Goal: Task Accomplishment & Management: Use online tool/utility

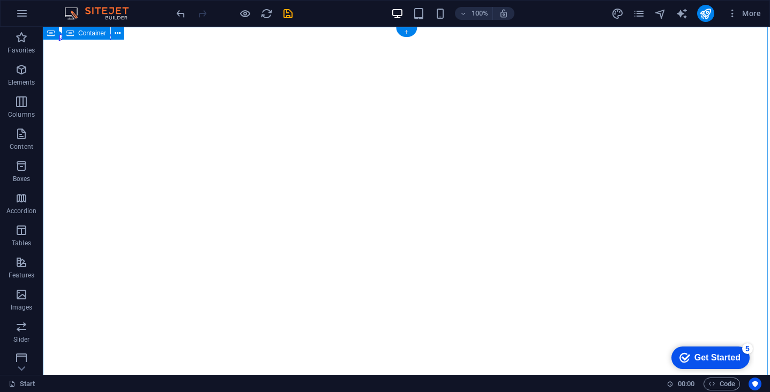
click at [408, 31] on div "+" at bounding box center [406, 32] width 21 height 10
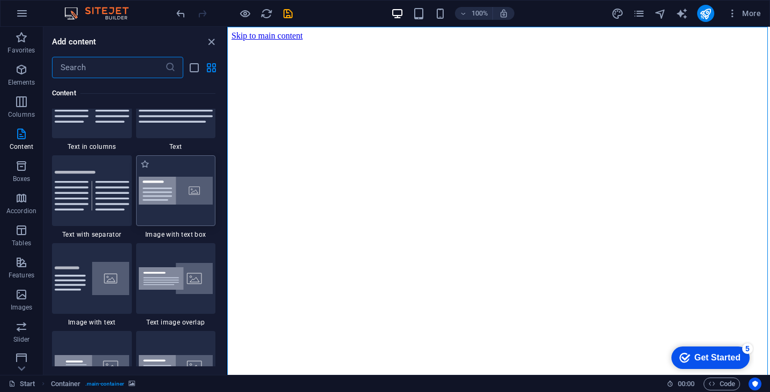
scroll to position [1926, 0]
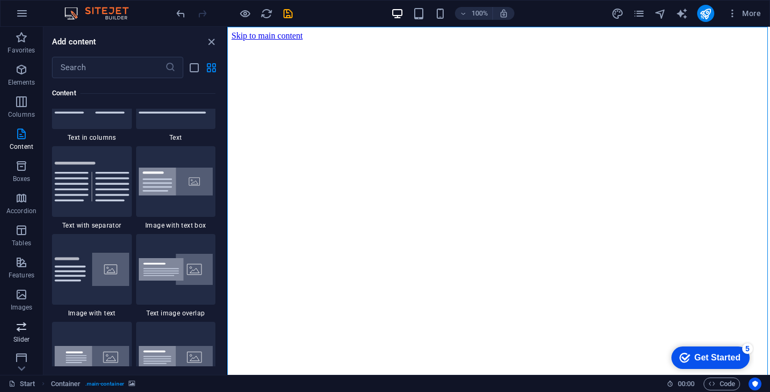
click at [23, 331] on icon "button" at bounding box center [21, 327] width 13 height 13
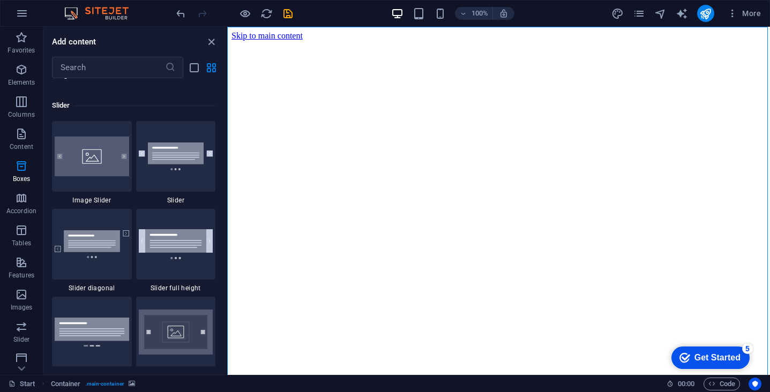
scroll to position [6078, 0]
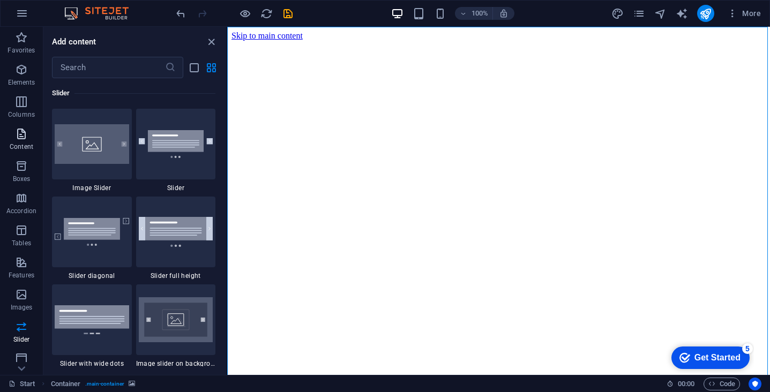
click at [25, 140] on icon "button" at bounding box center [21, 134] width 13 height 13
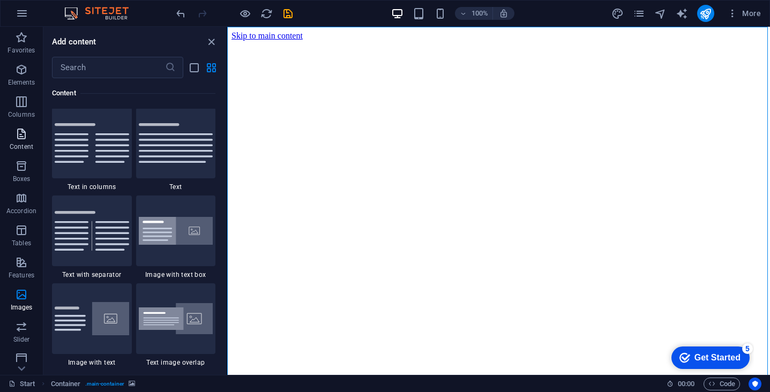
scroll to position [1876, 0]
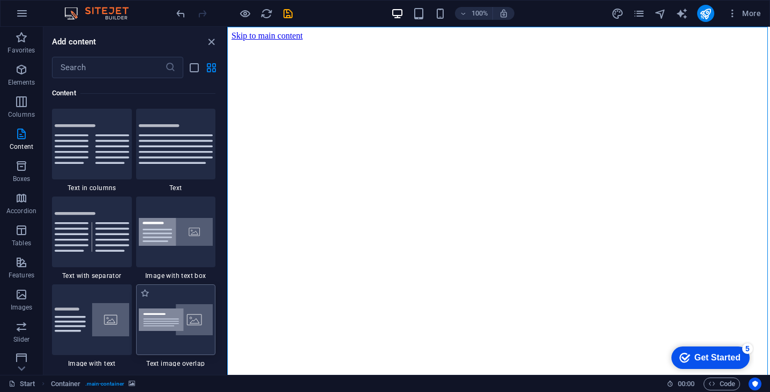
click at [182, 326] on img at bounding box center [176, 321] width 75 height 32
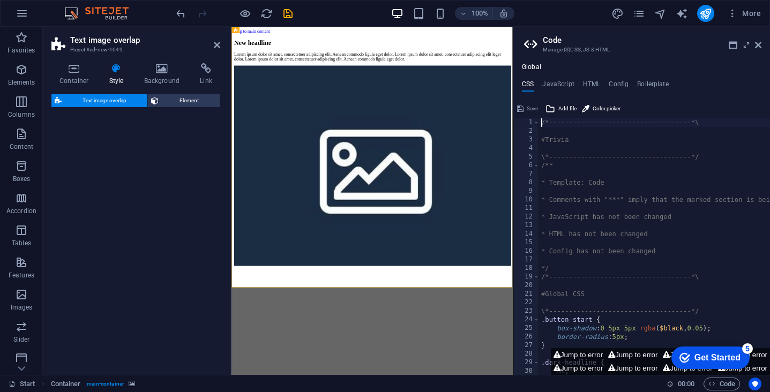
select select "rem"
select select "px"
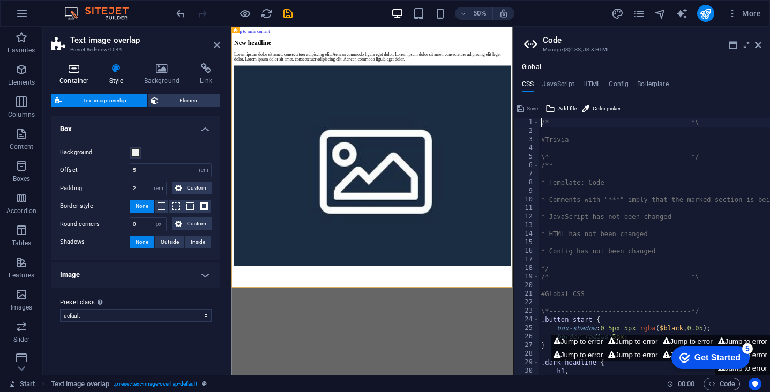
click at [79, 75] on h4 "Container" at bounding box center [76, 74] width 50 height 23
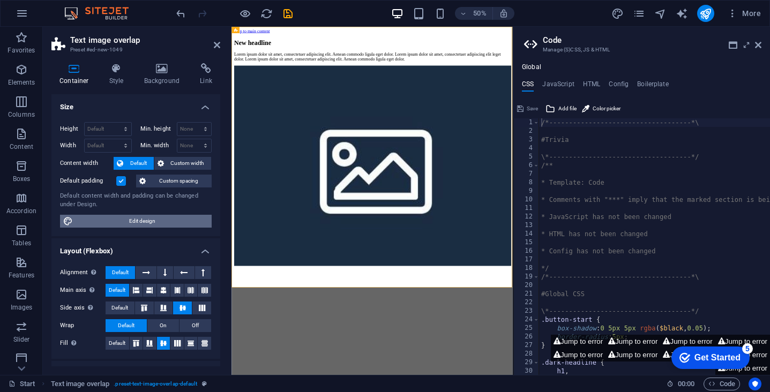
click at [158, 217] on span "Edit design" at bounding box center [142, 221] width 132 height 13
select select "rem"
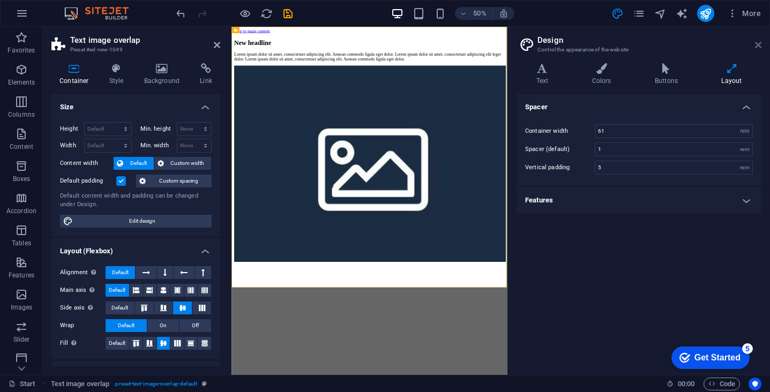
click at [759, 41] on icon at bounding box center [758, 45] width 6 height 9
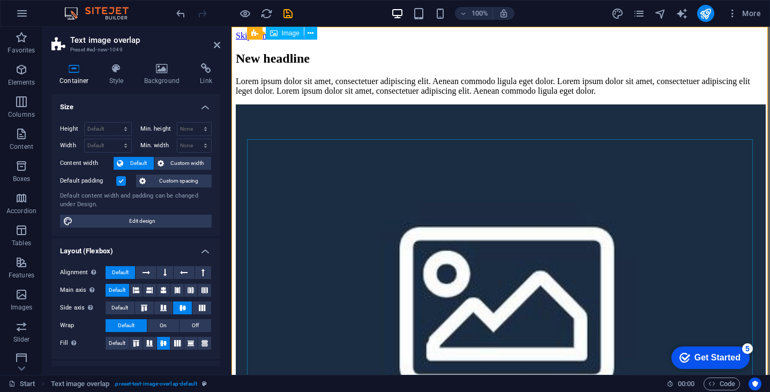
scroll to position [0, 0]
click at [241, 34] on icon at bounding box center [239, 33] width 7 height 13
click at [312, 31] on icon at bounding box center [312, 33] width 6 height 11
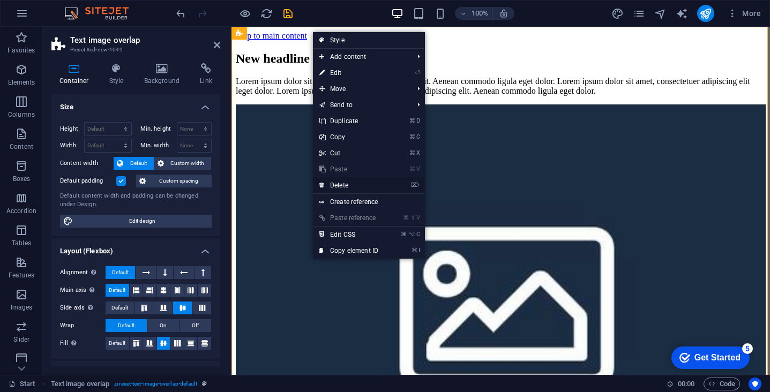
click at [354, 185] on link "⌦ Delete" at bounding box center [349, 185] width 72 height 16
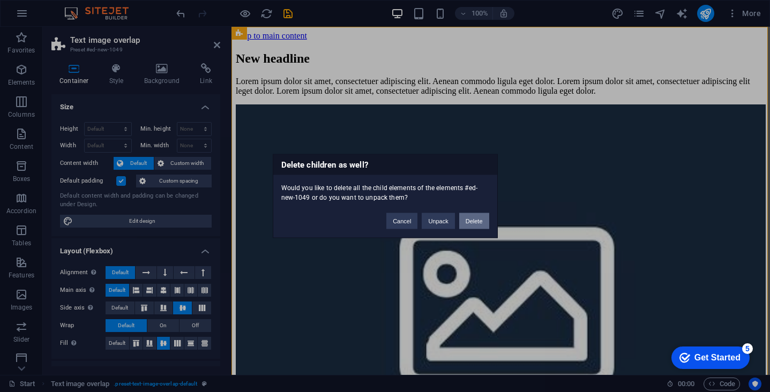
click at [471, 223] on button "Delete" at bounding box center [474, 221] width 30 height 16
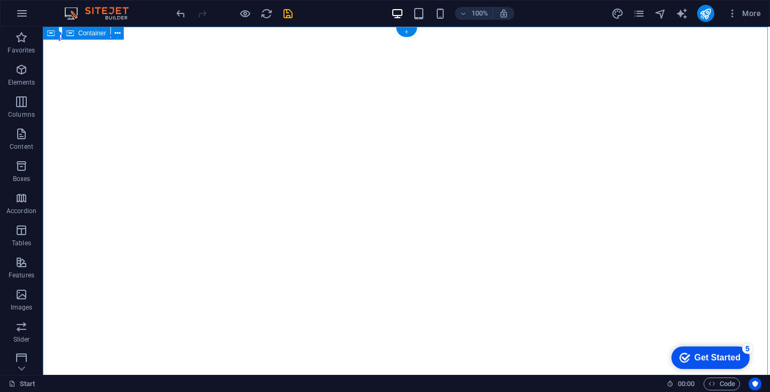
click at [404, 34] on div "+" at bounding box center [406, 32] width 21 height 10
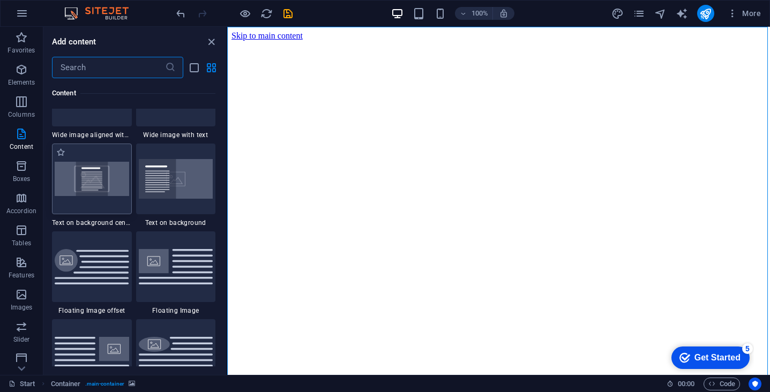
scroll to position [2191, 0]
click at [24, 333] on icon "button" at bounding box center [21, 327] width 13 height 13
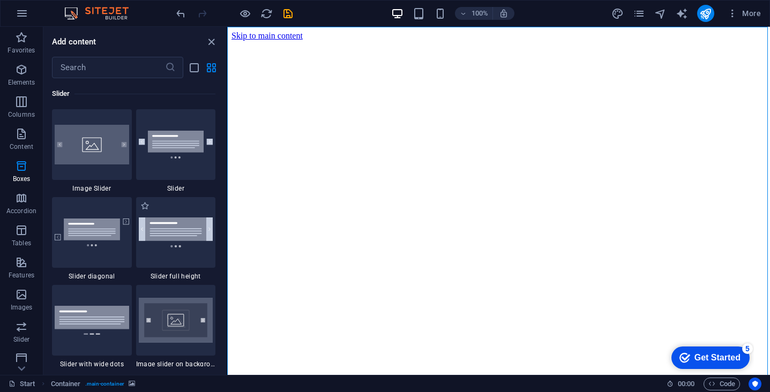
scroll to position [6078, 0]
click at [99, 164] on img at bounding box center [92, 144] width 75 height 40
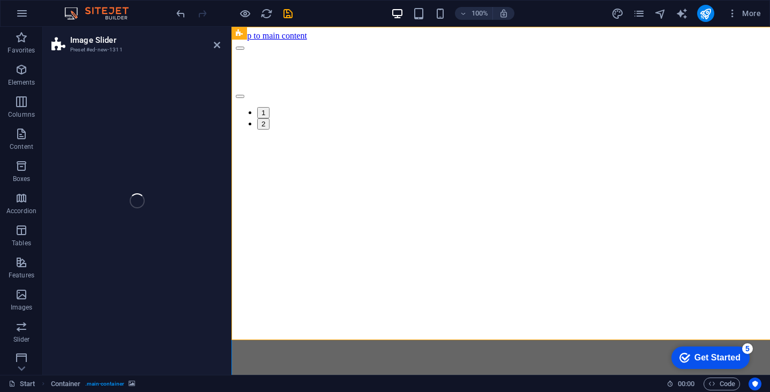
select select "rem"
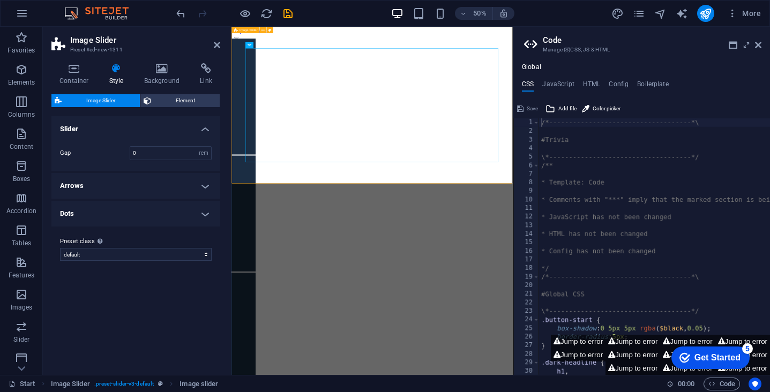
click at [612, 51] on div "1 2" at bounding box center [513, 148] width 554 height 214
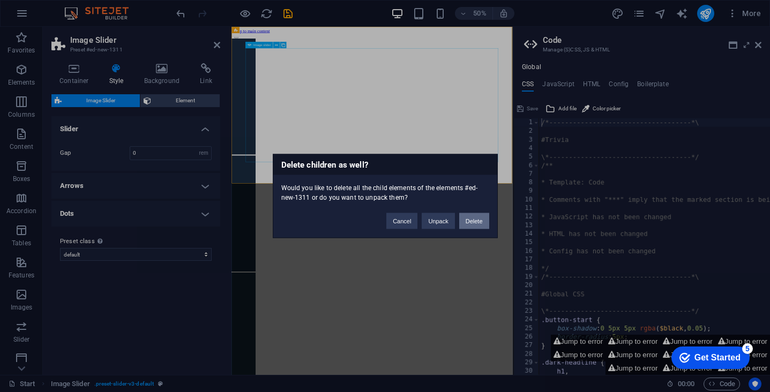
click at [477, 223] on button "Delete" at bounding box center [474, 221] width 30 height 16
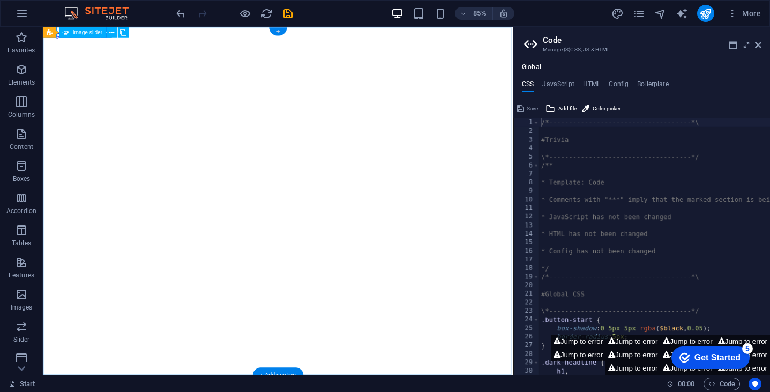
click at [279, 32] on div "+" at bounding box center [278, 31] width 18 height 8
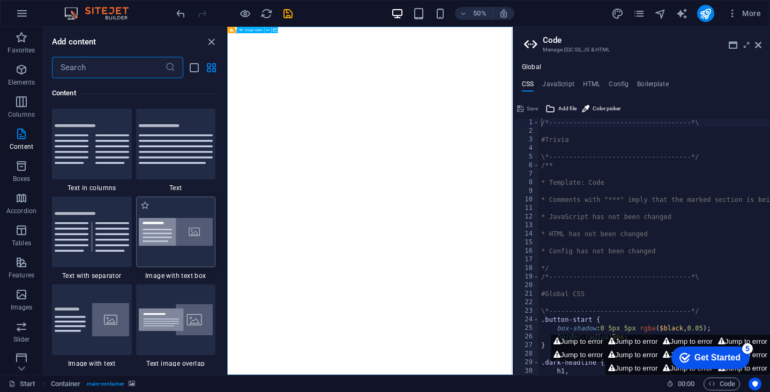
scroll to position [1911, 0]
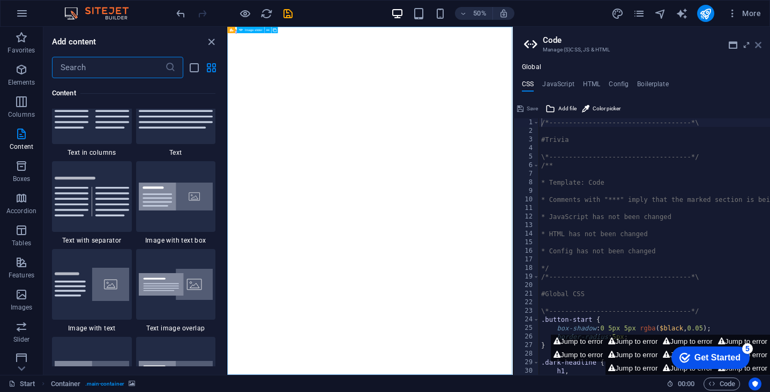
click at [758, 48] on icon at bounding box center [758, 45] width 6 height 9
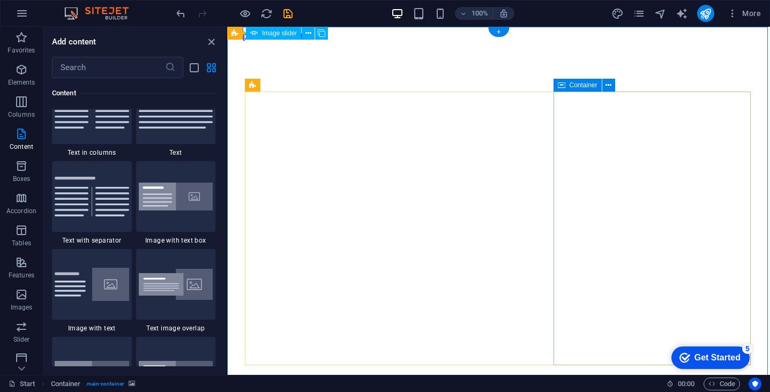
scroll to position [0, 0]
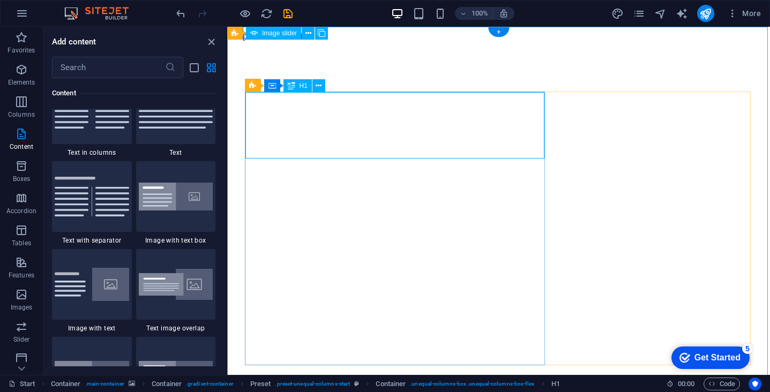
click at [294, 90] on icon at bounding box center [292, 85] width 8 height 13
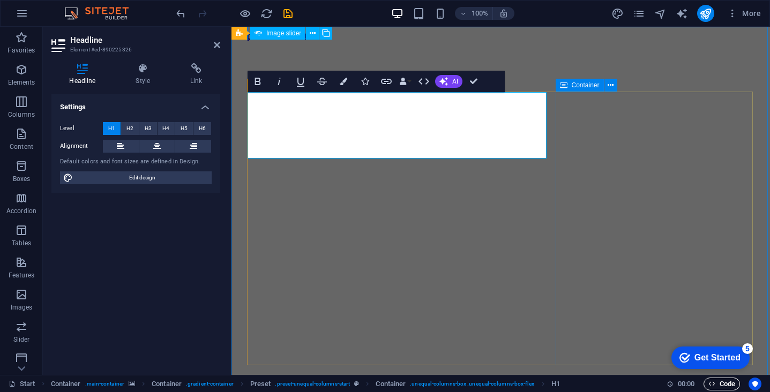
click at [719, 384] on span "Code" at bounding box center [722, 384] width 27 height 13
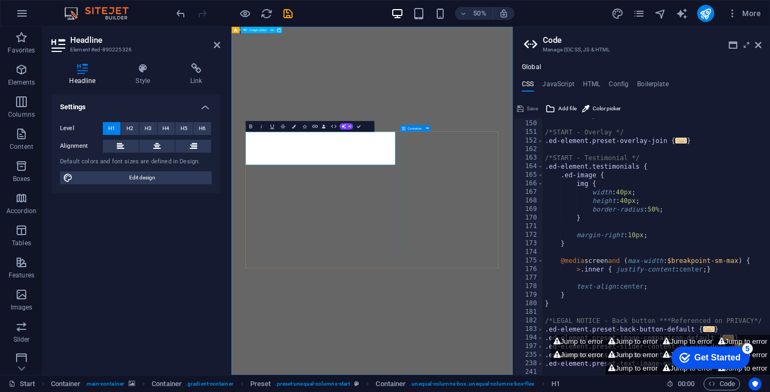
scroll to position [721, 0]
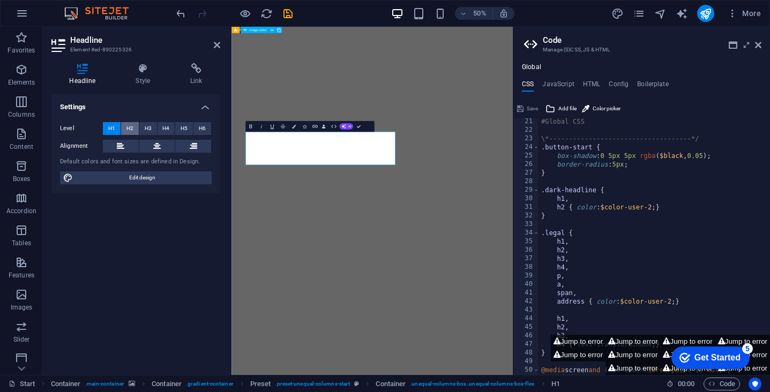
click at [135, 129] on button "H2" at bounding box center [130, 128] width 18 height 13
click at [115, 129] on button "H1" at bounding box center [112, 128] width 18 height 13
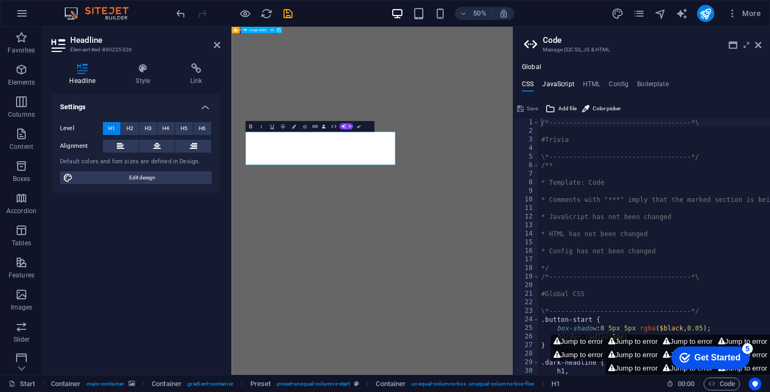
click at [564, 83] on h4 "JavaScript" at bounding box center [559, 86] width 32 height 12
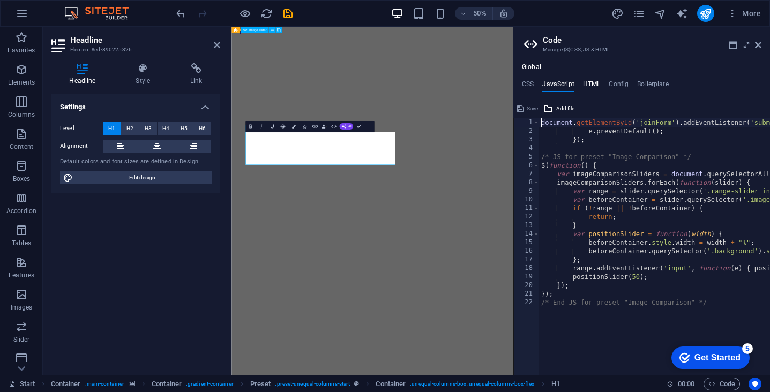
click at [587, 83] on h4 "HTML" at bounding box center [592, 86] width 18 height 12
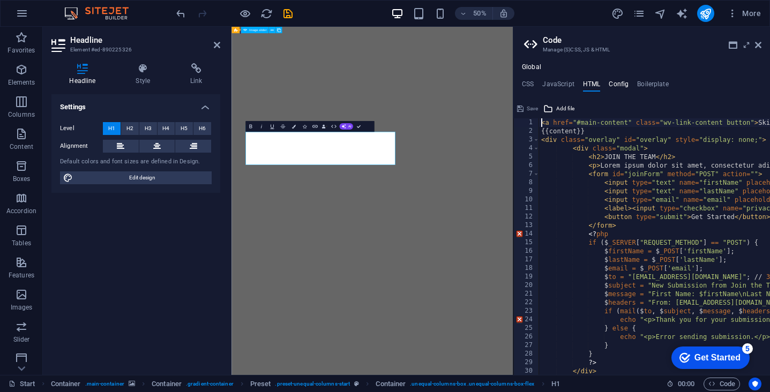
click at [614, 83] on h4 "Config" at bounding box center [619, 86] width 20 height 12
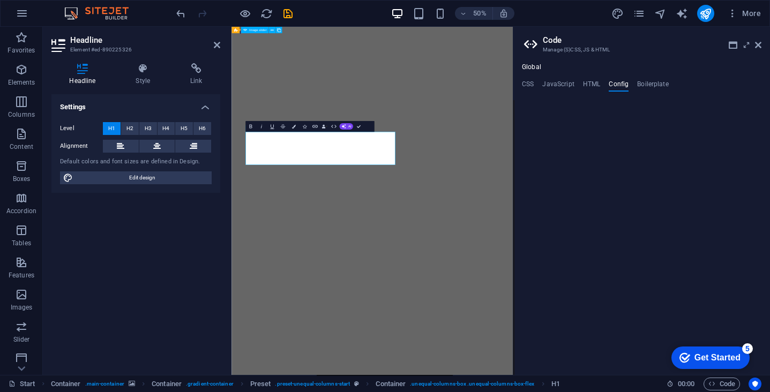
type textarea "$color-background: #ffffff;"
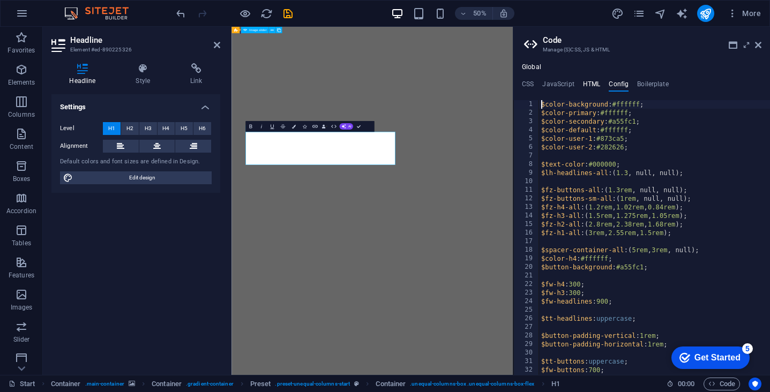
click at [585, 84] on h4 "HTML" at bounding box center [592, 86] width 18 height 12
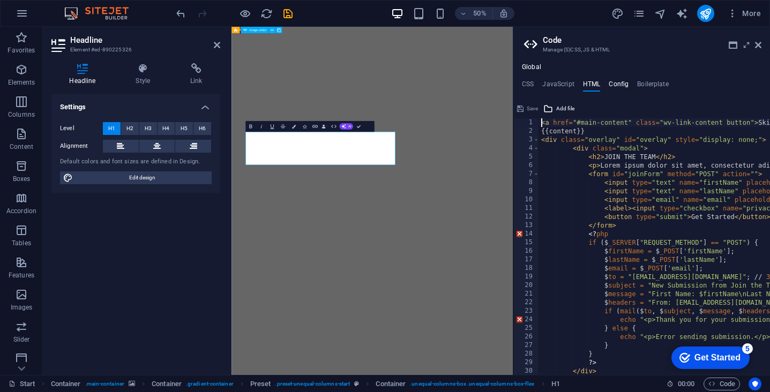
click at [612, 84] on h4 "Config" at bounding box center [619, 86] width 20 height 12
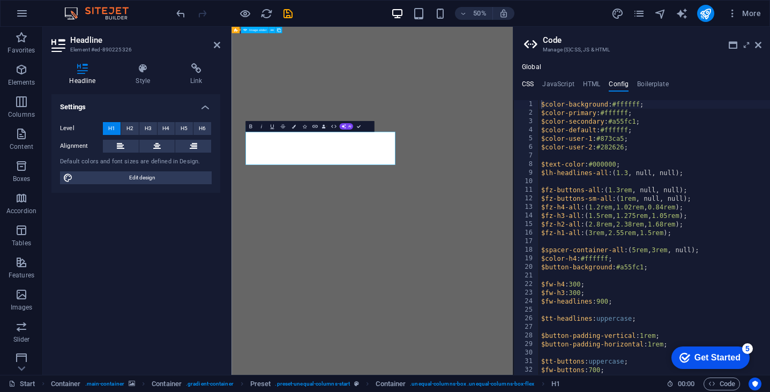
click at [531, 85] on h4 "CSS" at bounding box center [528, 86] width 12 height 12
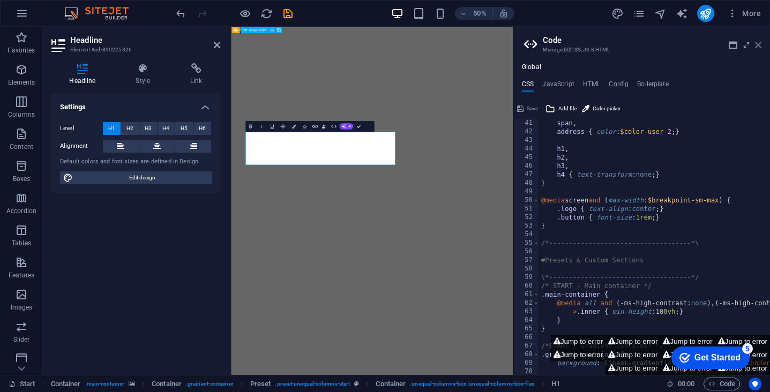
click at [758, 48] on icon at bounding box center [758, 45] width 6 height 9
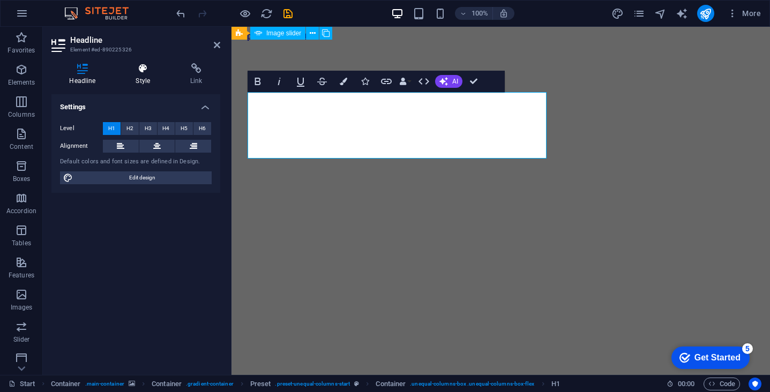
click at [138, 78] on h4 "Style" at bounding box center [145, 74] width 55 height 23
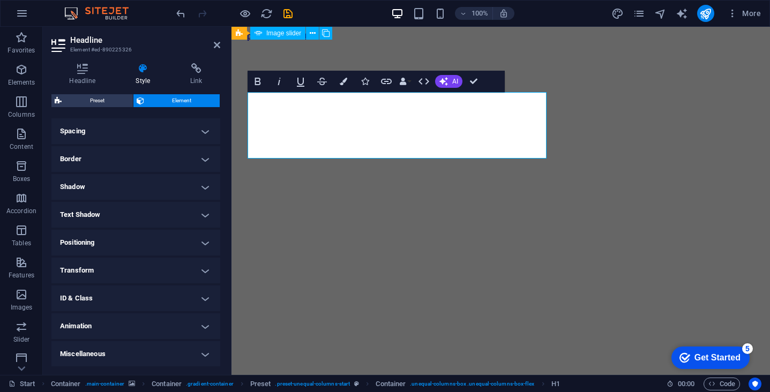
click at [152, 100] on span "Element" at bounding box center [182, 100] width 70 height 13
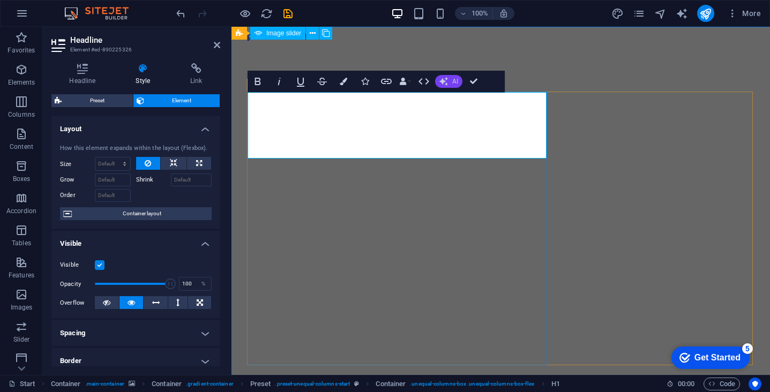
click at [450, 81] on button "AI" at bounding box center [448, 81] width 27 height 13
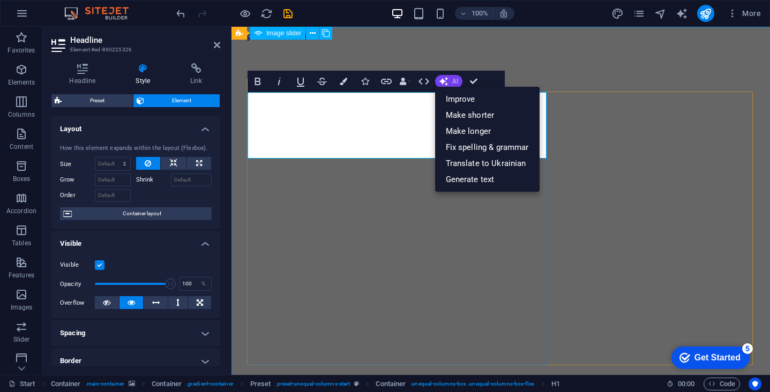
click at [450, 81] on button "AI" at bounding box center [448, 81] width 27 height 13
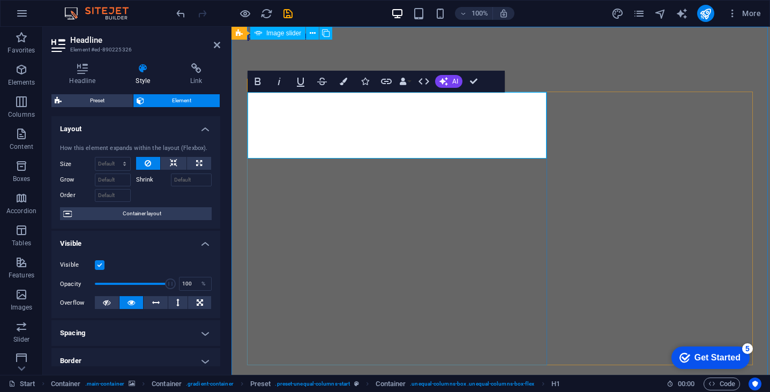
click at [413, 81] on div "Bold Italic Underline Strikethrough Colors Icons Link Data Bindings Company Fir…" at bounding box center [366, 81] width 236 height 21
click at [411, 81] on button "Data Bindings" at bounding box center [405, 81] width 15 height 21
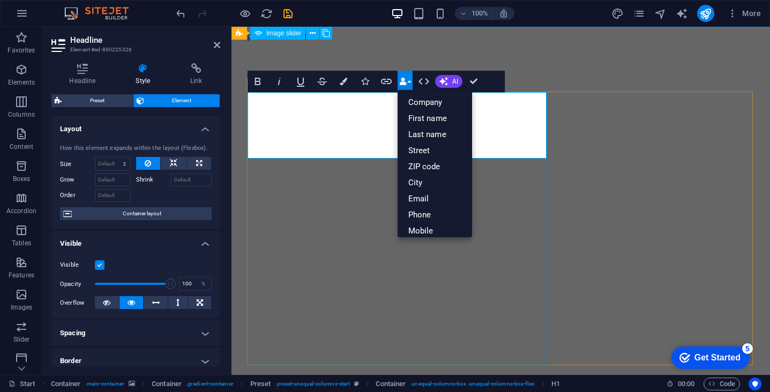
click at [411, 81] on button "Data Bindings" at bounding box center [405, 81] width 15 height 21
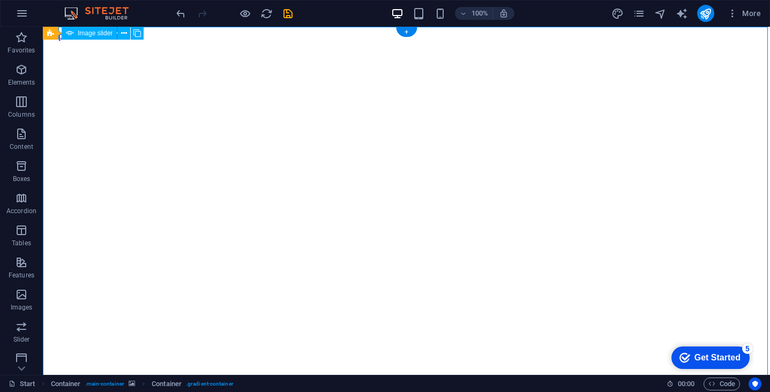
click at [116, 34] on icon at bounding box center [118, 33] width 6 height 11
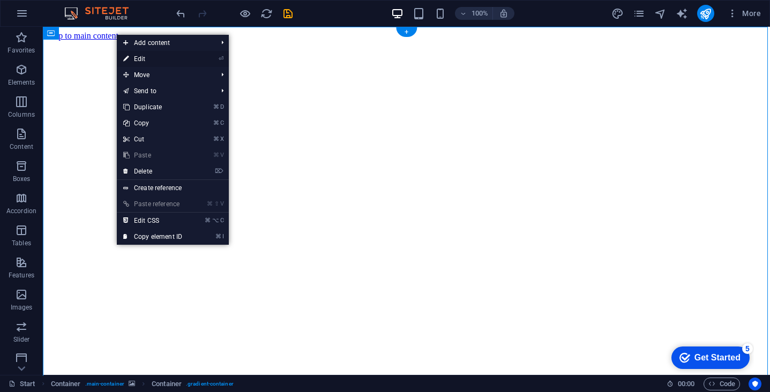
click at [157, 61] on link "⏎ Edit" at bounding box center [153, 59] width 72 height 16
select select "%"
select select "vh"
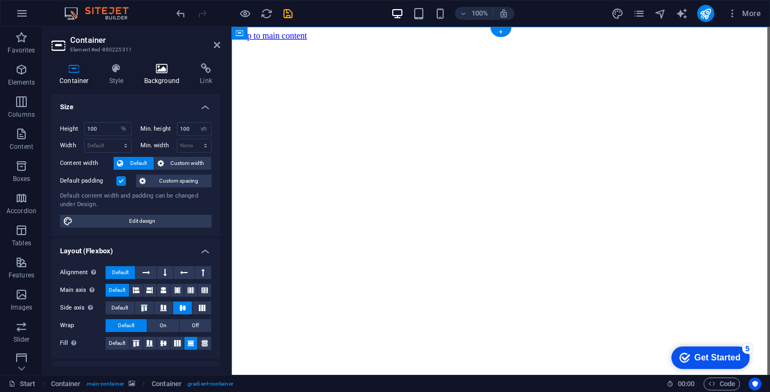
click at [159, 76] on h4 "Background" at bounding box center [164, 74] width 56 height 23
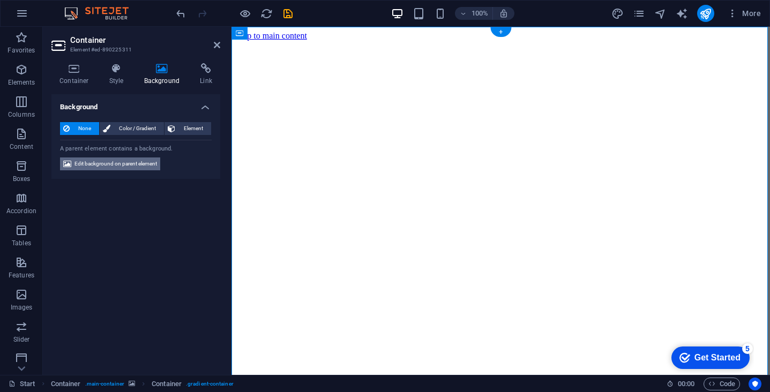
click at [135, 164] on span "Edit background on parent element" at bounding box center [116, 164] width 83 height 13
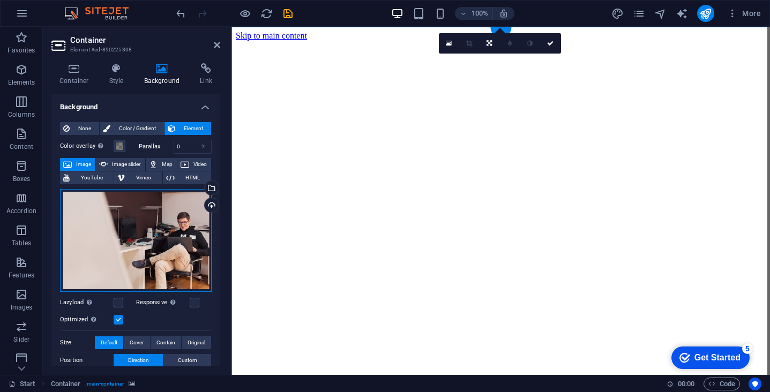
click at [158, 244] on div "Drag files here, click to choose files or select files from Files or our free s…" at bounding box center [136, 240] width 152 height 103
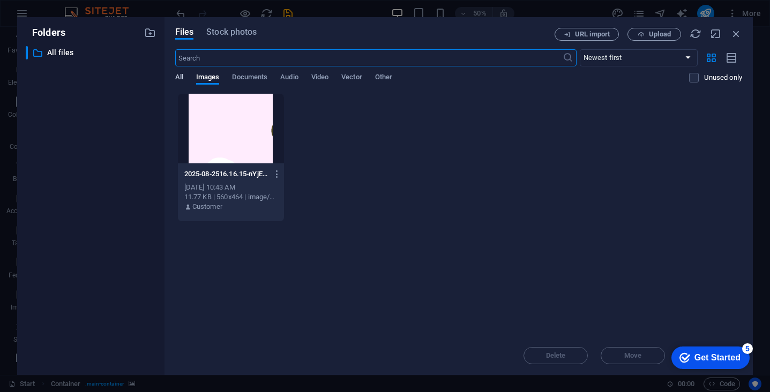
click at [182, 80] on span "All" at bounding box center [179, 78] width 8 height 15
click at [204, 78] on span "Images" at bounding box center [208, 78] width 24 height 15
click at [246, 76] on span "Documents" at bounding box center [249, 78] width 35 height 15
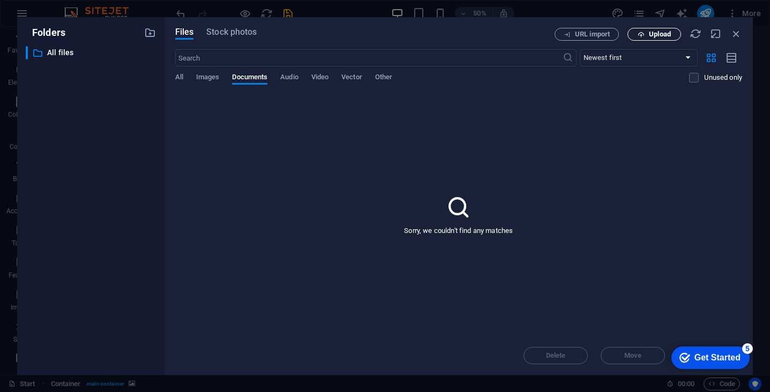
click at [650, 35] on span "Upload" at bounding box center [660, 34] width 22 height 6
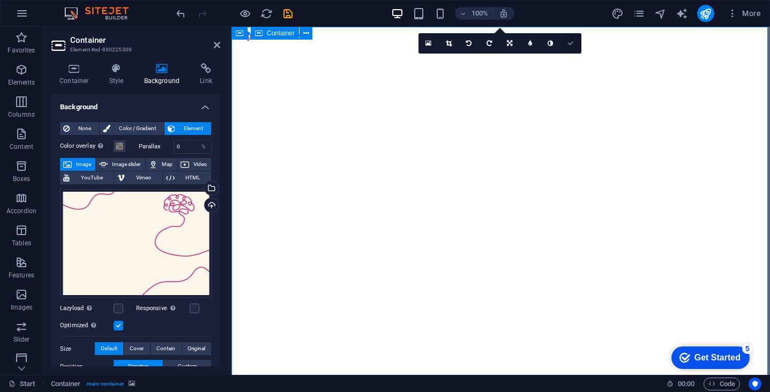
click at [569, 47] on link at bounding box center [571, 43] width 20 height 20
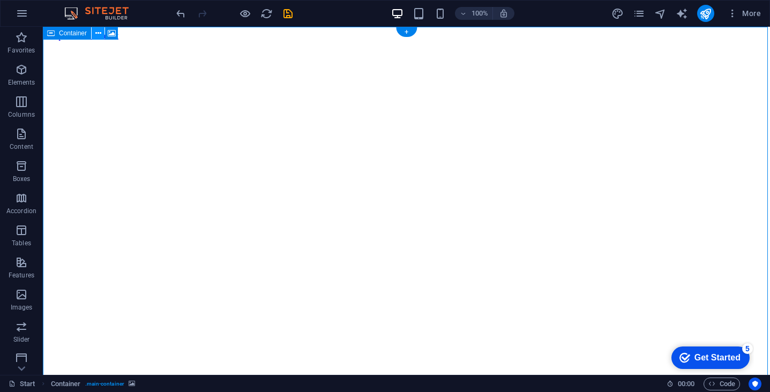
click at [101, 31] on button at bounding box center [98, 33] width 13 height 13
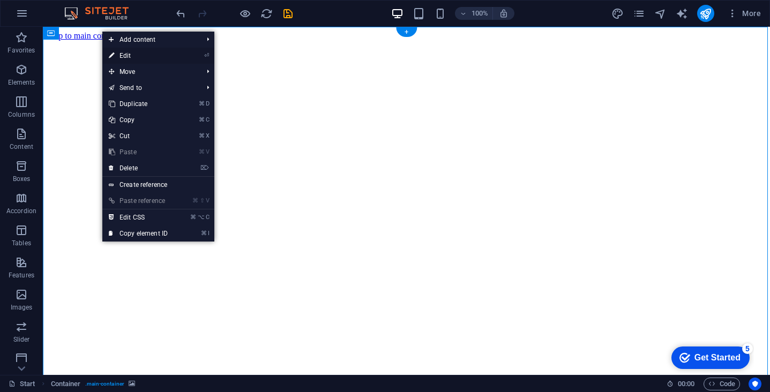
click at [131, 58] on link "⏎ Edit" at bounding box center [138, 56] width 72 height 16
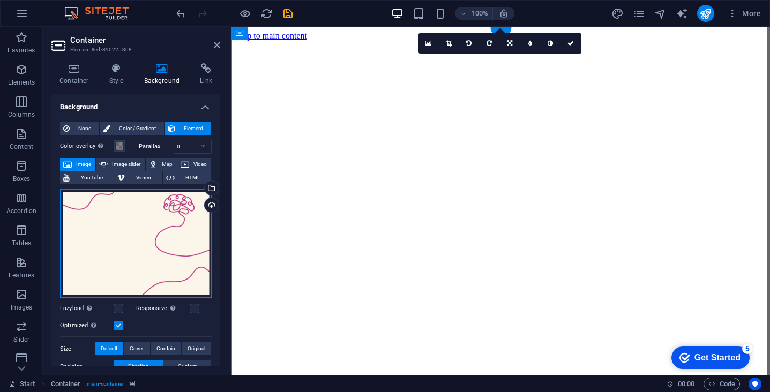
drag, startPoint x: 128, startPoint y: 219, endPoint x: 128, endPoint y: 238, distance: 18.8
click at [128, 238] on div "Drag files here, click to choose files or select files from Files or our free s…" at bounding box center [136, 243] width 152 height 109
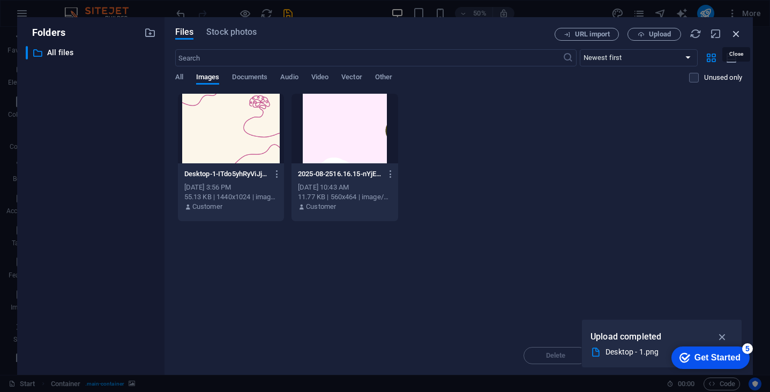
click at [737, 34] on icon "button" at bounding box center [737, 34] width 12 height 12
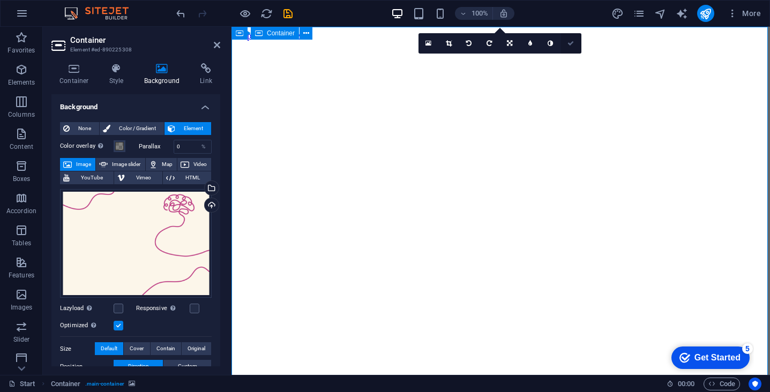
click at [571, 44] on icon at bounding box center [571, 43] width 6 height 6
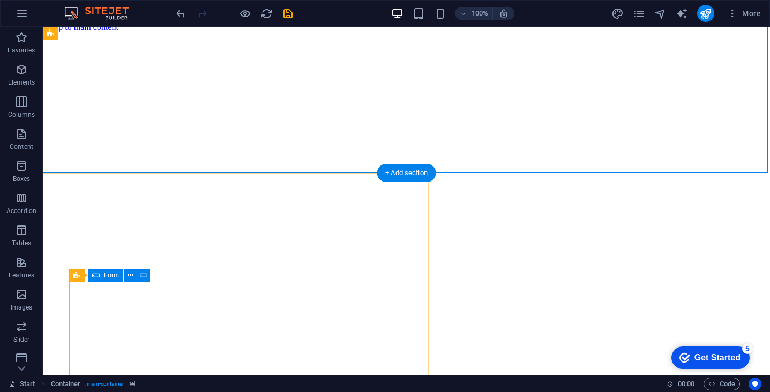
scroll to position [357, 0]
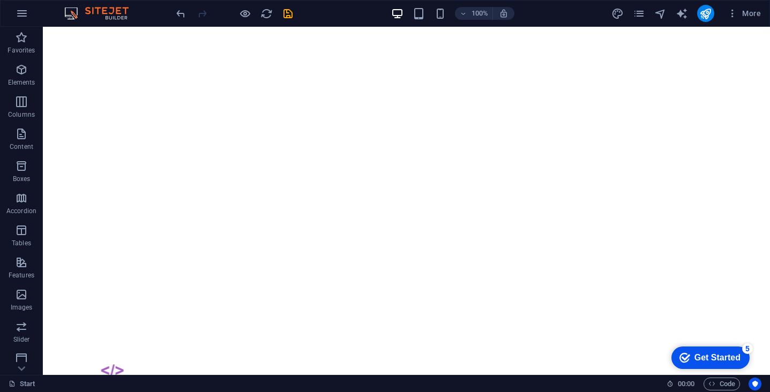
scroll to position [12, 0]
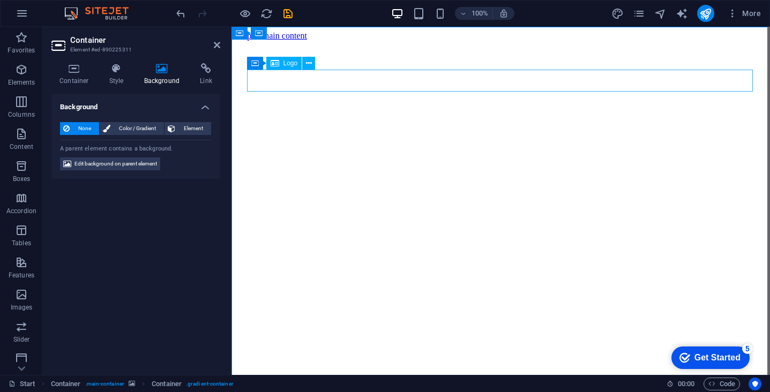
scroll to position [0, 0]
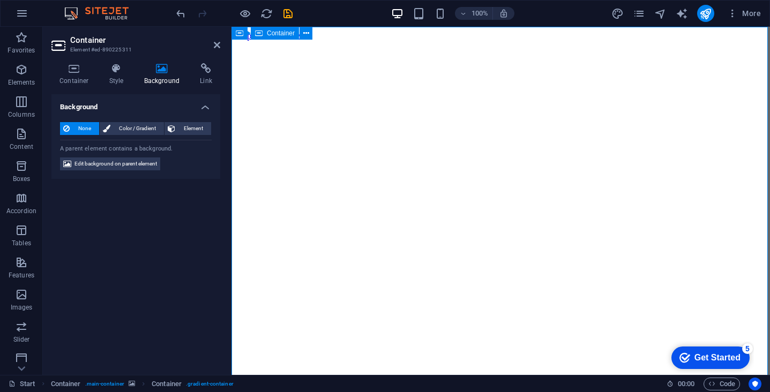
click at [287, 35] on icon at bounding box center [287, 33] width 6 height 11
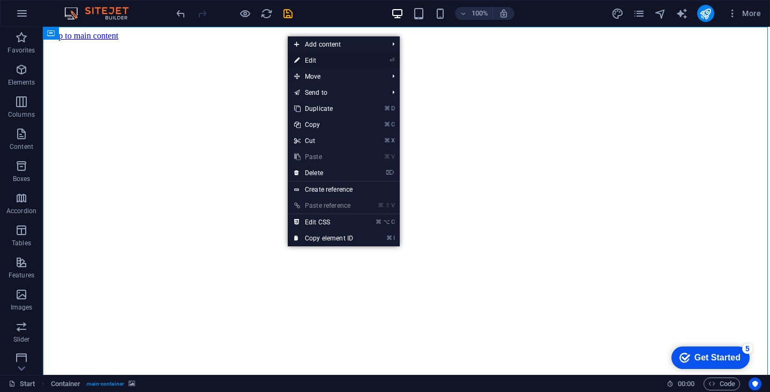
click at [309, 58] on link "⏎ Edit" at bounding box center [324, 61] width 72 height 16
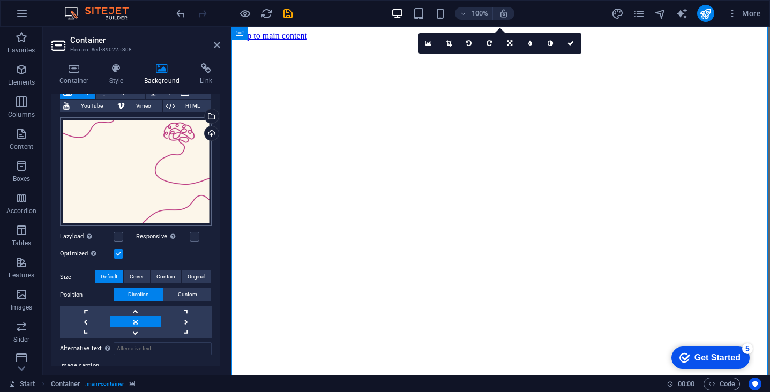
scroll to position [79, 0]
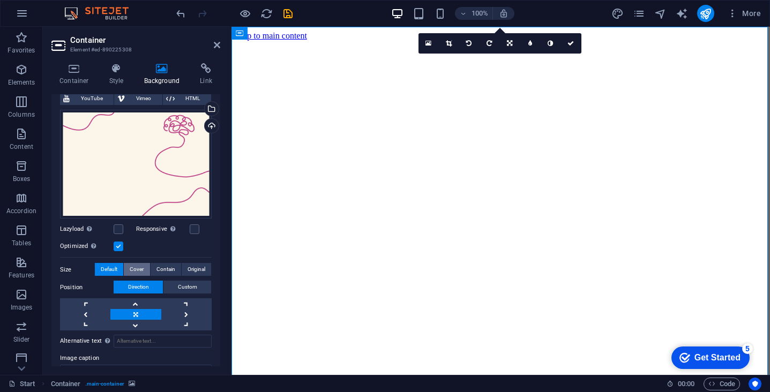
click at [135, 269] on span "Cover" at bounding box center [137, 269] width 14 height 13
click at [110, 269] on span "Default" at bounding box center [109, 269] width 17 height 13
click at [165, 267] on span "Contain" at bounding box center [166, 269] width 19 height 13
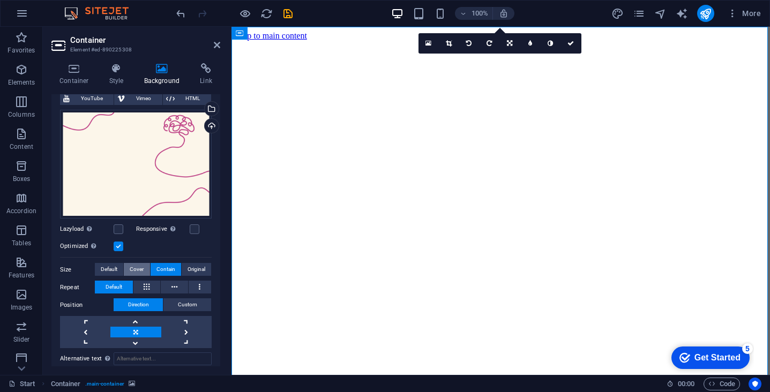
click at [141, 265] on span "Cover" at bounding box center [137, 269] width 14 height 13
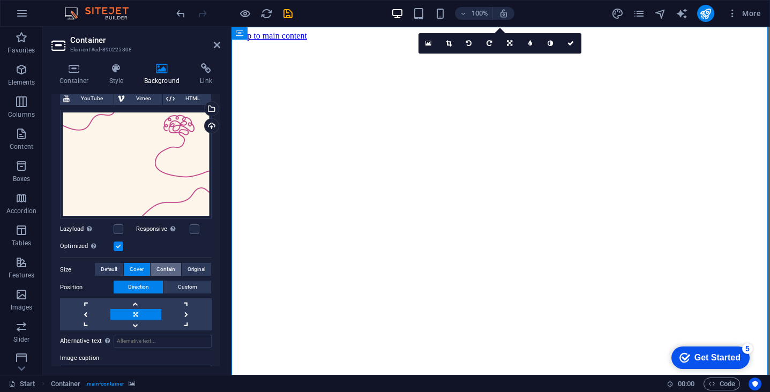
click at [163, 267] on span "Contain" at bounding box center [166, 269] width 19 height 13
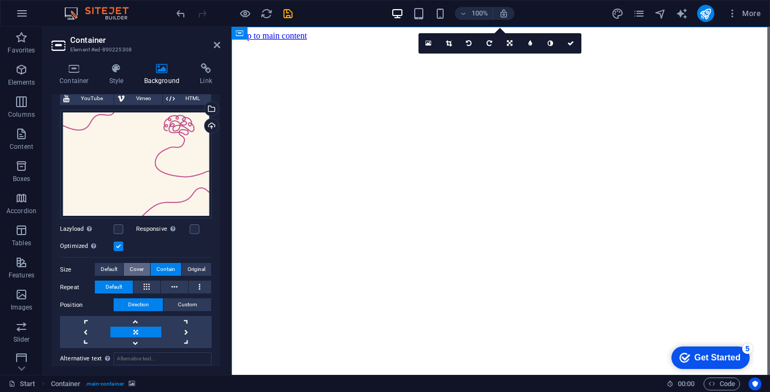
click at [136, 266] on span "Cover" at bounding box center [137, 269] width 14 height 13
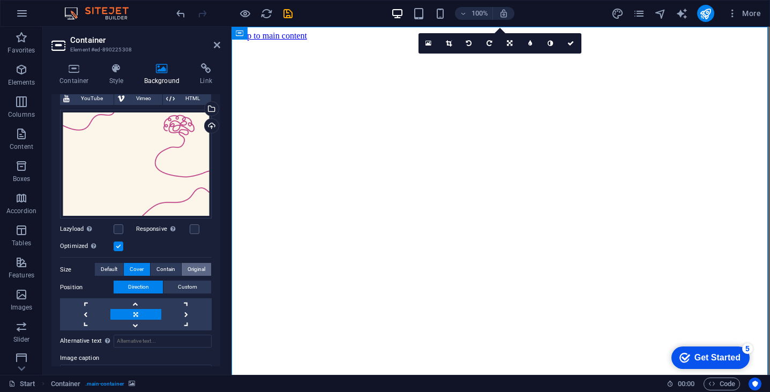
click at [191, 267] on span "Original" at bounding box center [197, 269] width 18 height 13
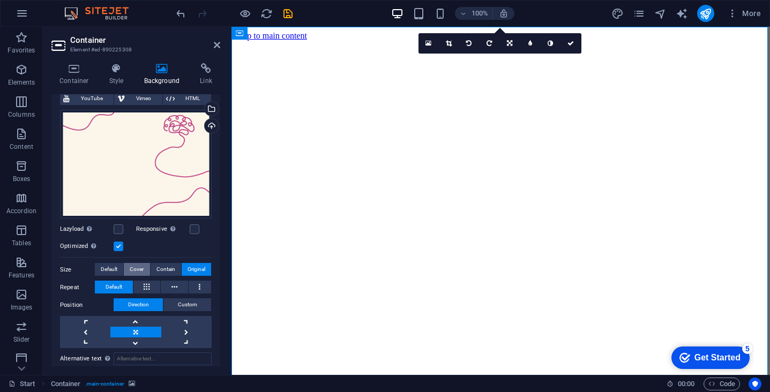
click at [139, 268] on span "Cover" at bounding box center [137, 269] width 14 height 13
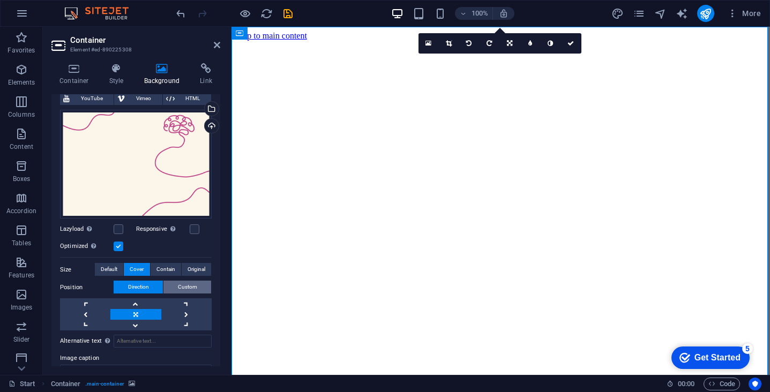
click at [181, 288] on span "Custom" at bounding box center [187, 287] width 19 height 13
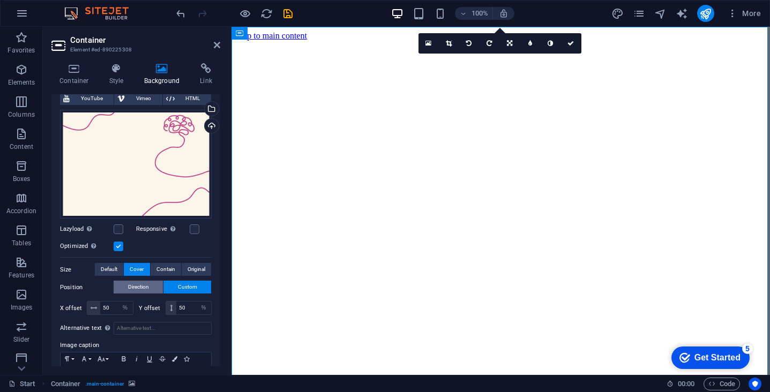
click at [143, 288] on span "Direction" at bounding box center [138, 287] width 21 height 13
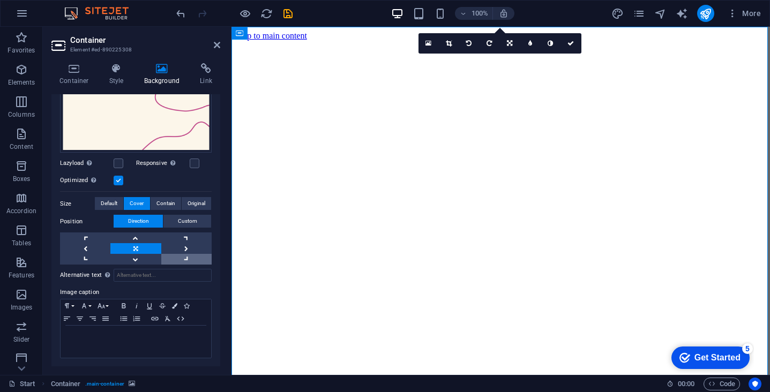
scroll to position [145, 0]
click at [120, 163] on label at bounding box center [119, 164] width 10 height 10
click at [0, 0] on input "Lazyload Loading images after the page loads improves page speed." at bounding box center [0, 0] width 0 height 0
click at [120, 163] on label at bounding box center [119, 164] width 10 height 10
click at [0, 0] on input "Lazyload Loading images after the page loads improves page speed." at bounding box center [0, 0] width 0 height 0
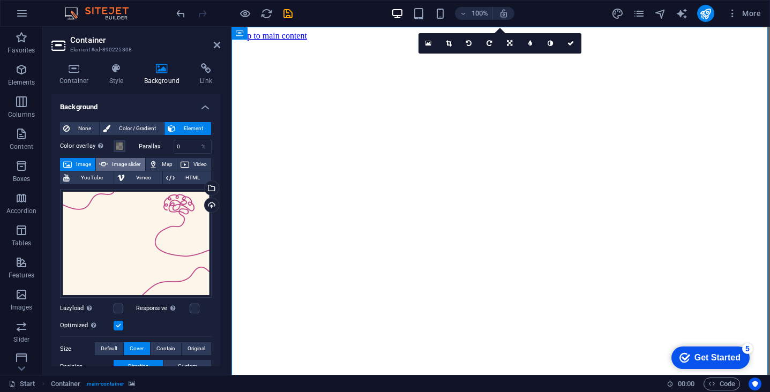
scroll to position [0, 0]
click at [111, 163] on span "Image slider" at bounding box center [126, 164] width 31 height 13
select select "ms"
select select "s"
select select "progressive"
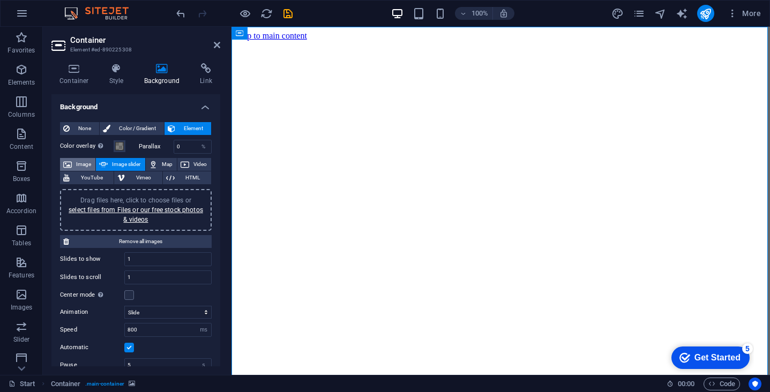
click at [80, 162] on span "Image" at bounding box center [83, 164] width 17 height 13
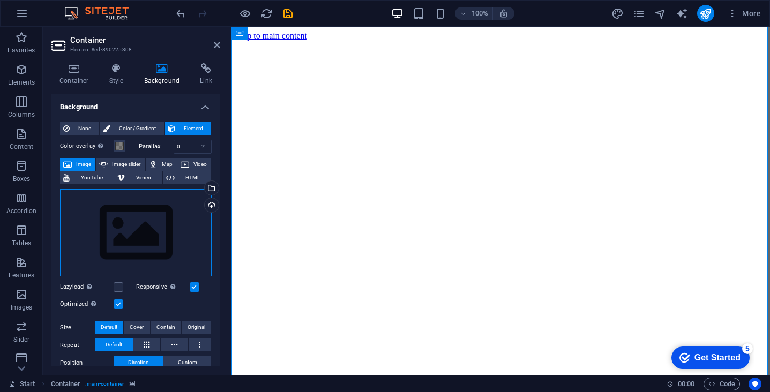
click at [128, 222] on div "Drag files here, click to choose files or select files from Files or our free s…" at bounding box center [136, 233] width 152 height 88
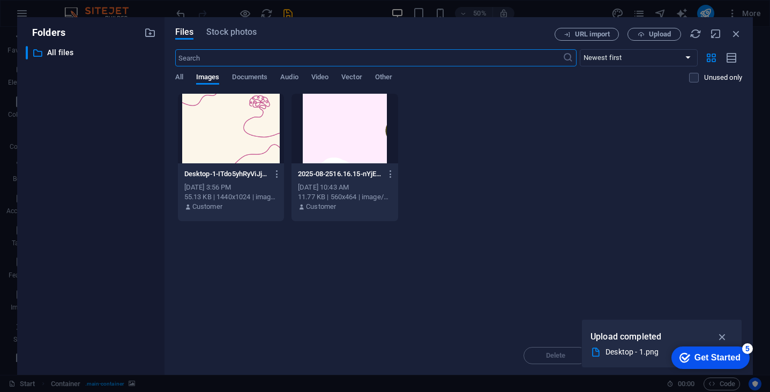
click at [254, 121] on div at bounding box center [231, 129] width 106 height 70
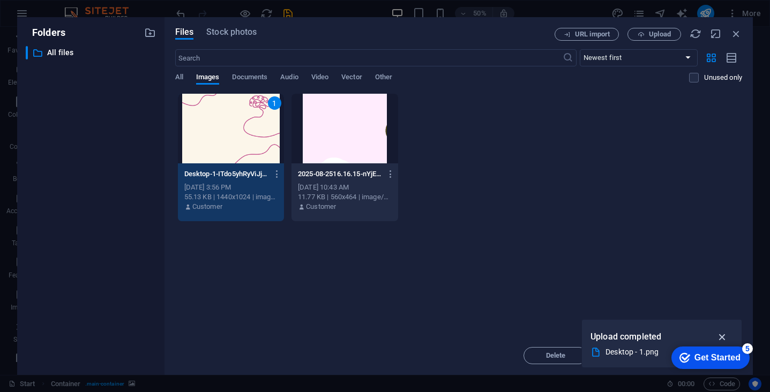
click at [717, 335] on icon "button" at bounding box center [723, 337] width 12 height 12
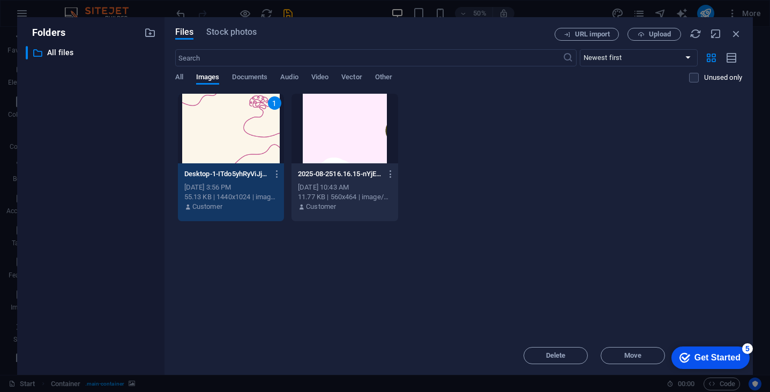
click at [250, 149] on div "1" at bounding box center [231, 129] width 106 height 70
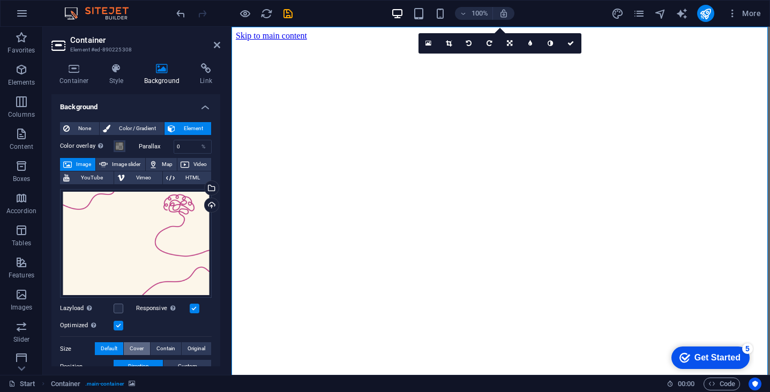
click at [142, 347] on span "Cover" at bounding box center [137, 349] width 14 height 13
drag, startPoint x: 214, startPoint y: 46, endPoint x: 363, endPoint y: 16, distance: 152.6
click at [214, 46] on icon at bounding box center [217, 45] width 6 height 9
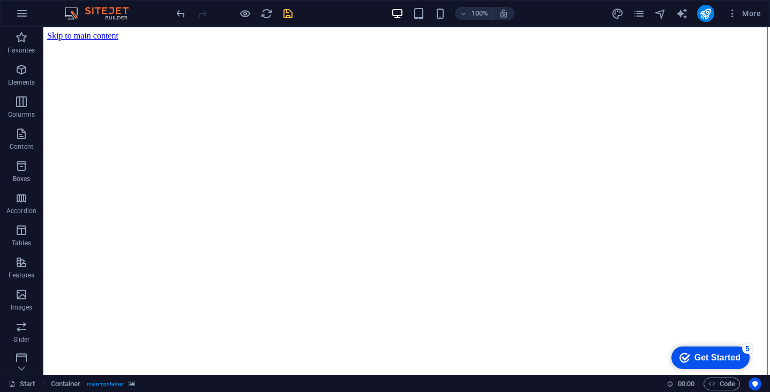
click at [288, 17] on icon "save" at bounding box center [288, 14] width 12 height 12
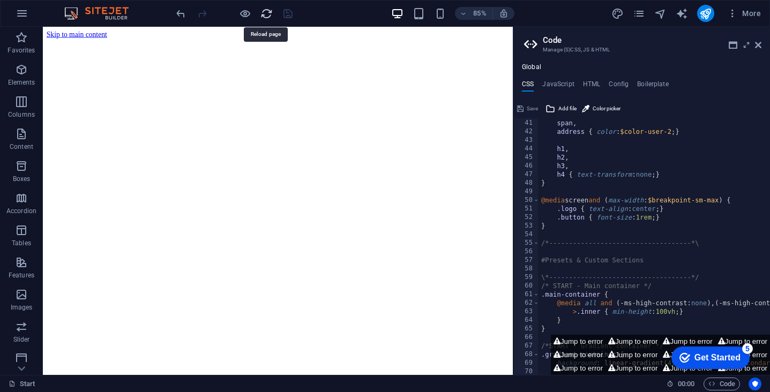
click at [263, 13] on icon "reload" at bounding box center [267, 14] width 12 height 12
click at [758, 47] on icon at bounding box center [758, 45] width 6 height 9
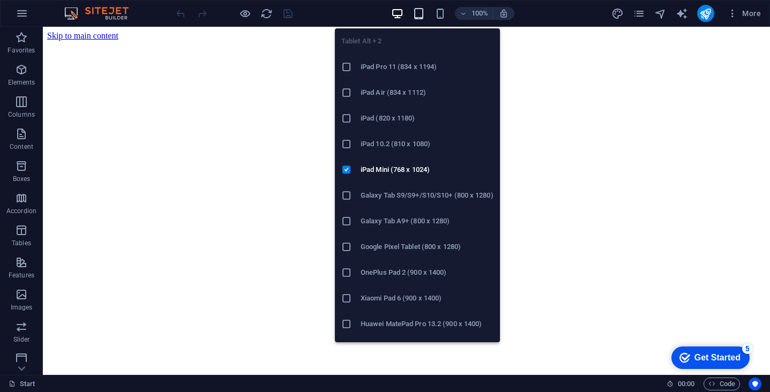
click at [419, 13] on icon "button" at bounding box center [419, 14] width 12 height 12
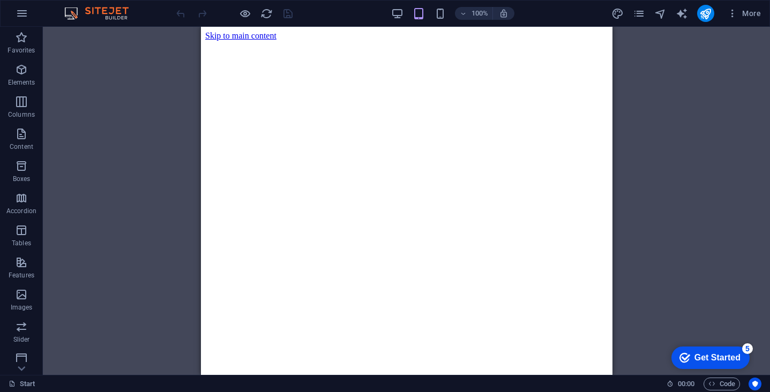
click at [170, 109] on div "Container Container Container Container Preset Preset H2 Text H1 Preset Contain…" at bounding box center [407, 201] width 728 height 348
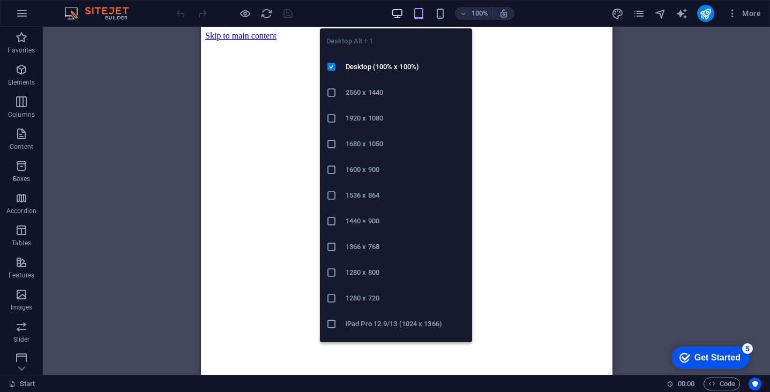
click at [395, 14] on icon "button" at bounding box center [397, 14] width 12 height 12
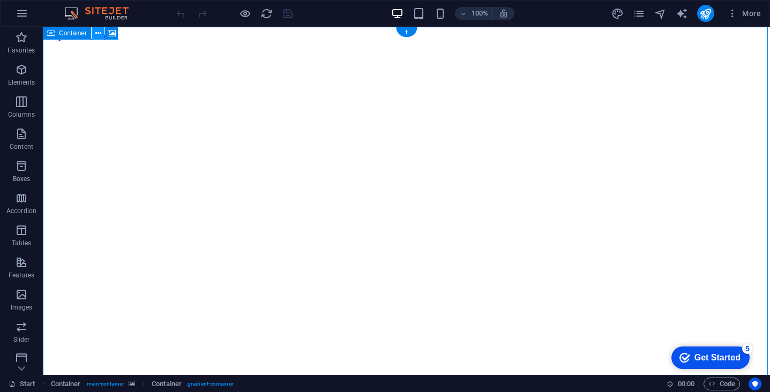
click at [95, 33] on icon at bounding box center [98, 33] width 6 height 11
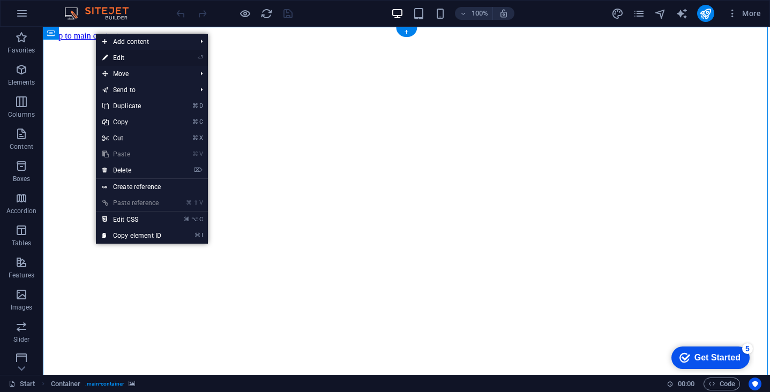
click at [135, 62] on link "⏎ Edit" at bounding box center [132, 58] width 72 height 16
select select "%"
select select "vh"
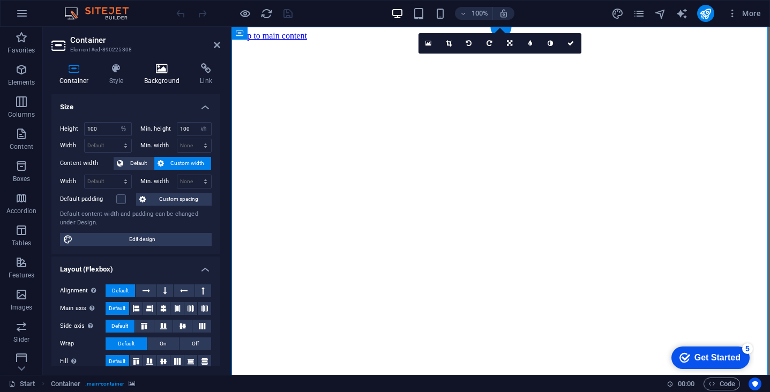
click at [161, 76] on h4 "Background" at bounding box center [164, 74] width 56 height 23
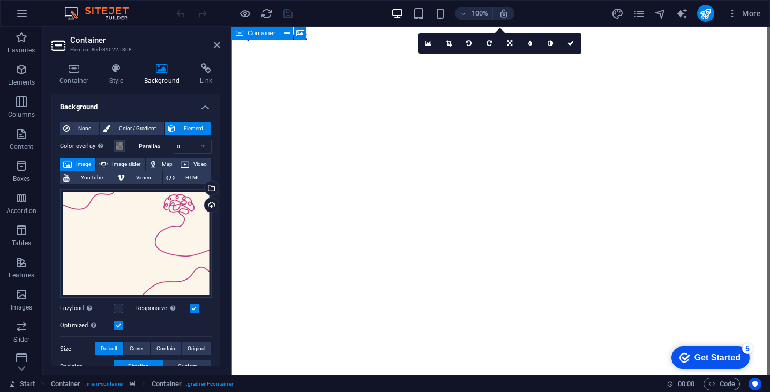
click at [238, 33] on icon at bounding box center [240, 33] width 8 height 13
click at [571, 43] on icon at bounding box center [571, 43] width 6 height 6
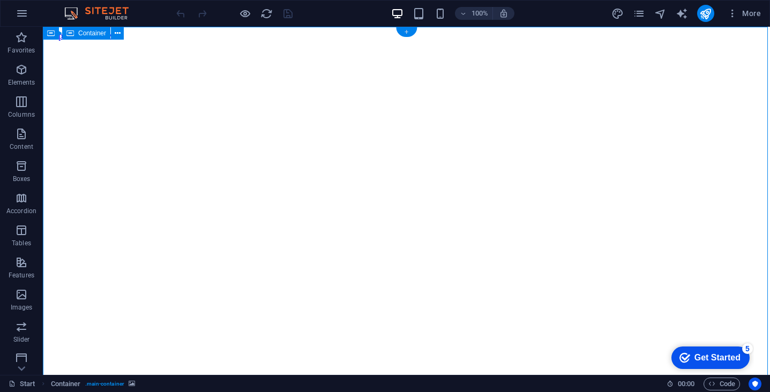
click at [405, 31] on div "+" at bounding box center [406, 32] width 21 height 10
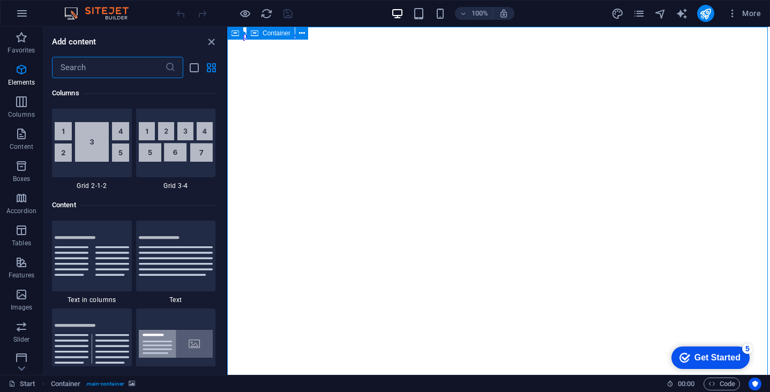
scroll to position [1876, 0]
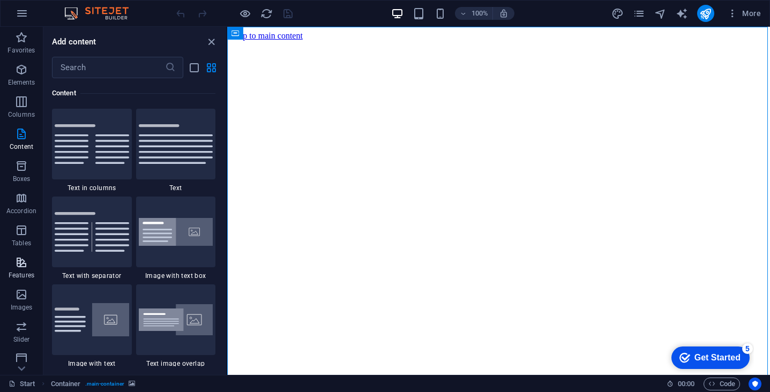
click at [17, 271] on p "Features" at bounding box center [22, 275] width 26 height 9
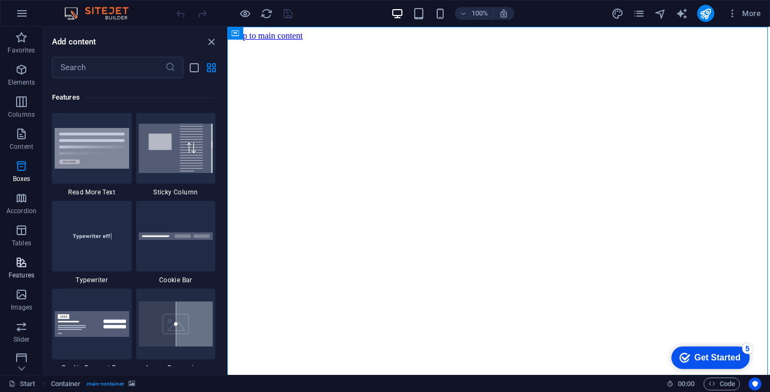
scroll to position [4179, 0]
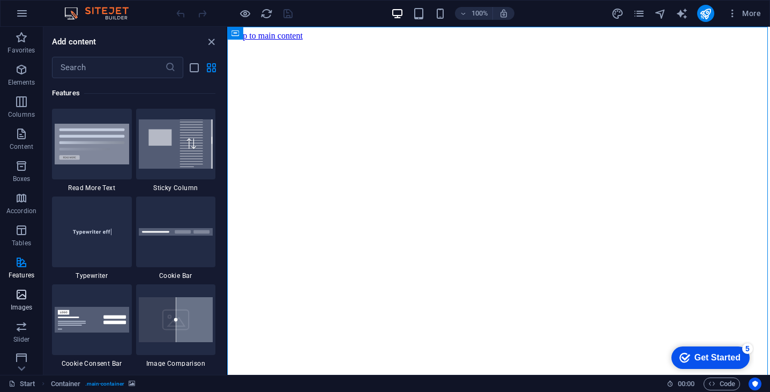
click at [20, 292] on icon "button" at bounding box center [21, 294] width 13 height 13
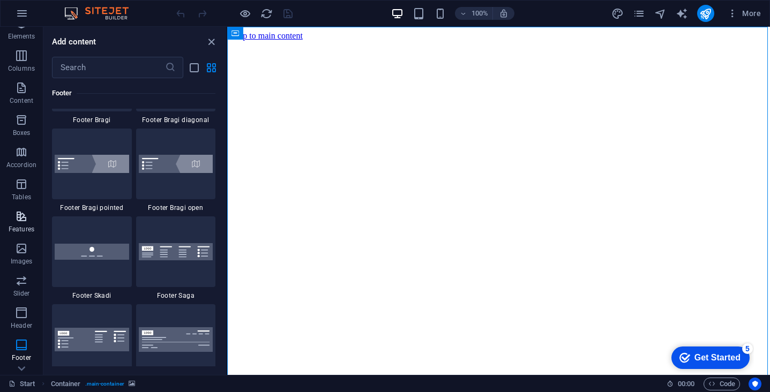
scroll to position [65, 0]
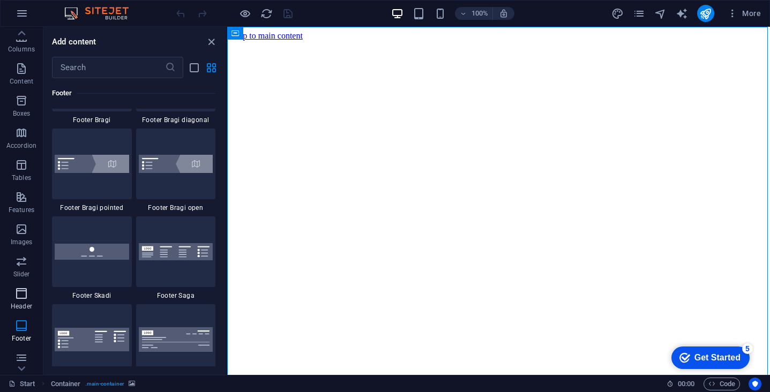
click at [15, 299] on icon "button" at bounding box center [21, 293] width 13 height 13
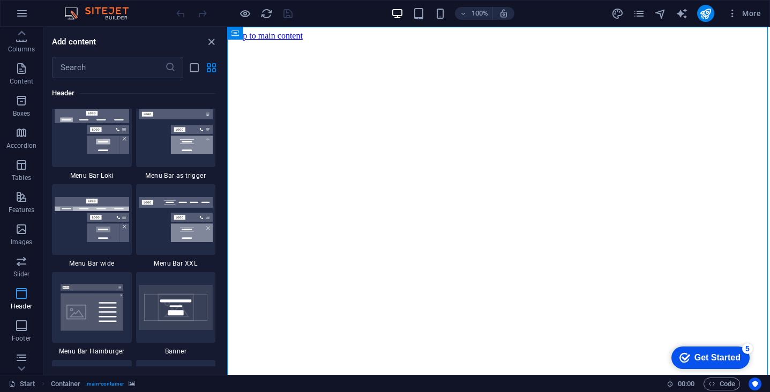
scroll to position [6456, 0]
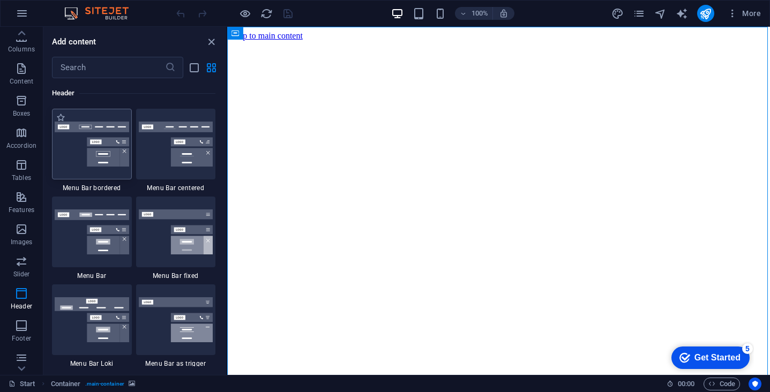
click at [110, 163] on img at bounding box center [92, 144] width 75 height 45
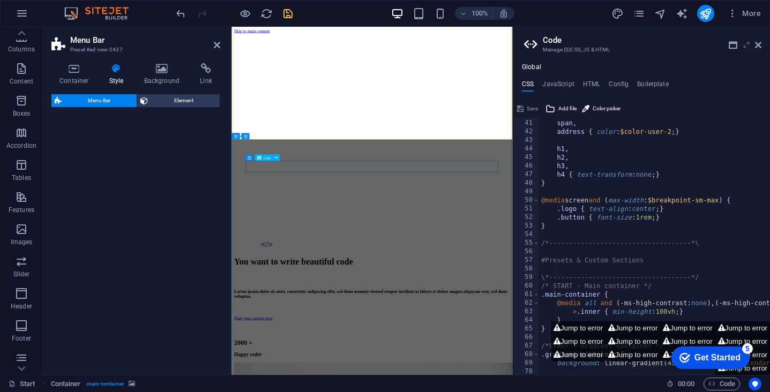
select select "rem"
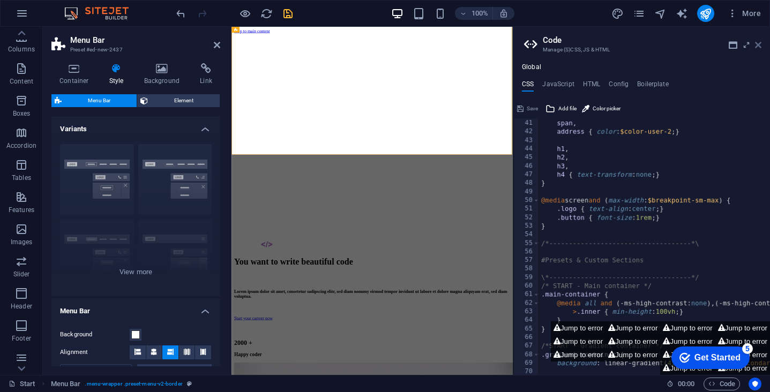
click at [759, 47] on icon at bounding box center [758, 45] width 6 height 9
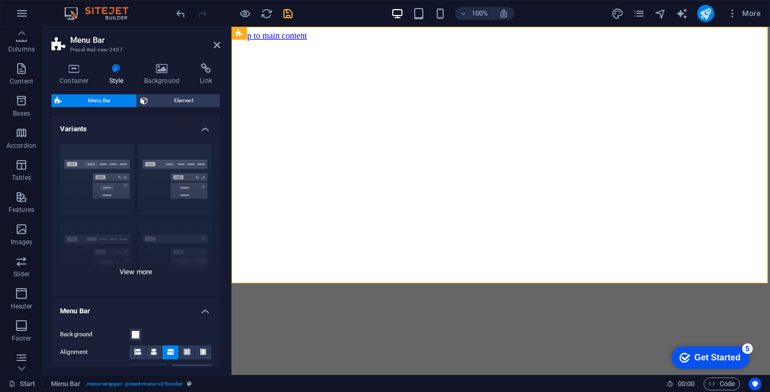
click at [100, 161] on div "Border Centered Default Fixed Loki Trigger Wide XXL" at bounding box center [135, 216] width 169 height 161
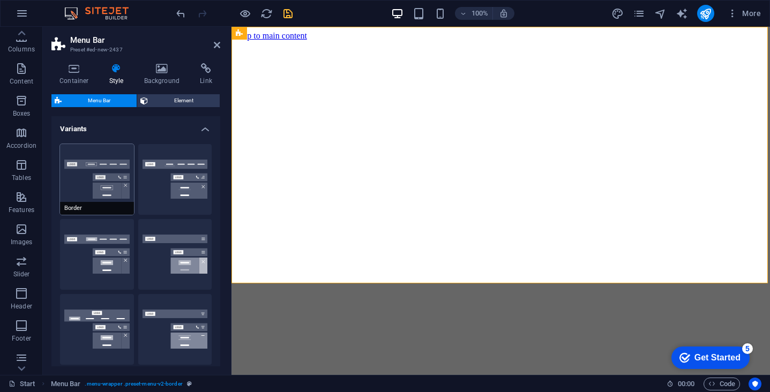
click at [114, 169] on button "Border" at bounding box center [97, 179] width 74 height 71
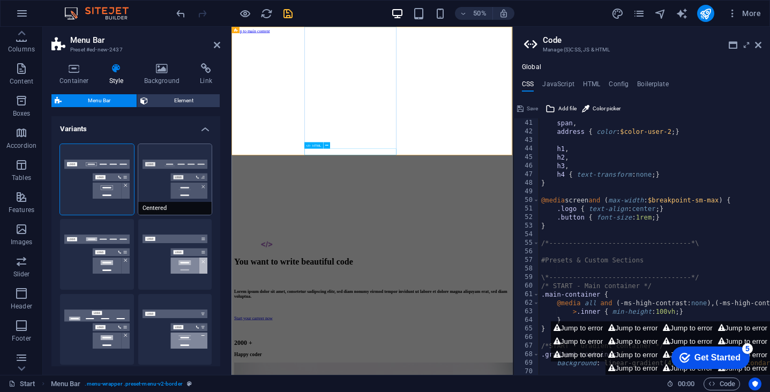
scroll to position [343, 0]
click at [760, 44] on icon at bounding box center [758, 45] width 6 height 9
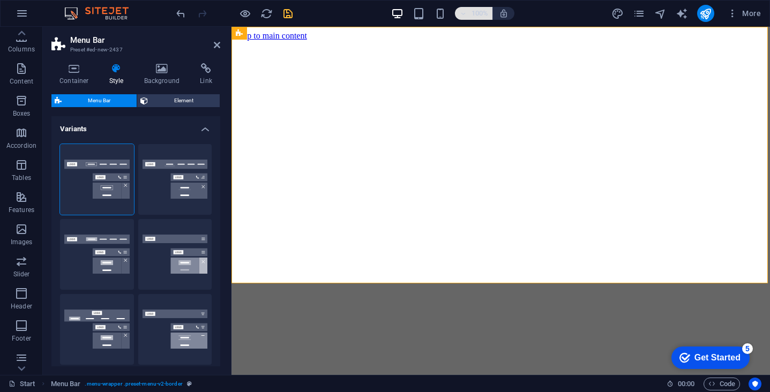
click at [484, 16] on h6 "100%" at bounding box center [479, 13] width 17 height 13
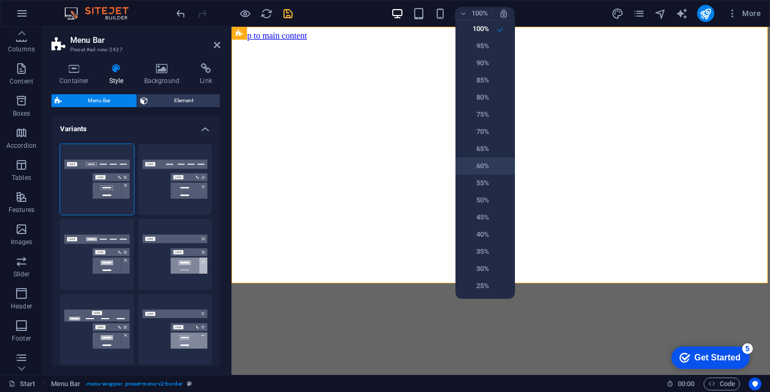
click at [477, 163] on h6 "60%" at bounding box center [475, 166] width 27 height 13
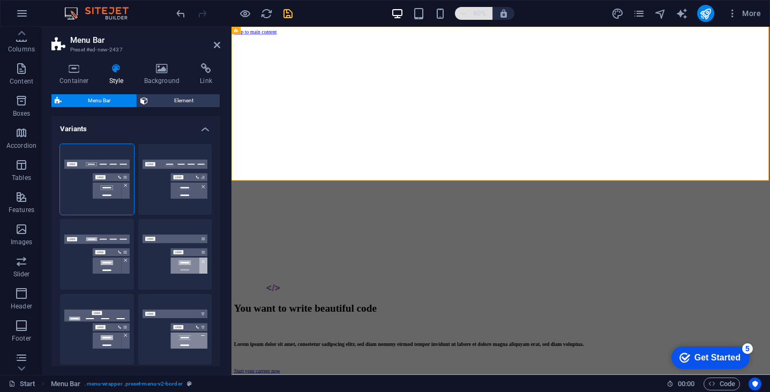
click at [481, 14] on h6 "60%" at bounding box center [479, 13] width 17 height 13
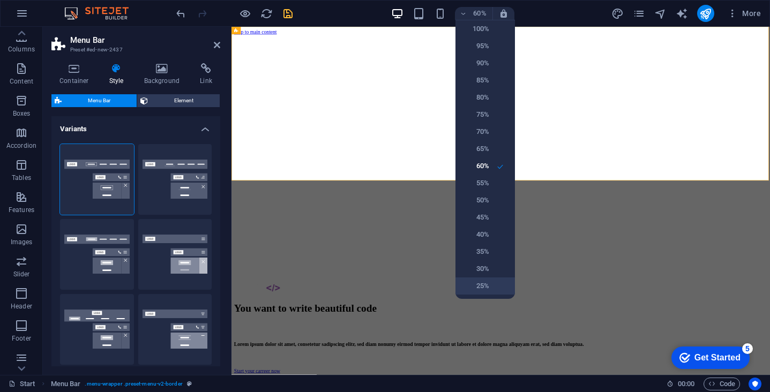
click at [475, 281] on h6 "25%" at bounding box center [475, 286] width 27 height 13
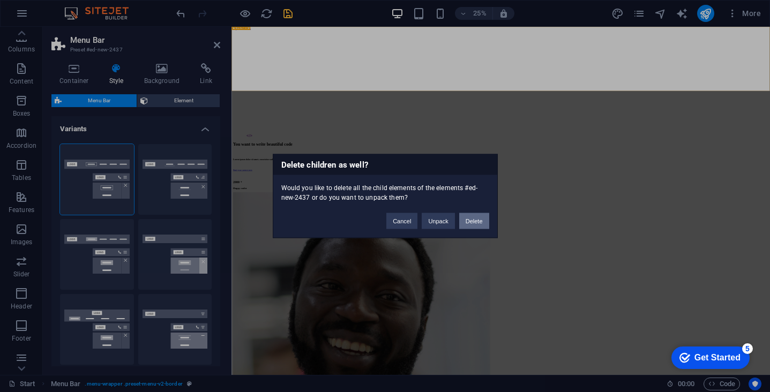
click at [469, 223] on button "Delete" at bounding box center [474, 221] width 30 height 16
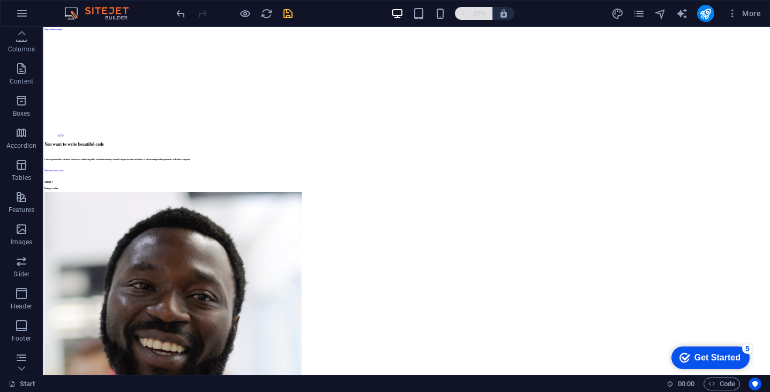
click at [474, 12] on h6 "25%" at bounding box center [479, 13] width 17 height 13
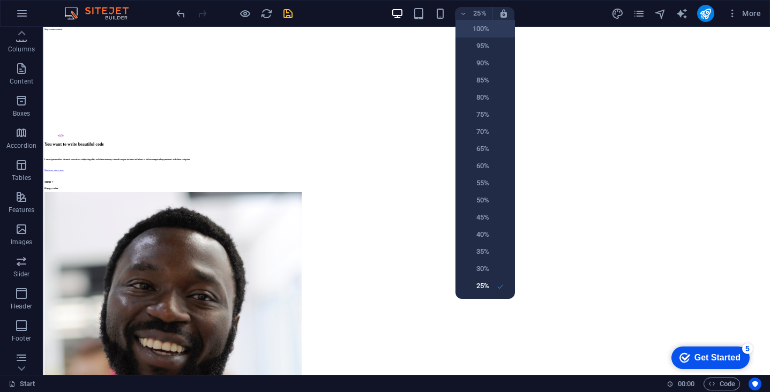
click at [485, 32] on h6 "100%" at bounding box center [475, 29] width 27 height 13
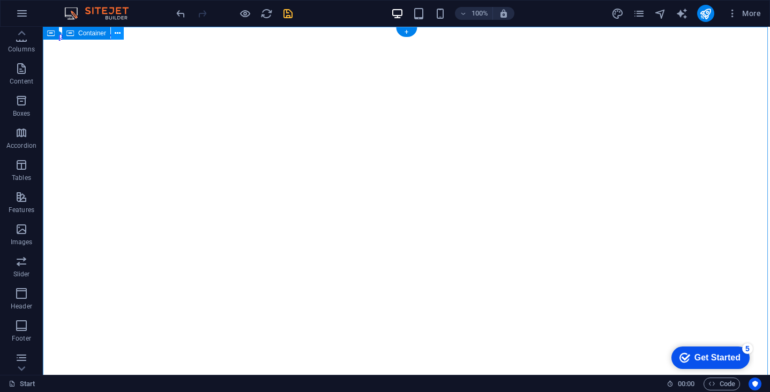
click at [117, 36] on icon at bounding box center [118, 33] width 6 height 11
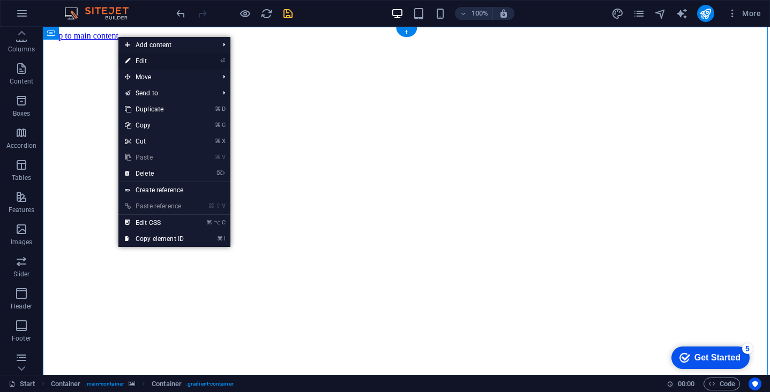
click at [143, 61] on link "⏎ Edit" at bounding box center [154, 61] width 72 height 16
select select "%"
select select "vh"
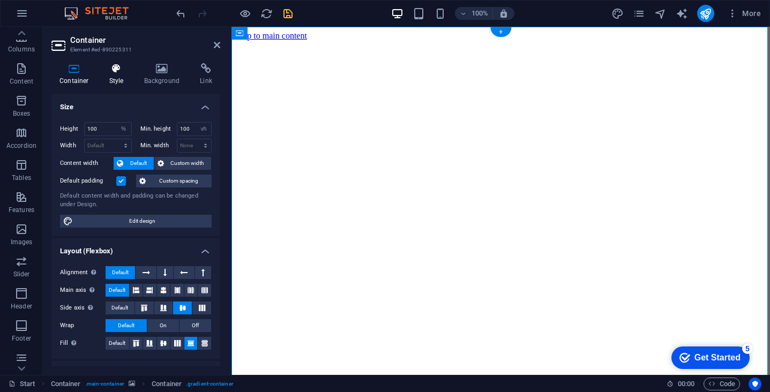
click at [116, 69] on icon at bounding box center [116, 68] width 31 height 11
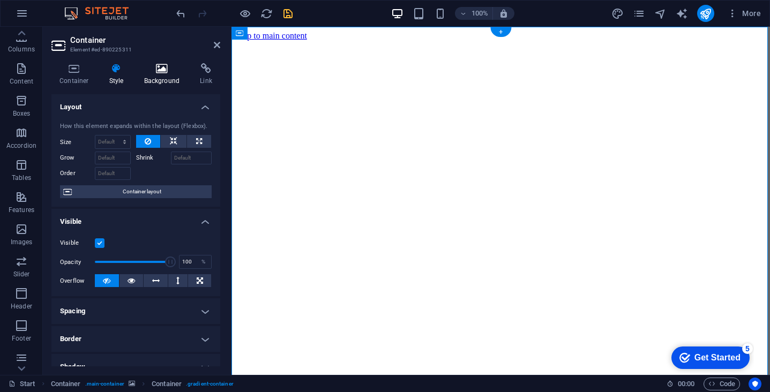
click at [152, 71] on icon at bounding box center [162, 68] width 52 height 11
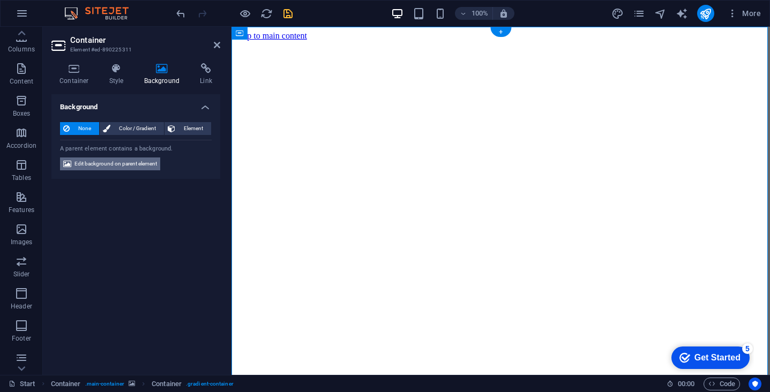
click at [99, 166] on span "Edit background on parent element" at bounding box center [116, 164] width 83 height 13
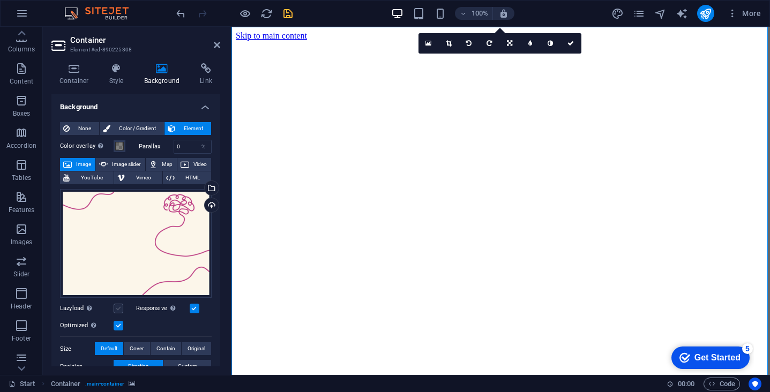
click at [123, 309] on label at bounding box center [119, 309] width 10 height 10
click at [0, 0] on input "Lazyload Loading images after the page loads improves page speed." at bounding box center [0, 0] width 0 height 0
click at [123, 309] on label at bounding box center [119, 309] width 10 height 10
click at [0, 0] on input "Lazyload Loading images after the page loads improves page speed." at bounding box center [0, 0] width 0 height 0
click at [139, 349] on span "Cover" at bounding box center [137, 349] width 14 height 13
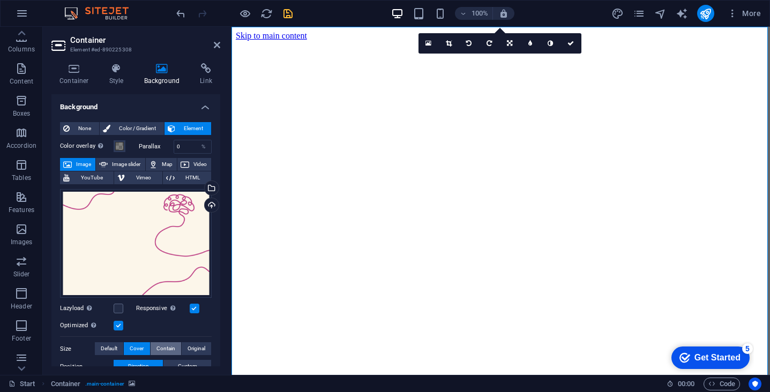
click at [166, 350] on span "Contain" at bounding box center [166, 349] width 19 height 13
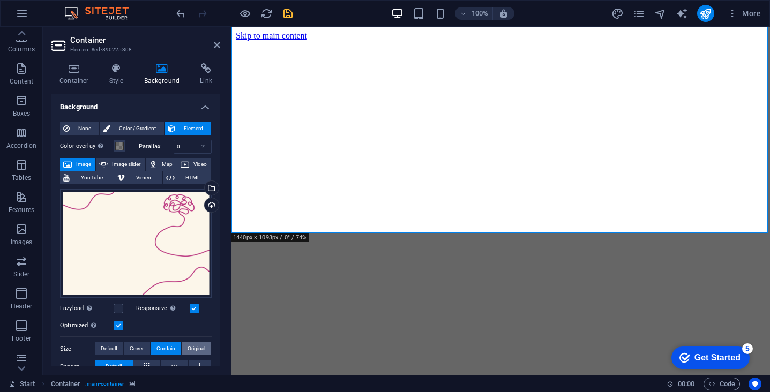
click at [188, 347] on span "Original" at bounding box center [197, 349] width 18 height 13
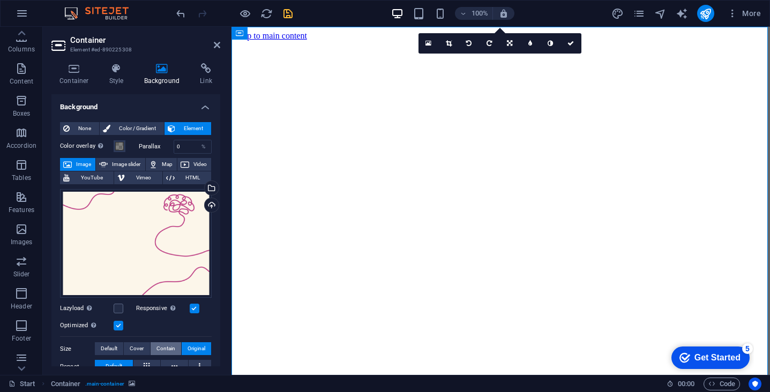
click at [168, 349] on span "Contain" at bounding box center [166, 349] width 19 height 13
click at [149, 210] on div "Drag files here, click to choose files or select files from Files or our free s…" at bounding box center [136, 243] width 152 height 109
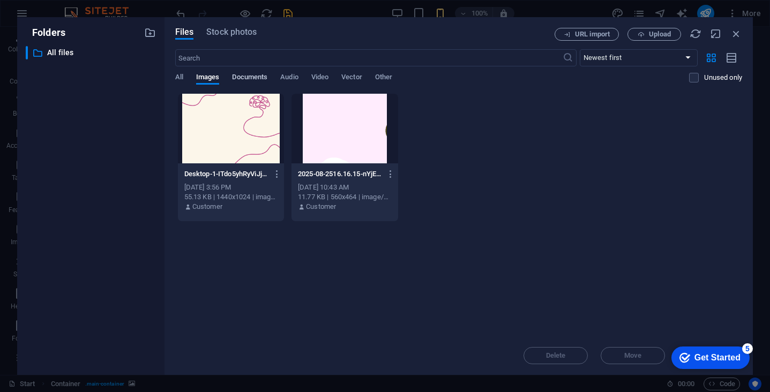
click at [242, 79] on span "Documents" at bounding box center [249, 78] width 35 height 15
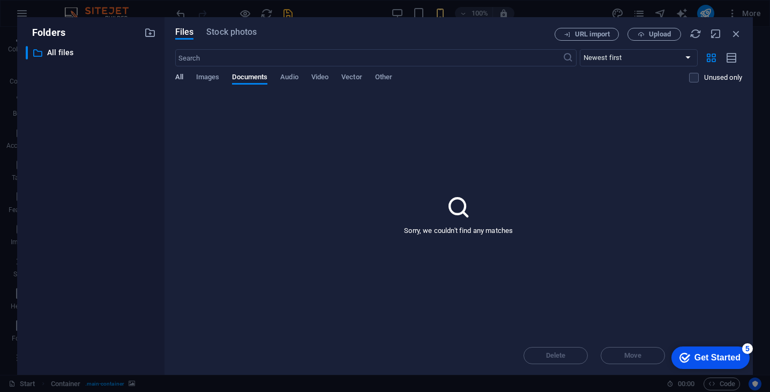
click at [179, 76] on span "All" at bounding box center [179, 78] width 8 height 15
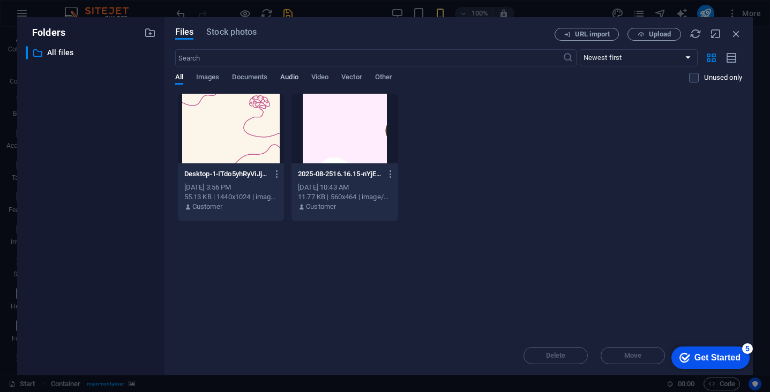
click at [298, 78] on span "Audio" at bounding box center [289, 78] width 18 height 15
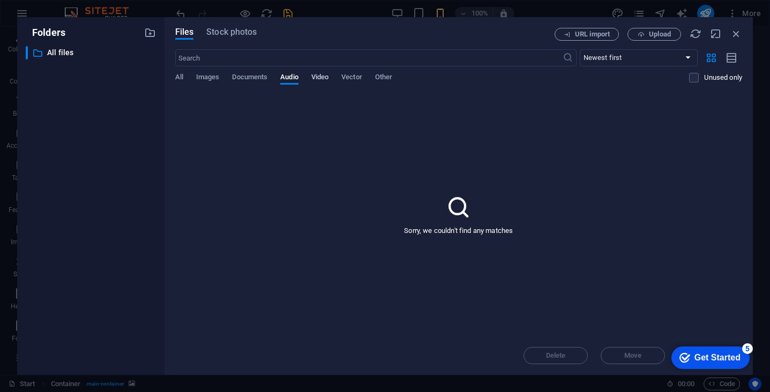
click at [325, 78] on span "Video" at bounding box center [319, 78] width 17 height 15
click at [354, 78] on span "Vector" at bounding box center [352, 78] width 21 height 15
click at [388, 78] on span "Other" at bounding box center [383, 78] width 17 height 15
click at [179, 78] on span "All" at bounding box center [179, 78] width 8 height 15
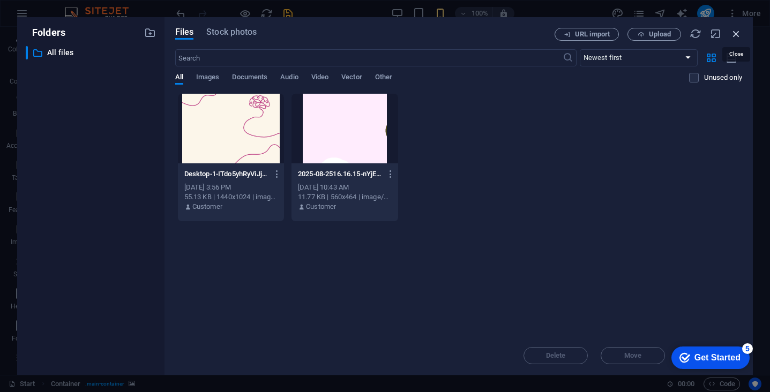
click at [738, 33] on icon "button" at bounding box center [737, 34] width 12 height 12
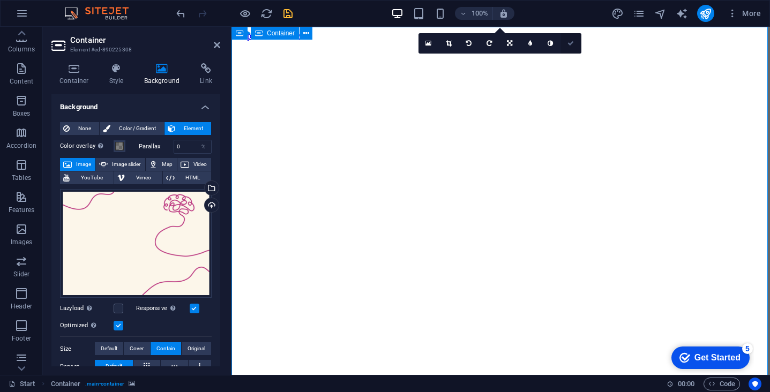
click at [571, 46] on icon at bounding box center [571, 43] width 6 height 6
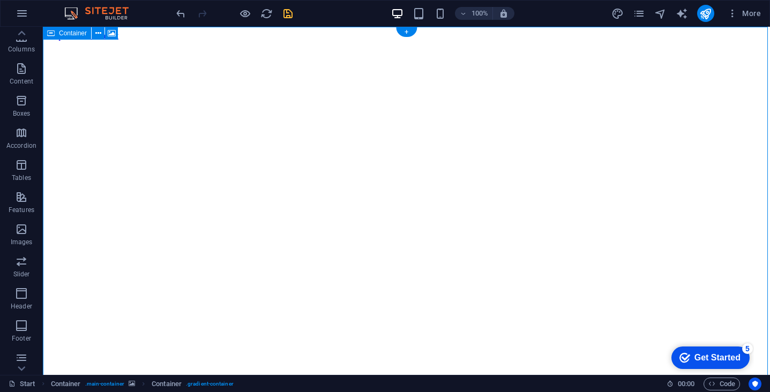
click at [68, 34] on span "Container" at bounding box center [73, 33] width 28 height 6
click at [110, 33] on icon at bounding box center [112, 33] width 8 height 11
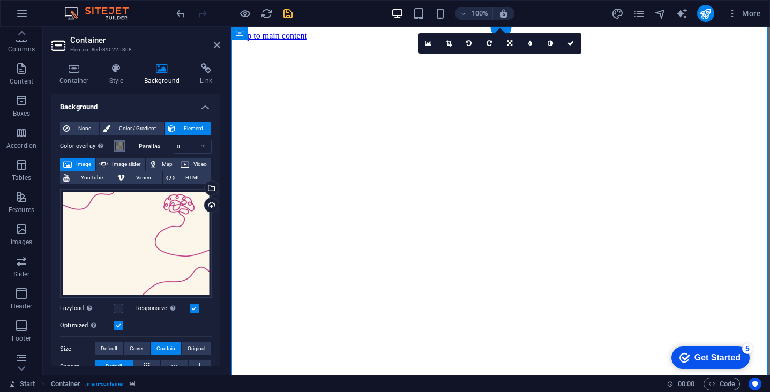
click at [123, 147] on span at bounding box center [119, 146] width 9 height 9
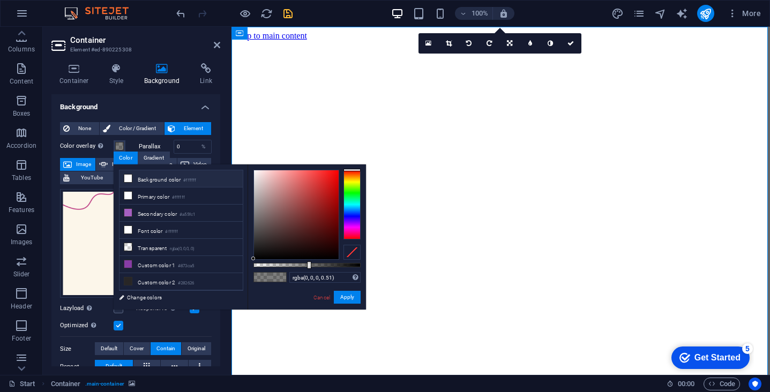
click at [169, 180] on li "Background color #ffffff" at bounding box center [181, 178] width 123 height 17
type input "rgba(255, 255, 255, 0.51)"
click at [303, 280] on input "rgba(255, 255, 255, 0.51)" at bounding box center [325, 277] width 71 height 11
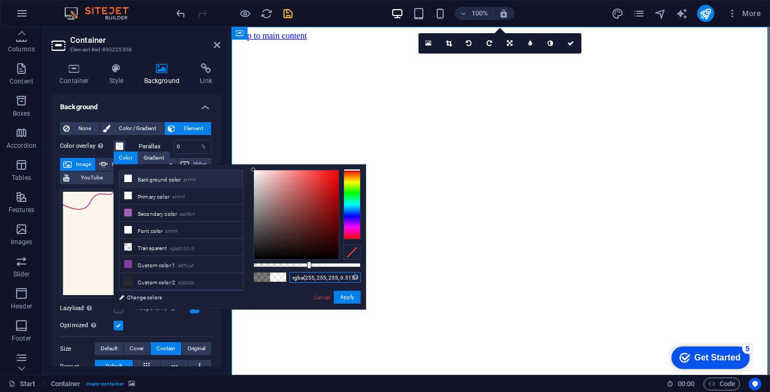
click at [303, 280] on input "rgba(255, 255, 255, 0.51)" at bounding box center [325, 277] width 71 height 11
click at [140, 299] on link "Change colors" at bounding box center [176, 297] width 124 height 13
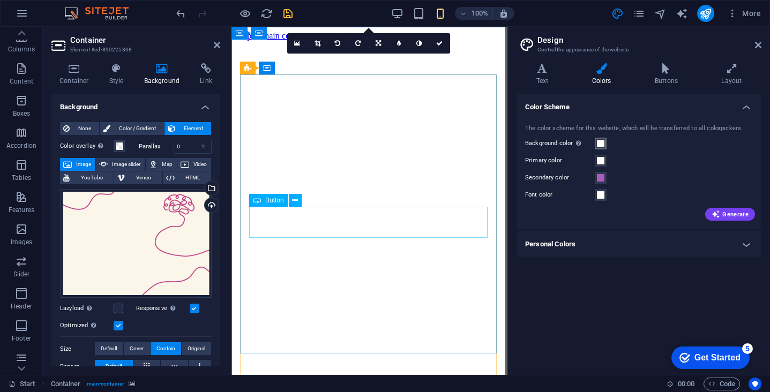
click at [602, 144] on span at bounding box center [601, 143] width 9 height 9
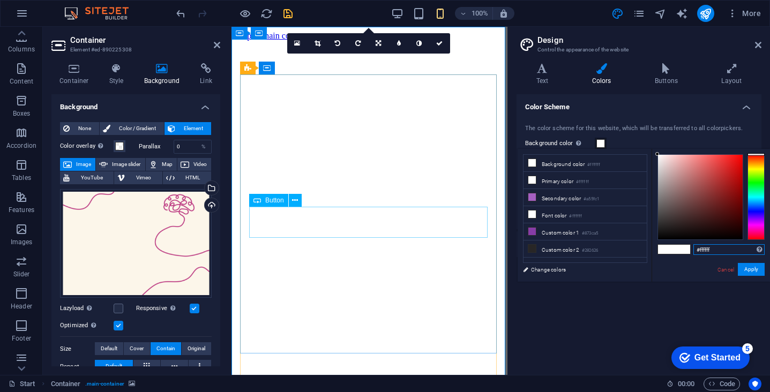
drag, startPoint x: 711, startPoint y: 251, endPoint x: 659, endPoint y: 248, distance: 52.1
click at [659, 248] on div "#ffffff Supported formats #0852ed rgb(8, 82, 237) rgba(8, 82, 237, 90%) hsv(221…" at bounding box center [711, 293] width 118 height 288
paste input "cf6ea"
type input "#fcf6ea"
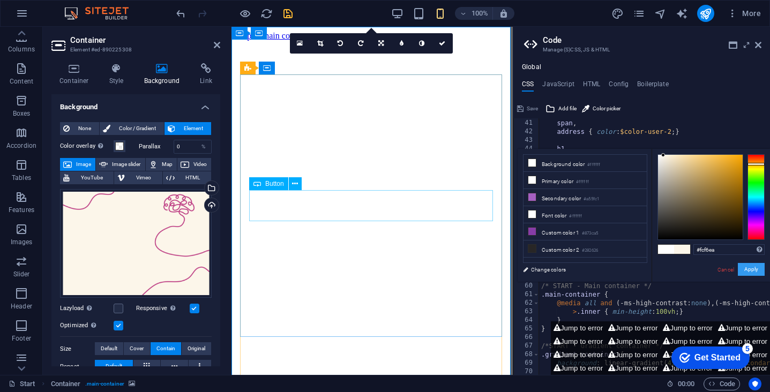
click at [758, 271] on button "Apply" at bounding box center [751, 269] width 27 height 13
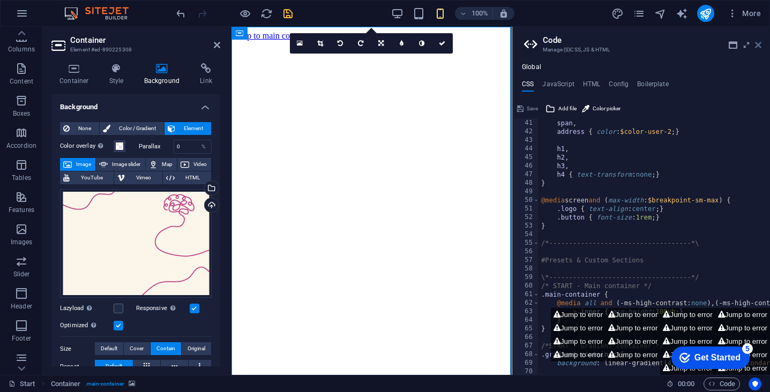
click at [756, 46] on icon at bounding box center [758, 45] width 6 height 9
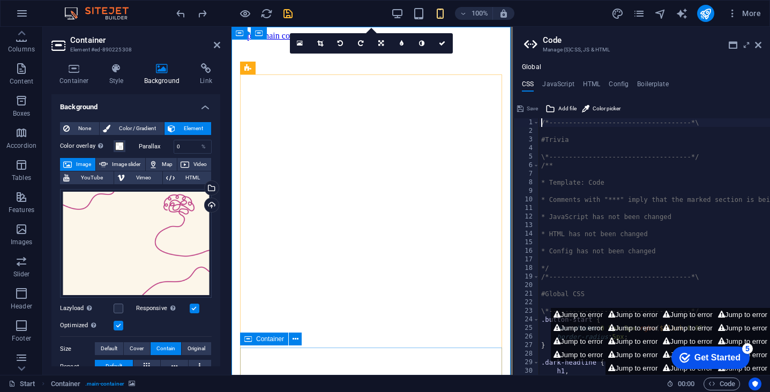
scroll to position [0, 0]
click at [759, 44] on icon at bounding box center [758, 45] width 6 height 9
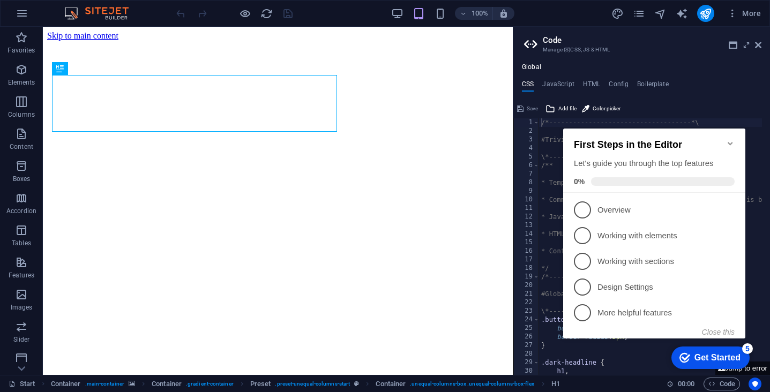
click at [732, 142] on icon "Minimize checklist" at bounding box center [730, 143] width 9 height 9
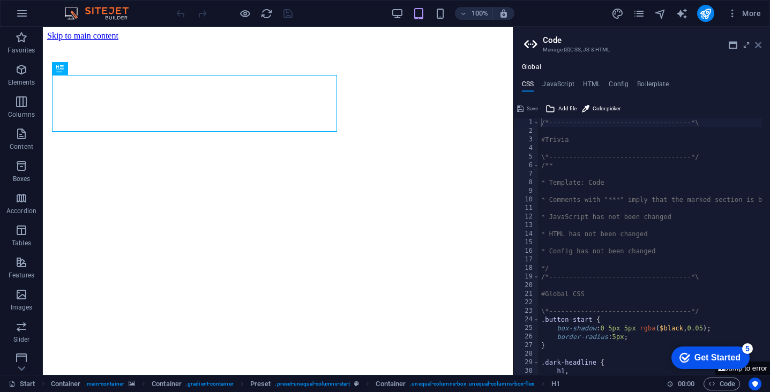
click at [756, 49] on icon at bounding box center [758, 45] width 6 height 9
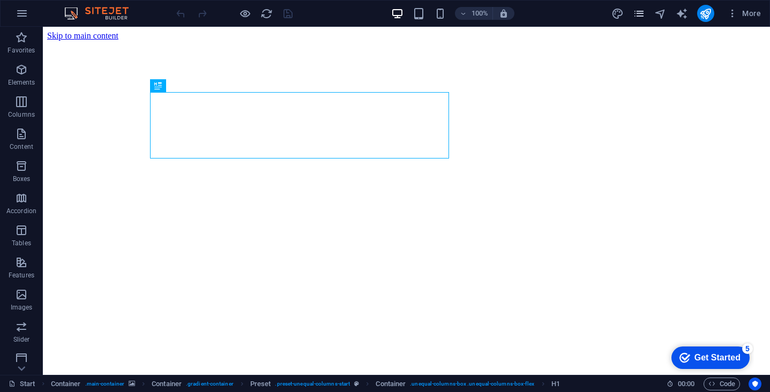
click at [636, 16] on icon "pages" at bounding box center [639, 14] width 12 height 12
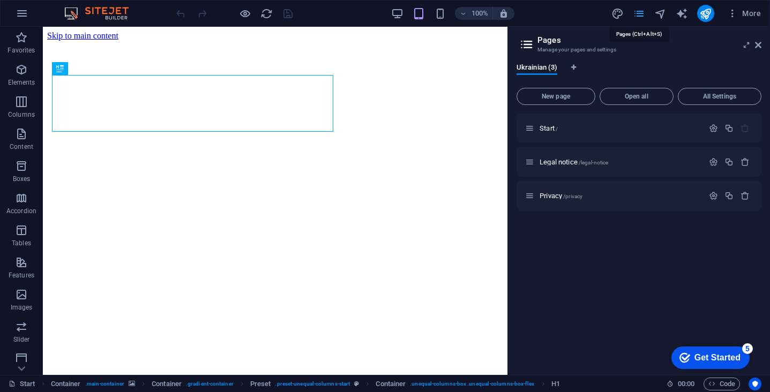
click at [636, 16] on icon "pages" at bounding box center [639, 14] width 12 height 12
click at [620, 15] on icon "design" at bounding box center [618, 14] width 12 height 12
select select "px"
select select "300"
select select "px"
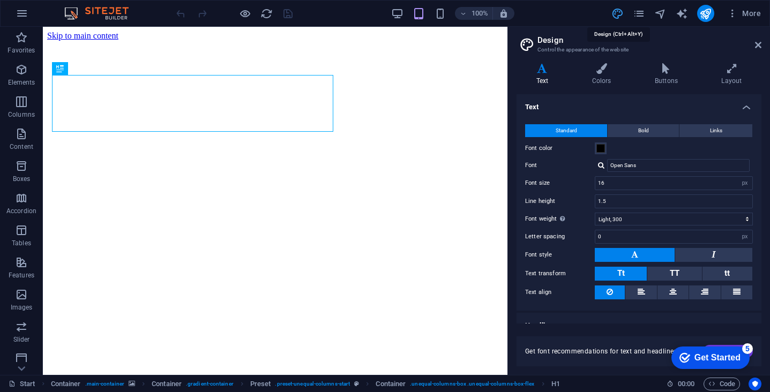
click at [617, 13] on icon "design" at bounding box center [618, 14] width 12 height 12
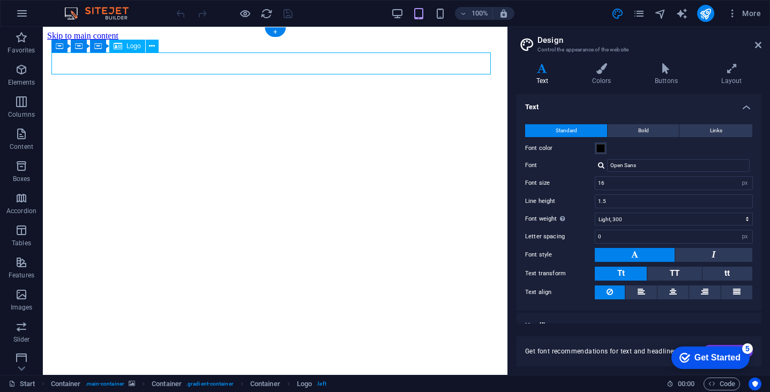
select select "px"
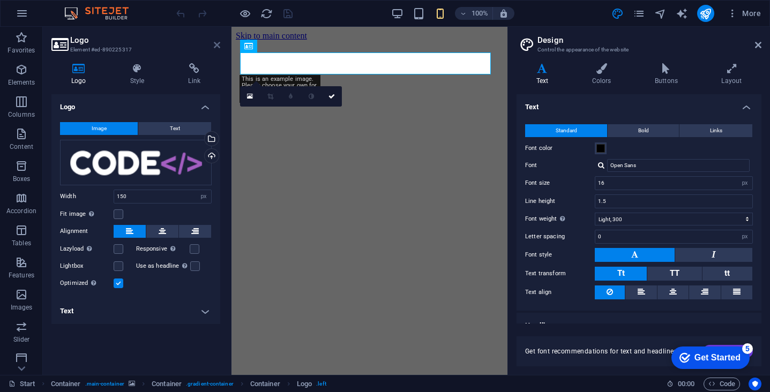
click at [218, 44] on icon at bounding box center [217, 45] width 6 height 9
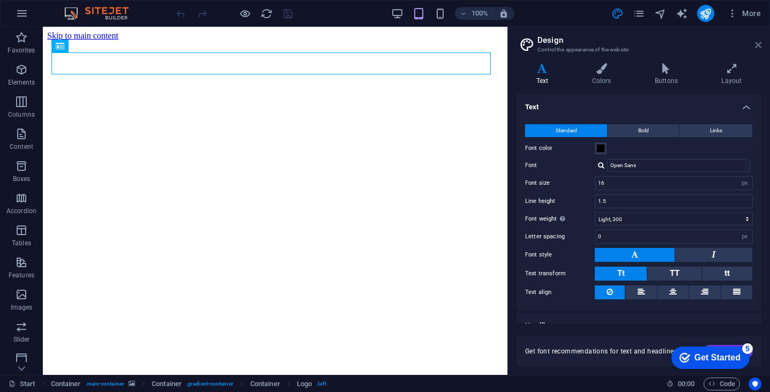
click at [759, 44] on icon at bounding box center [758, 45] width 6 height 9
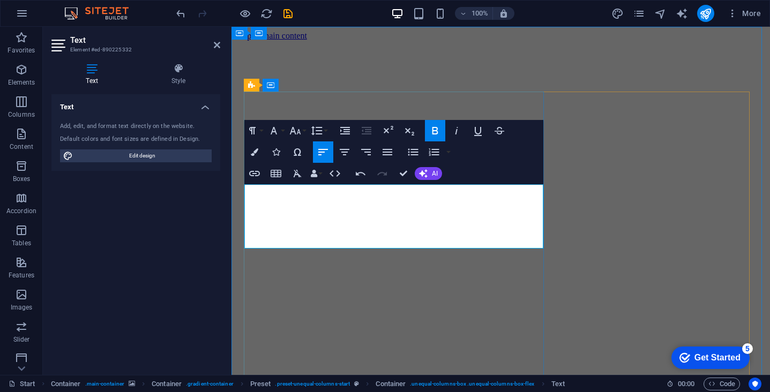
drag, startPoint x: 477, startPoint y: 205, endPoint x: 480, endPoint y: 242, distance: 37.1
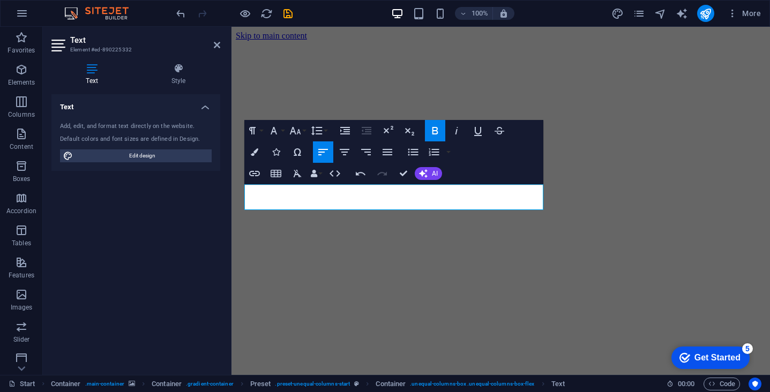
click at [161, 217] on div "Text Add, edit, and format text directly on the website. Default colors and fon…" at bounding box center [135, 230] width 169 height 272
click at [174, 213] on div "Text Add, edit, and format text directly on the website. Default colors and fon…" at bounding box center [135, 230] width 169 height 272
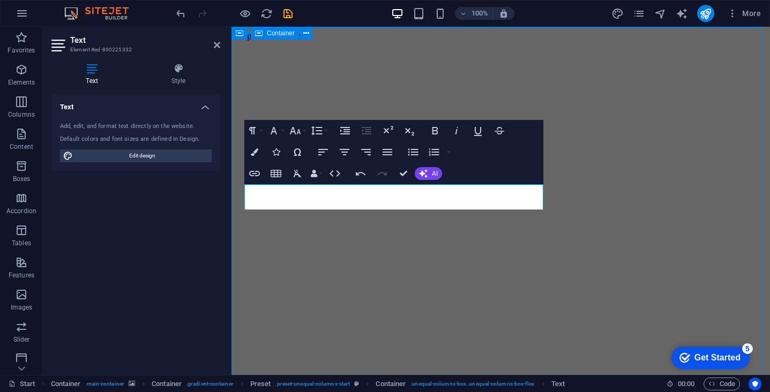
select select "%"
select select "vh"
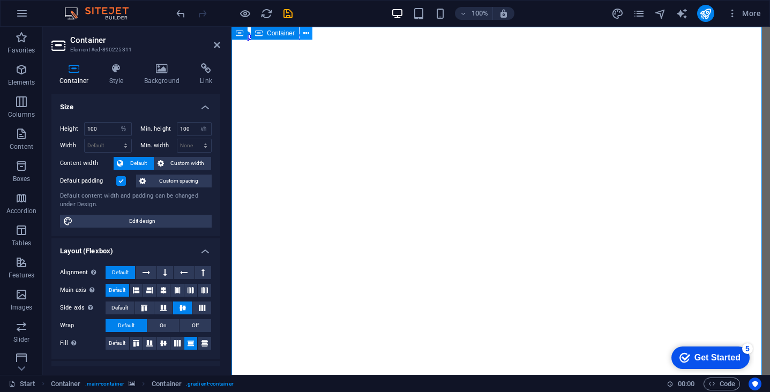
click at [306, 34] on icon at bounding box center [306, 33] width 6 height 11
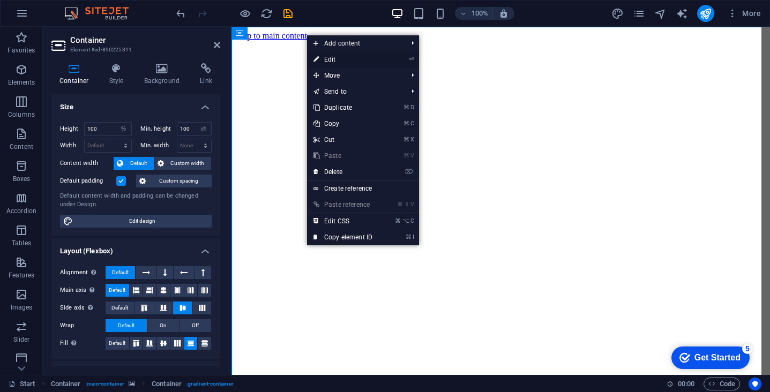
click at [396, 61] on li "⏎ Edit" at bounding box center [363, 59] width 112 height 16
click at [328, 57] on link "⏎ Edit" at bounding box center [343, 59] width 72 height 16
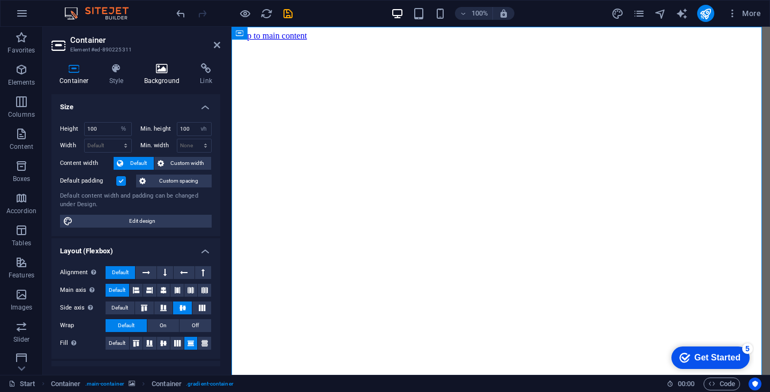
click at [159, 77] on h4 "Background" at bounding box center [164, 74] width 56 height 23
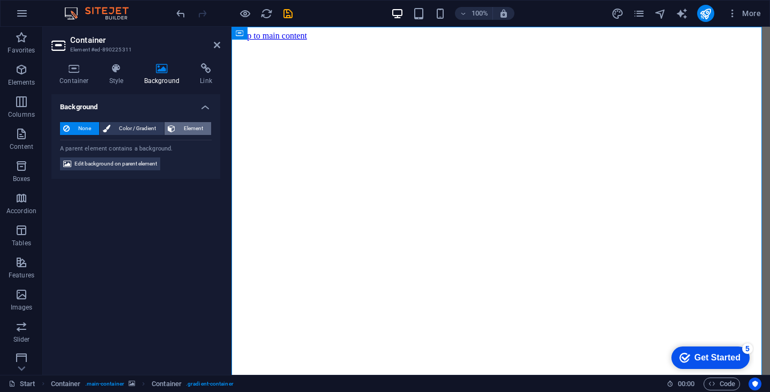
click at [179, 127] on span "Element" at bounding box center [193, 128] width 29 height 13
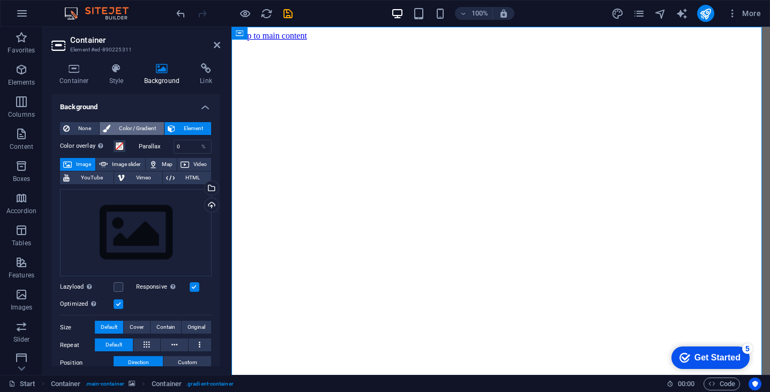
click at [140, 127] on span "Color / Gradient" at bounding box center [137, 128] width 47 height 13
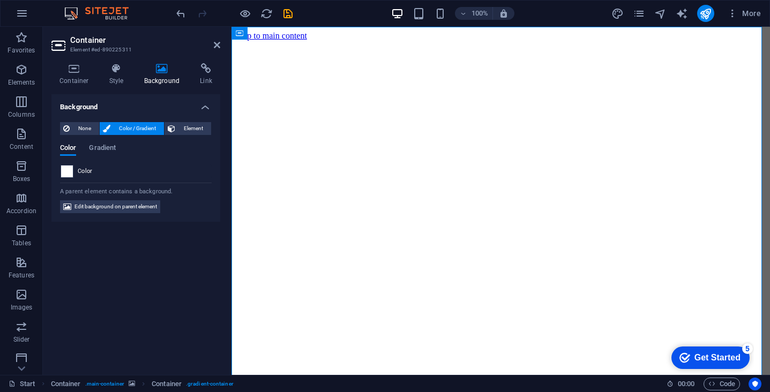
click at [66, 172] on span at bounding box center [67, 172] width 12 height 12
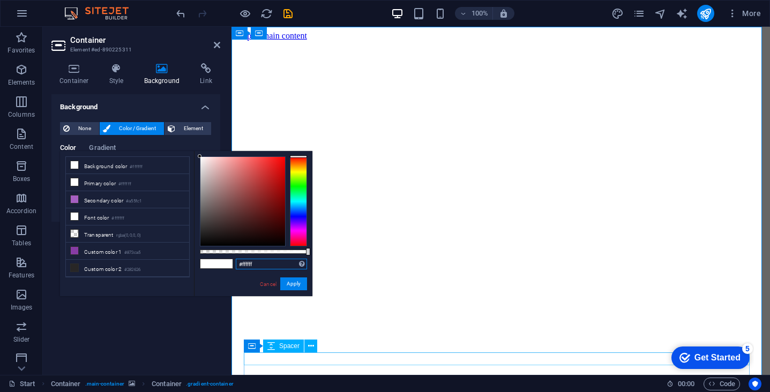
click at [245, 263] on input "#ffffff" at bounding box center [271, 264] width 71 height 11
paste input "cf6ea"
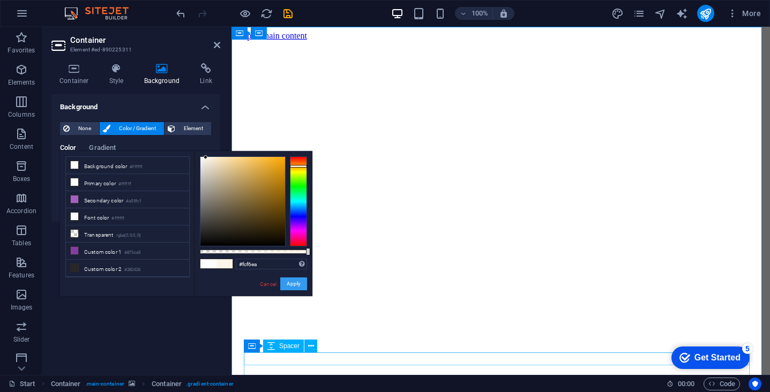
click at [288, 282] on button "Apply" at bounding box center [293, 284] width 27 height 13
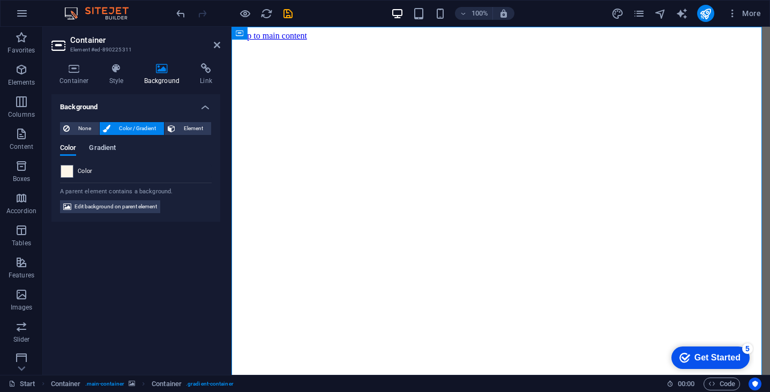
click at [102, 146] on span "Gradient" at bounding box center [102, 149] width 27 height 15
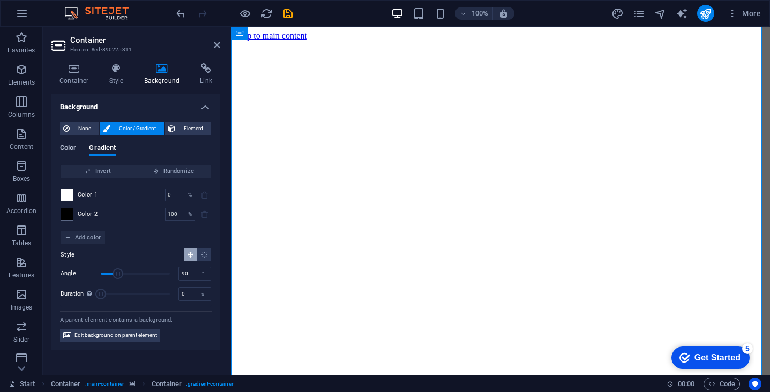
click at [67, 149] on span "Color" at bounding box center [68, 149] width 16 height 15
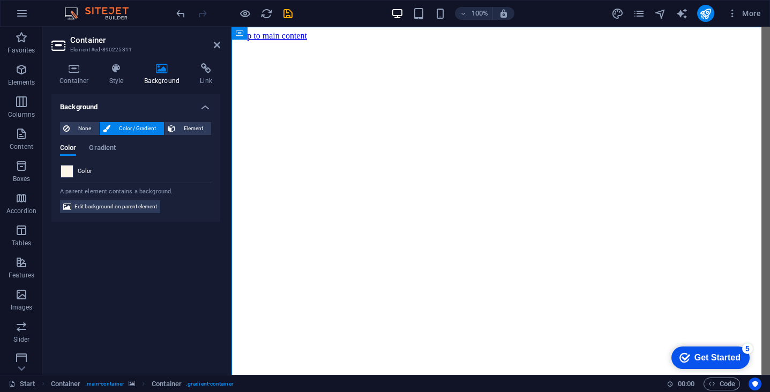
click at [69, 173] on span at bounding box center [67, 172] width 12 height 12
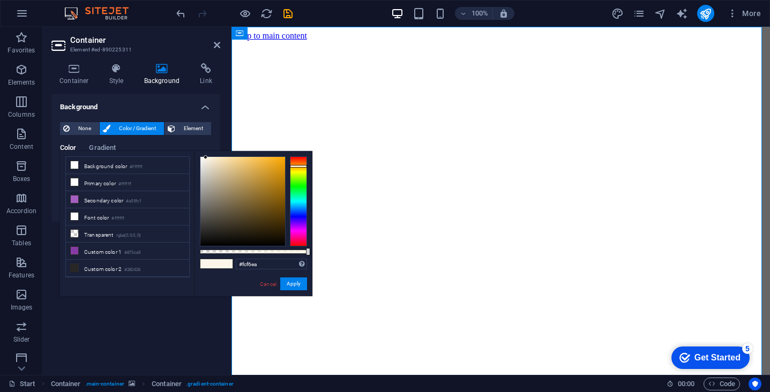
click at [69, 173] on li "Background color #ffffff" at bounding box center [127, 165] width 123 height 17
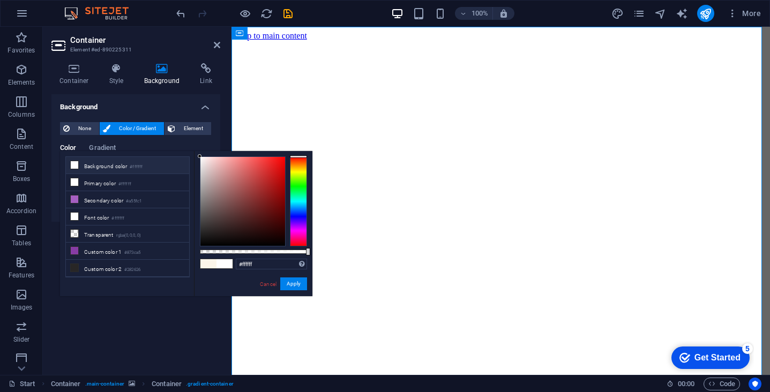
click at [74, 170] on li "Background color #ffffff" at bounding box center [127, 165] width 123 height 17
click at [77, 203] on span at bounding box center [74, 199] width 9 height 9
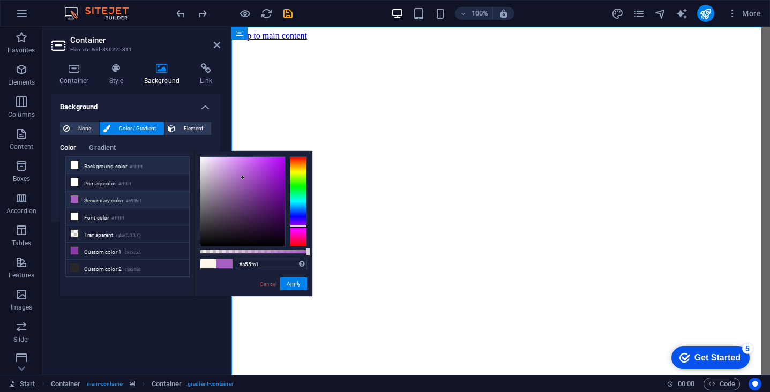
click at [72, 168] on icon at bounding box center [75, 165] width 8 height 8
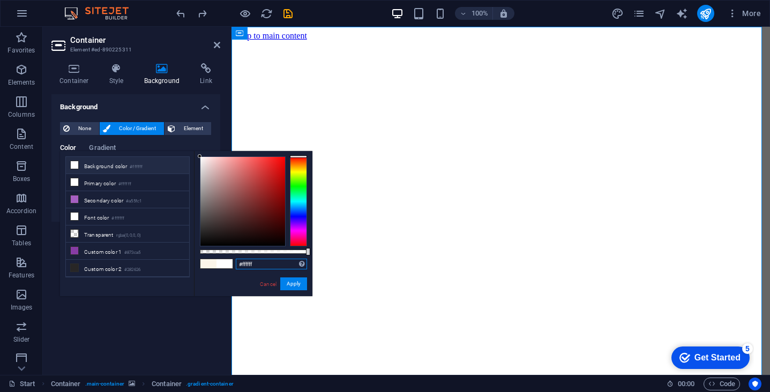
click at [254, 264] on input "#ffffff" at bounding box center [271, 264] width 71 height 11
click at [206, 263] on span at bounding box center [209, 263] width 16 height 9
type input "#fcf6ea"
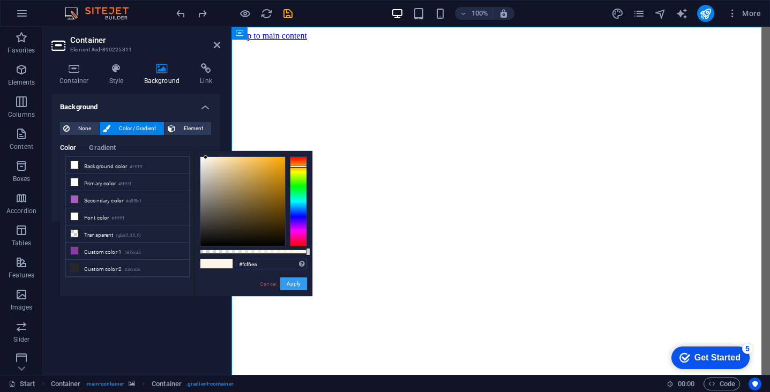
click at [287, 285] on button "Apply" at bounding box center [293, 284] width 27 height 13
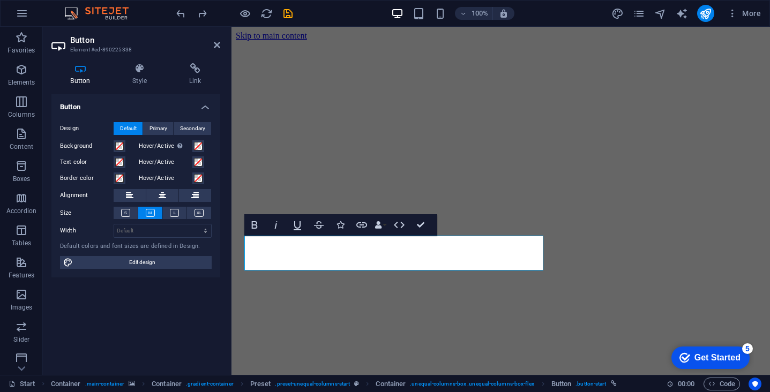
click at [189, 311] on div "Button Design Default Primary Secondary Background Hover/Active Switch to previ…" at bounding box center [135, 230] width 169 height 272
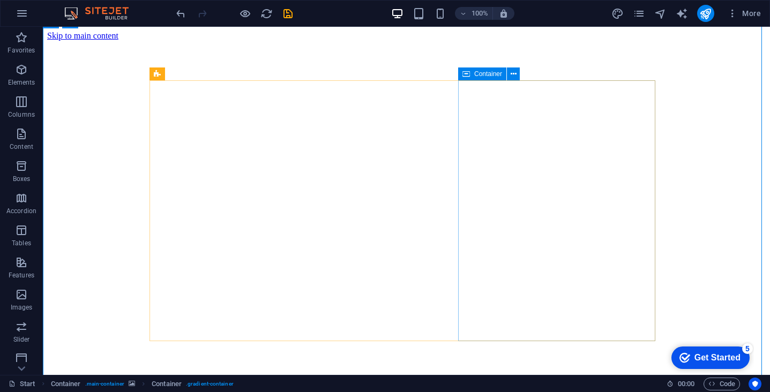
scroll to position [27, 0]
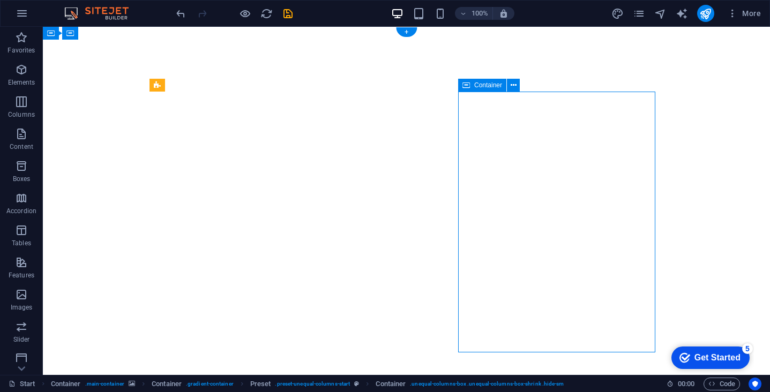
scroll to position [0, 0]
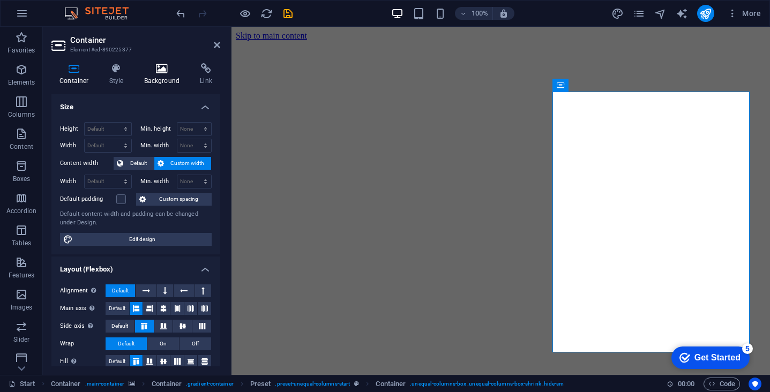
click at [162, 79] on h4 "Background" at bounding box center [164, 74] width 56 height 23
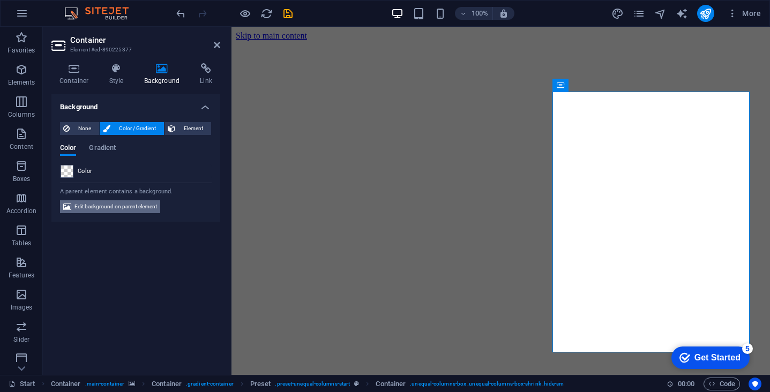
click at [100, 208] on span "Edit background on parent element" at bounding box center [116, 207] width 83 height 13
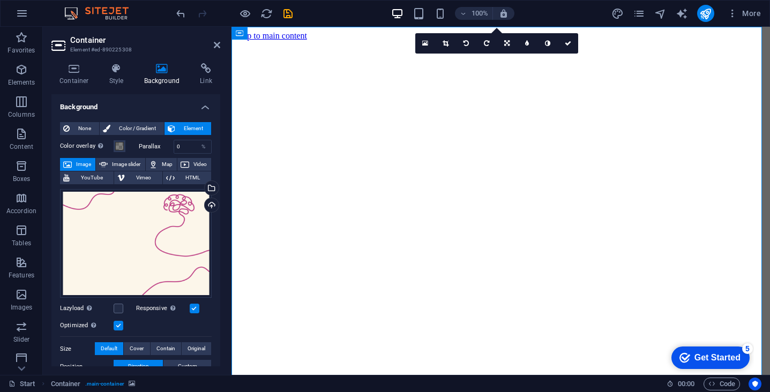
click at [87, 164] on span "Image" at bounding box center [83, 164] width 17 height 13
click at [139, 221] on div "Drag files here, click to choose files or select files from Files or our free s…" at bounding box center [136, 243] width 152 height 109
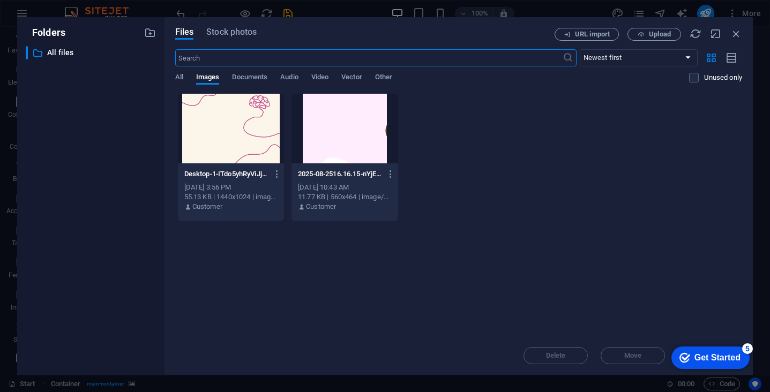
click at [139, 221] on div "​ All files All files" at bounding box center [91, 206] width 130 height 321
click at [185, 76] on div "All Images Documents Audio Video Vector Other" at bounding box center [432, 83] width 515 height 20
click at [669, 36] on span "Upload" at bounding box center [660, 34] width 22 height 6
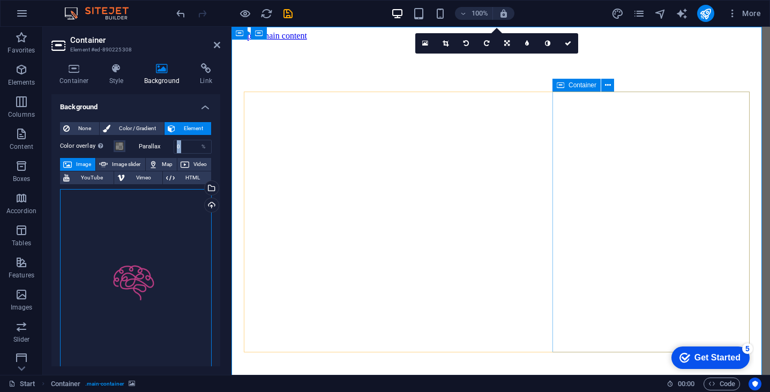
drag, startPoint x: 362, startPoint y: 320, endPoint x: 623, endPoint y: 239, distance: 273.7
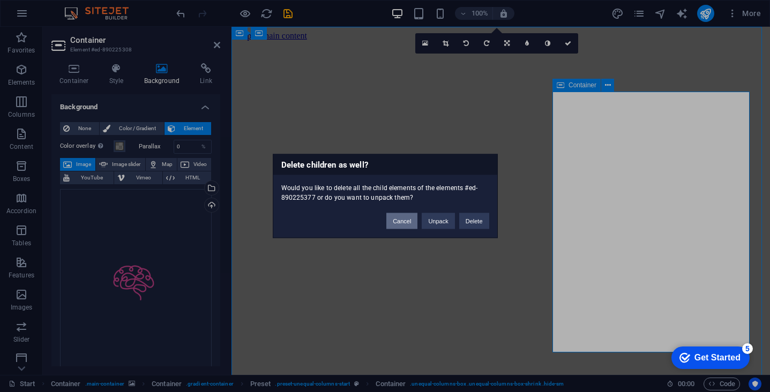
click at [402, 226] on button "Cancel" at bounding box center [402, 221] width 31 height 16
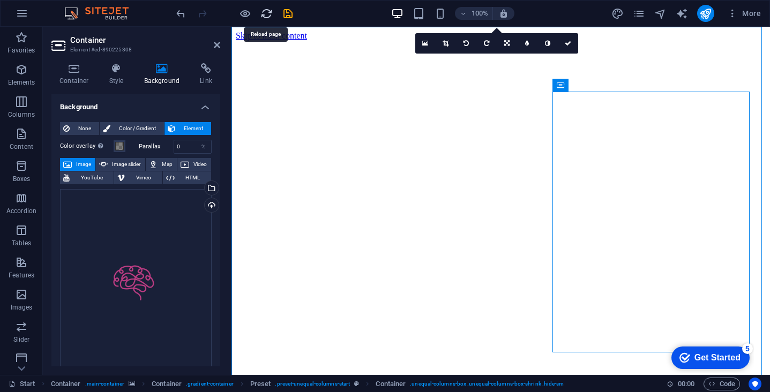
click at [269, 13] on icon "reload" at bounding box center [267, 14] width 12 height 12
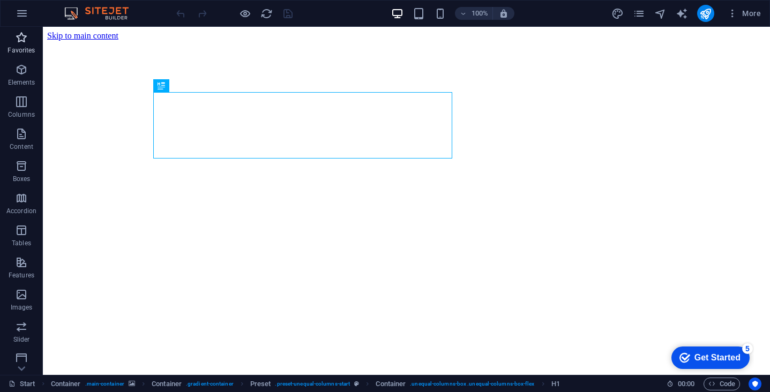
click at [18, 49] on p "Favorites" at bounding box center [21, 50] width 27 height 9
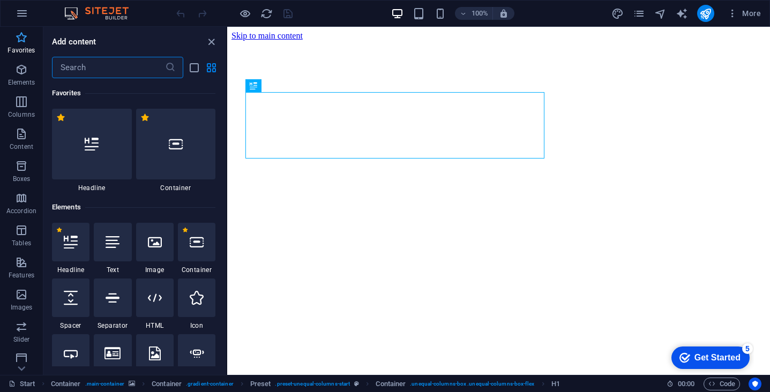
click at [19, 48] on p "Favorites" at bounding box center [21, 50] width 27 height 9
click at [25, 78] on span "Elements" at bounding box center [21, 76] width 43 height 26
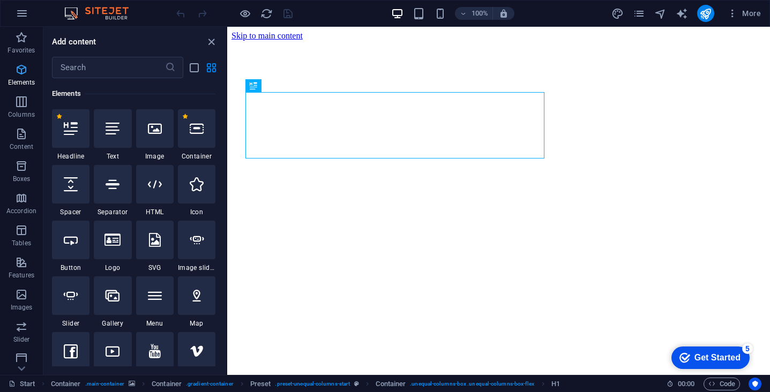
scroll to position [114, 0]
click at [210, 40] on icon "close panel" at bounding box center [211, 42] width 12 height 12
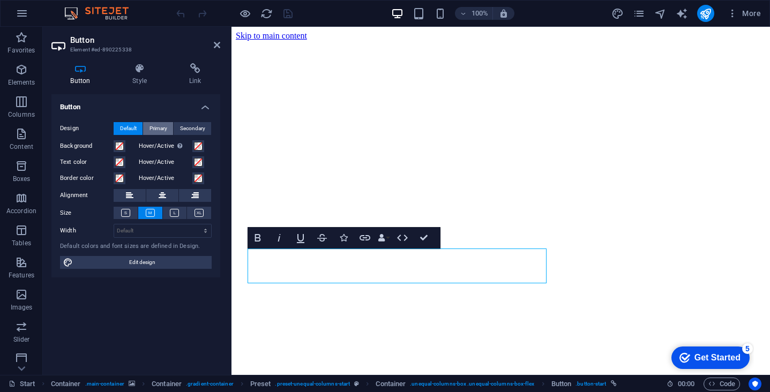
click at [151, 129] on span "Primary" at bounding box center [159, 128] width 18 height 13
click at [125, 127] on span "Default" at bounding box center [128, 128] width 17 height 13
click at [187, 128] on span "Secondary" at bounding box center [192, 128] width 25 height 13
click at [125, 128] on span "Default" at bounding box center [128, 128] width 17 height 13
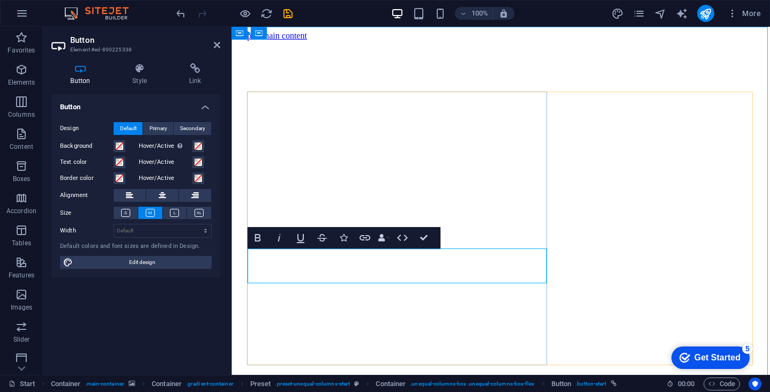
click at [141, 67] on icon at bounding box center [140, 68] width 53 height 11
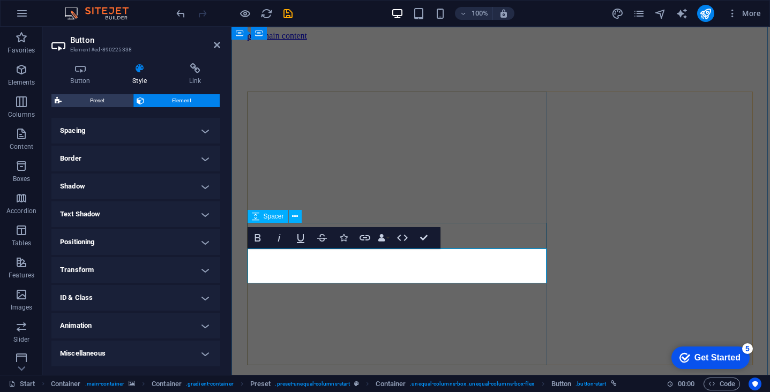
scroll to position [202, 0]
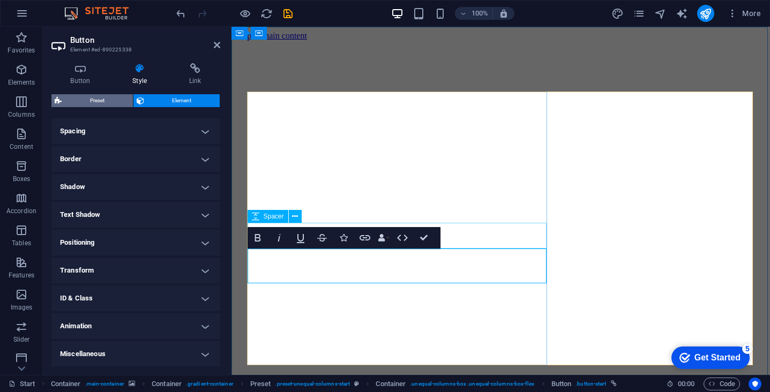
click at [93, 101] on span "Preset" at bounding box center [97, 100] width 65 height 13
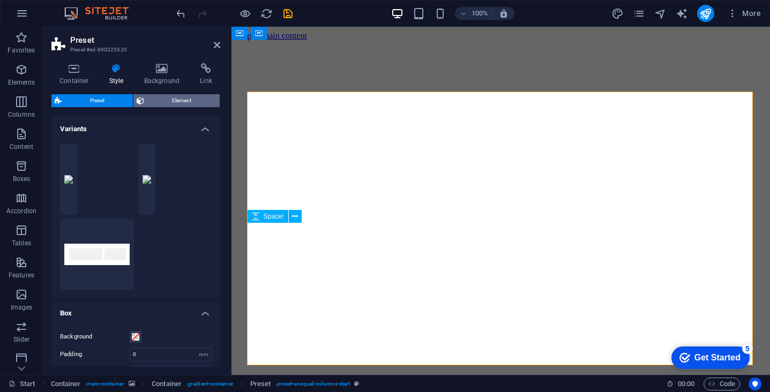
click at [158, 99] on span "Element" at bounding box center [182, 100] width 70 height 13
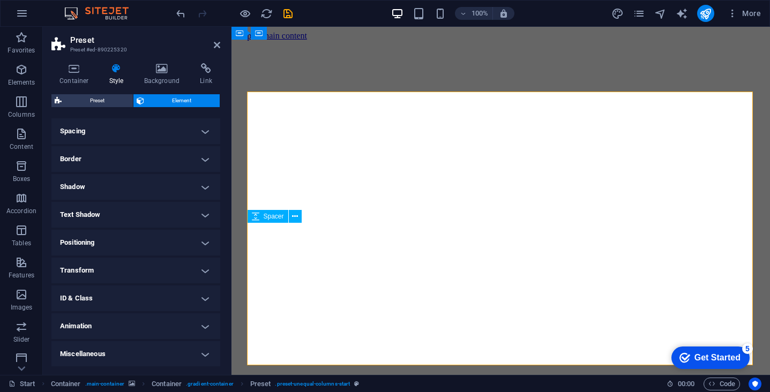
click at [153, 301] on h4 "ID & Class" at bounding box center [135, 299] width 169 height 26
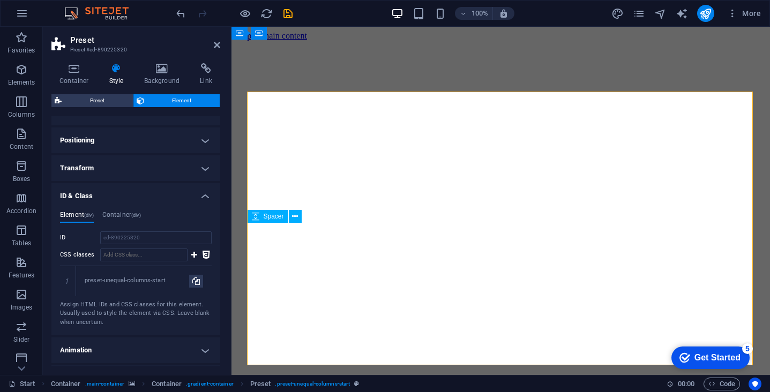
scroll to position [307, 0]
click at [200, 201] on div "Element (div) Container (div) ID ed-890225320 CSS classes 1 preset-unequal-colu…" at bounding box center [135, 267] width 169 height 133
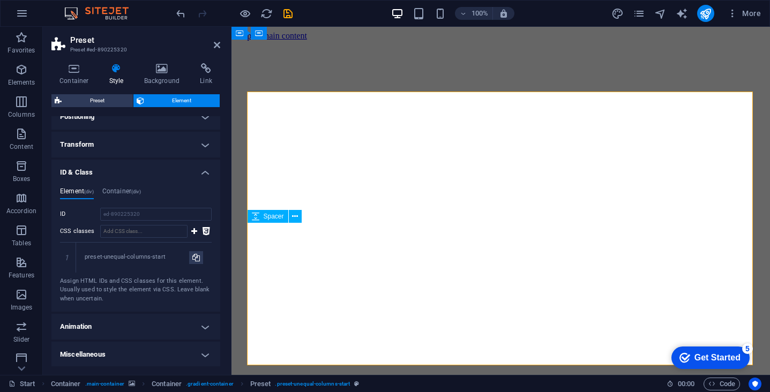
scroll to position [328, 0]
click at [127, 331] on h4 "Animation" at bounding box center [135, 328] width 169 height 26
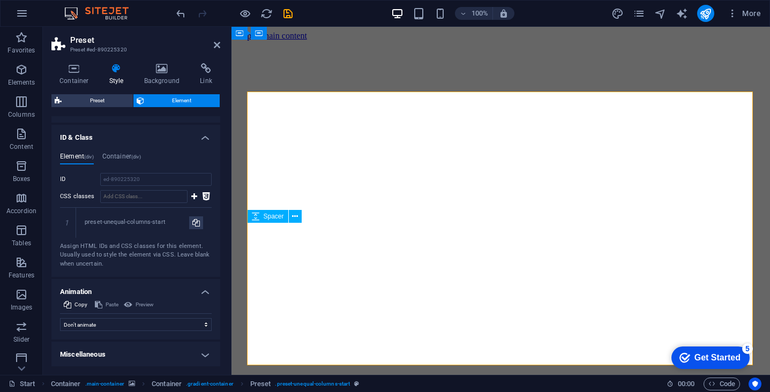
scroll to position [362, 0]
click at [159, 291] on h4 "Animation" at bounding box center [135, 289] width 169 height 19
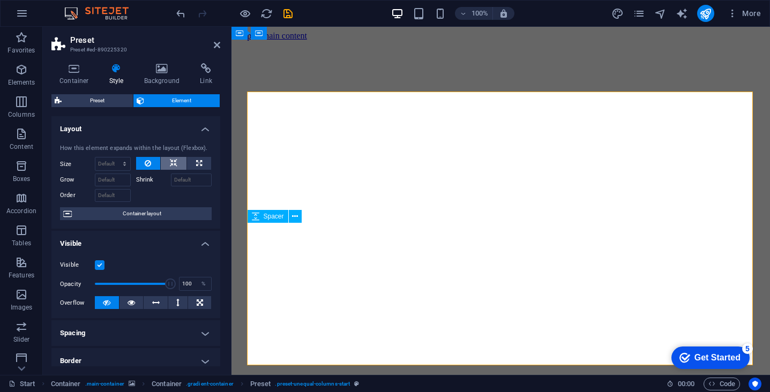
scroll to position [0, 0]
click at [201, 128] on h4 "Layout" at bounding box center [135, 125] width 169 height 19
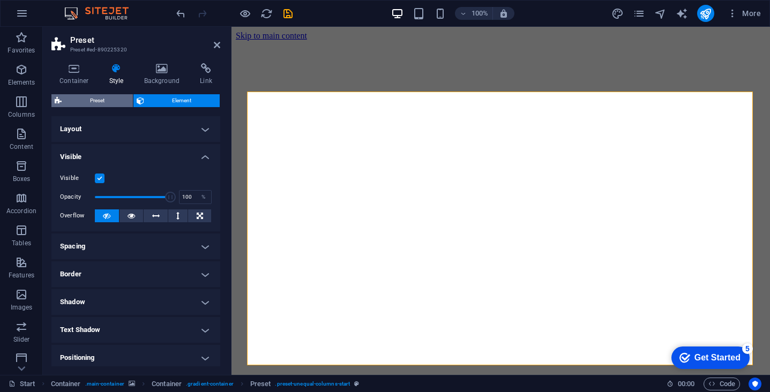
click at [104, 100] on span "Preset" at bounding box center [97, 100] width 65 height 13
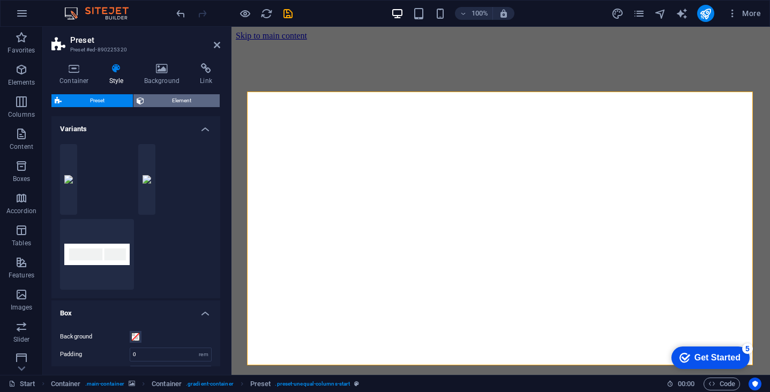
click at [167, 98] on span "Element" at bounding box center [182, 100] width 70 height 13
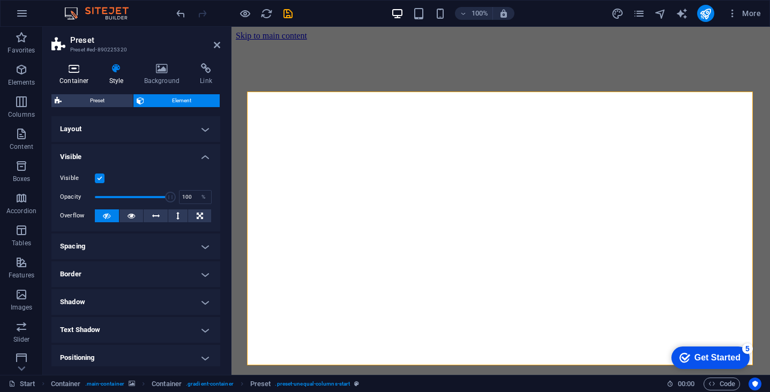
click at [84, 66] on icon at bounding box center [74, 68] width 46 height 11
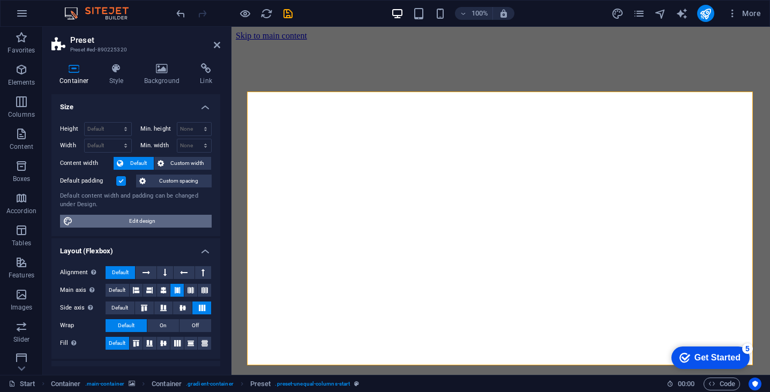
click at [154, 222] on span "Edit design" at bounding box center [142, 221] width 132 height 13
select select "rem"
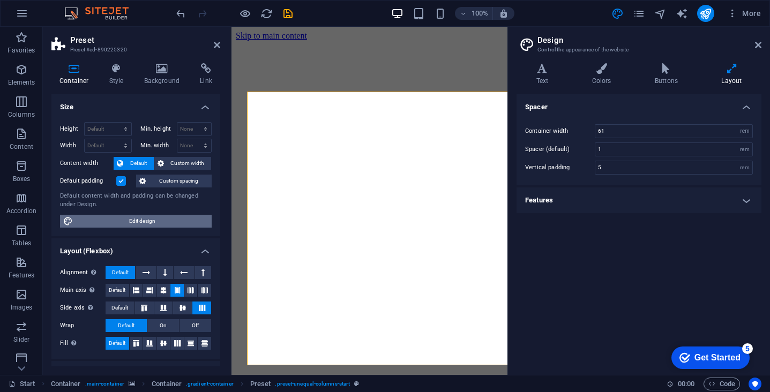
type input "3"
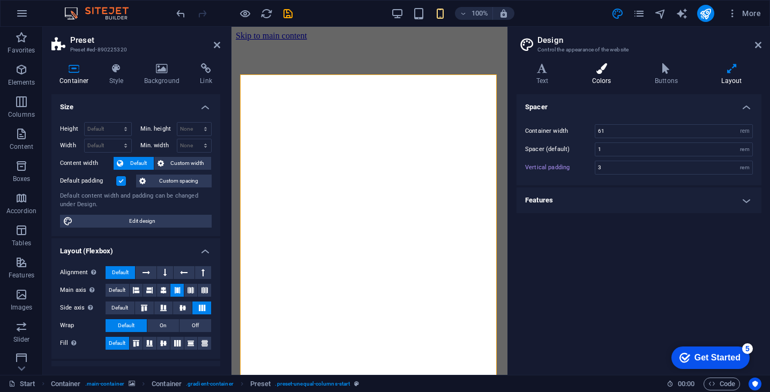
click at [599, 78] on h4 "Colors" at bounding box center [604, 74] width 63 height 23
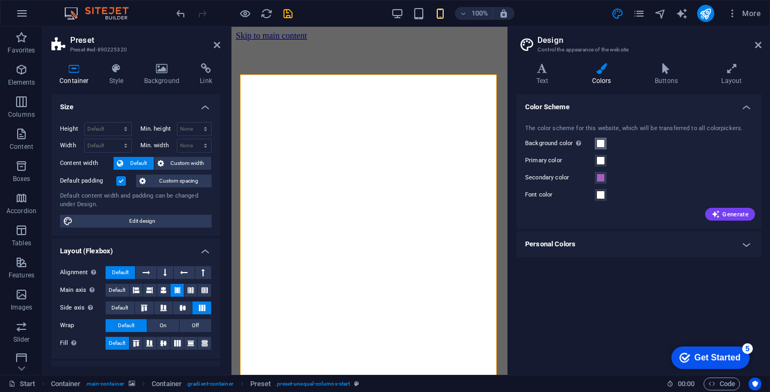
click at [599, 143] on span at bounding box center [601, 143] width 9 height 9
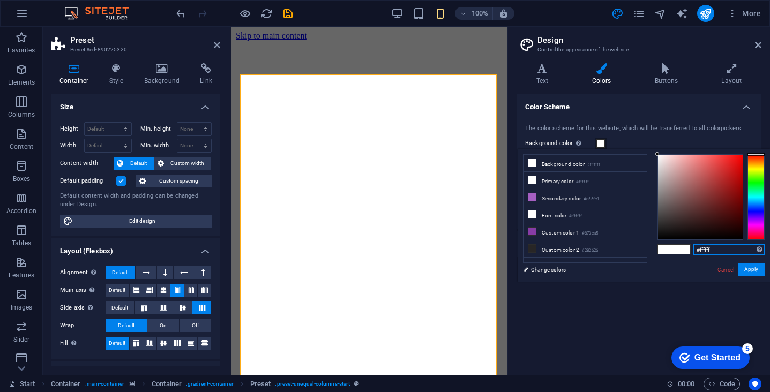
click at [707, 250] on input "#ffffff" at bounding box center [729, 249] width 71 height 11
paste input "cf6ea"
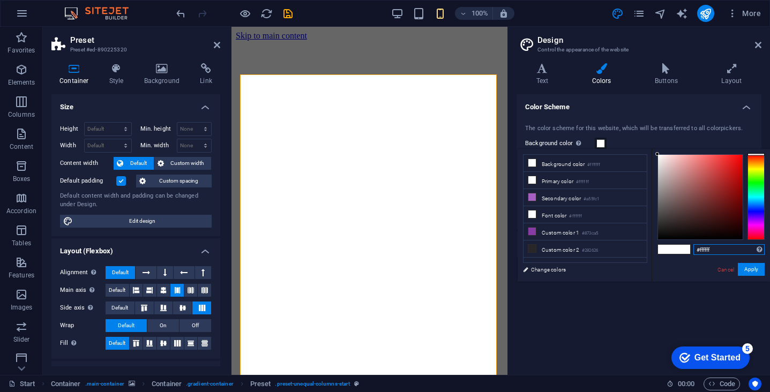
type input "#fcf6ea"
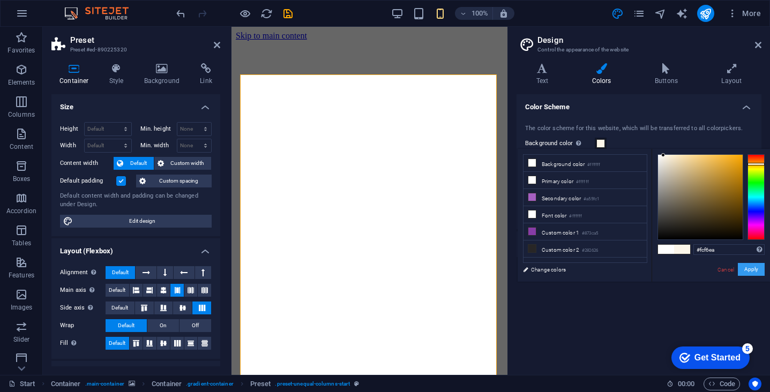
click at [753, 267] on button "Apply" at bounding box center [751, 269] width 27 height 13
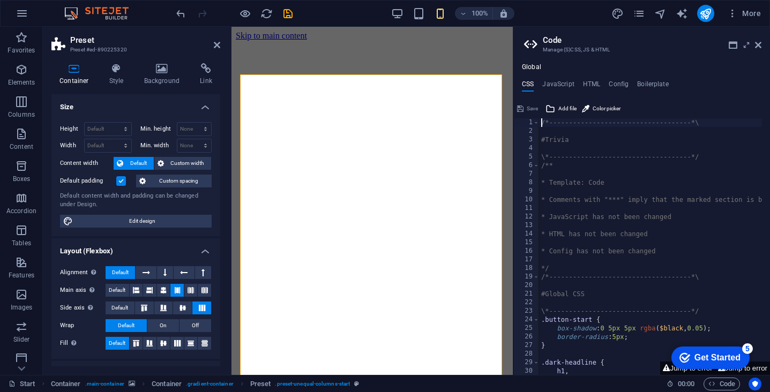
click at [602, 160] on div "/*------------------------------------*\ #Trivia \*----------------------------…" at bounding box center [738, 251] width 398 height 266
type textarea "\*------------------------------------*/"
click at [157, 218] on span "Edit design" at bounding box center [142, 221] width 132 height 13
select select "rem"
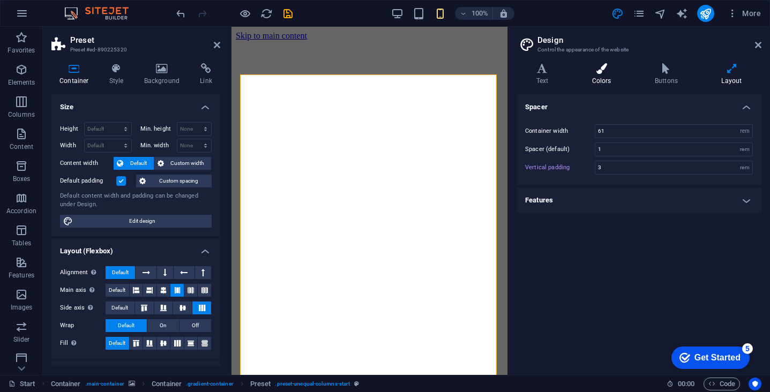
click at [609, 64] on icon at bounding box center [602, 68] width 58 height 11
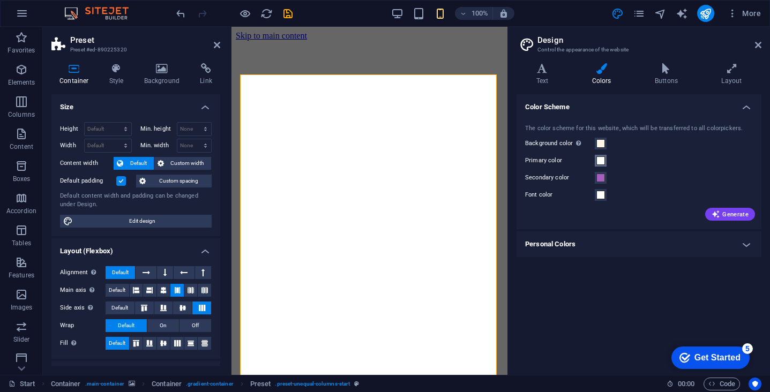
click at [600, 162] on span at bounding box center [601, 161] width 9 height 9
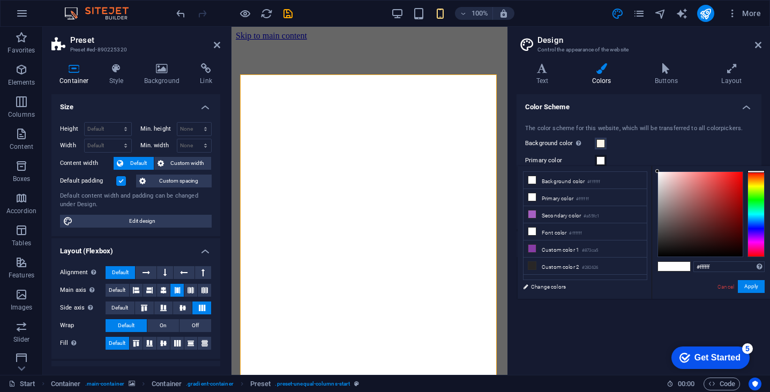
click at [600, 162] on span at bounding box center [601, 161] width 9 height 9
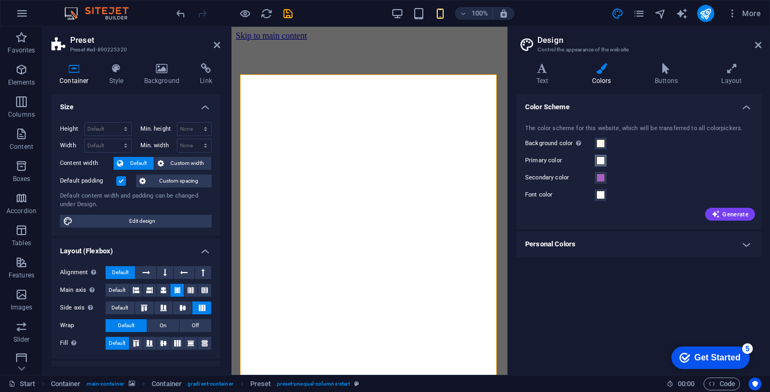
click at [600, 162] on span at bounding box center [601, 161] width 9 height 9
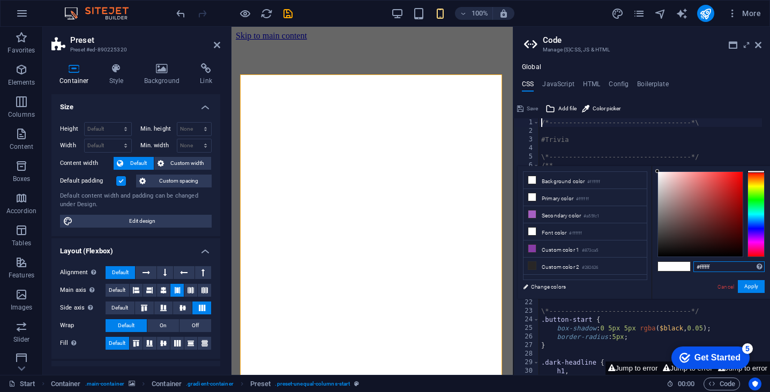
click at [706, 268] on input "#ffffff" at bounding box center [729, 267] width 71 height 11
paste input "3973a5"
type input "#3973a5"
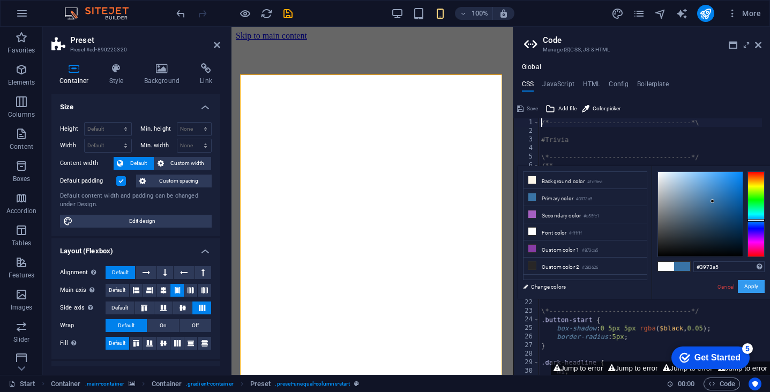
click at [754, 286] on button "Apply" at bounding box center [751, 286] width 27 height 13
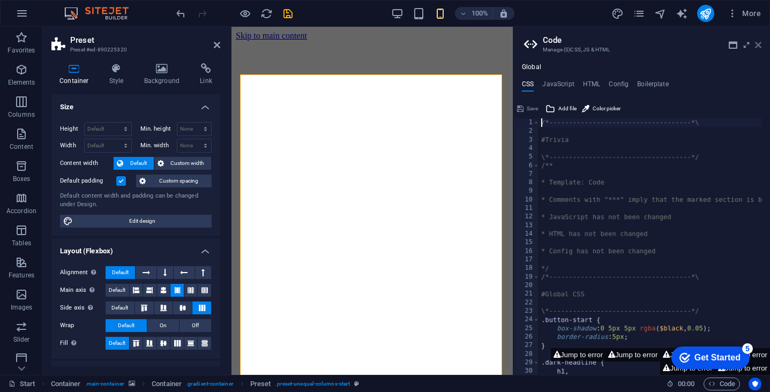
click at [758, 42] on icon at bounding box center [758, 45] width 6 height 9
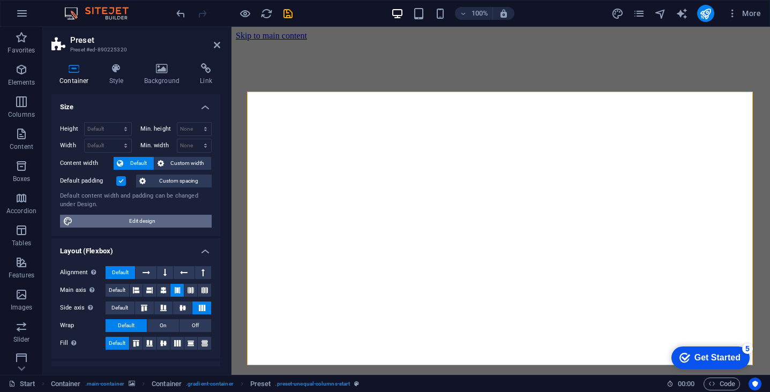
click at [147, 222] on span "Edit design" at bounding box center [142, 221] width 132 height 13
select select "rem"
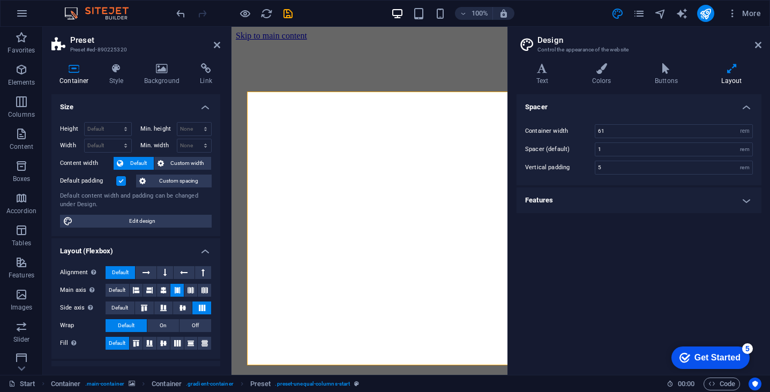
type input "3"
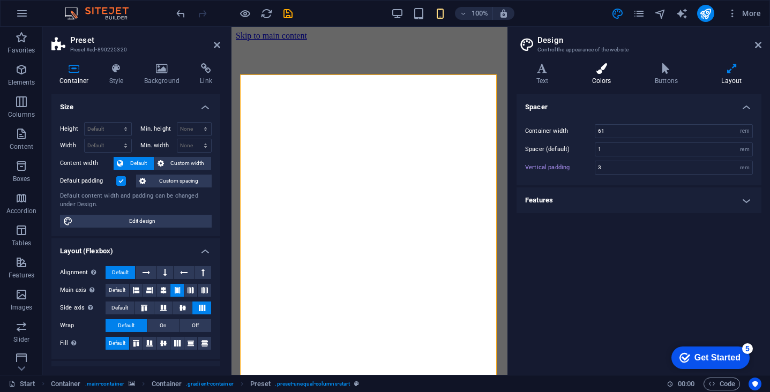
click at [602, 73] on icon at bounding box center [602, 68] width 58 height 11
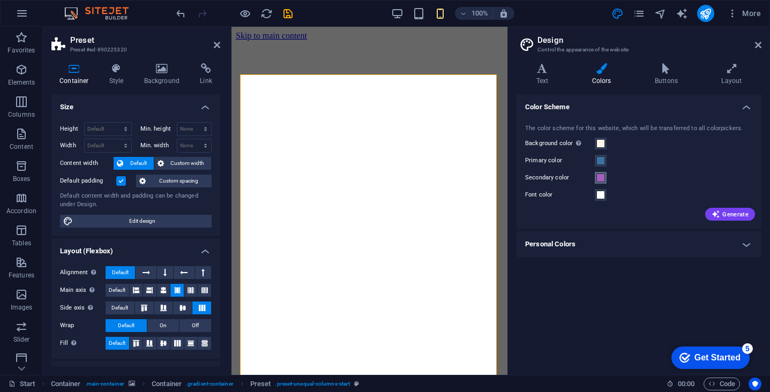
click at [600, 177] on span at bounding box center [601, 178] width 9 height 9
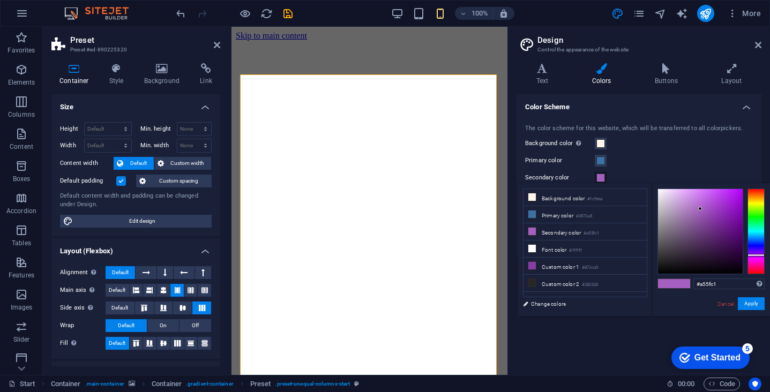
click at [600, 177] on span at bounding box center [601, 178] width 9 height 9
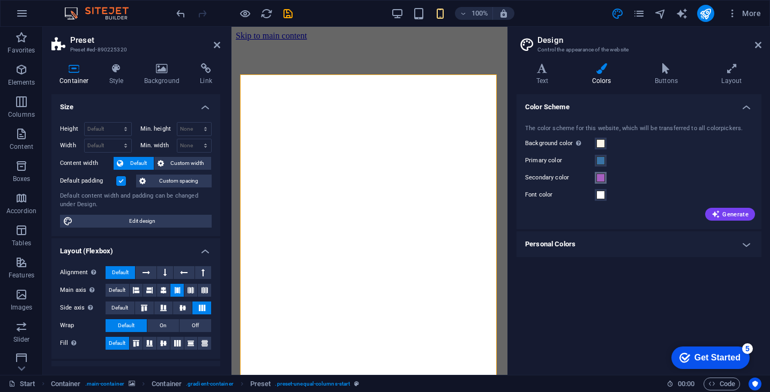
click at [600, 177] on span at bounding box center [601, 178] width 9 height 9
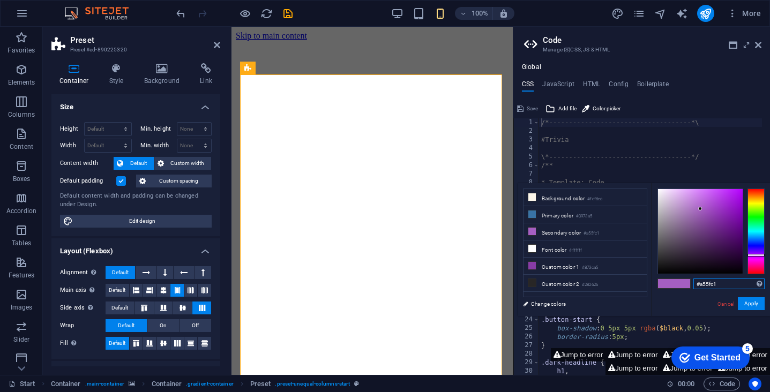
click at [708, 284] on input "#a55fc1" at bounding box center [729, 284] width 71 height 11
paste input "f88cac"
type input "#f88cac"
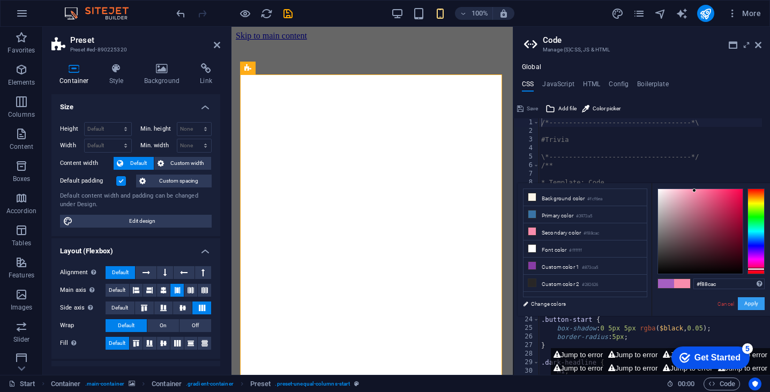
click at [748, 302] on button "Apply" at bounding box center [751, 304] width 27 height 13
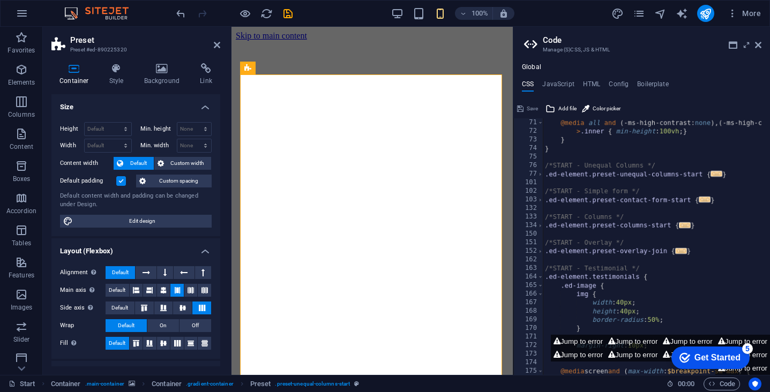
scroll to position [729, 0]
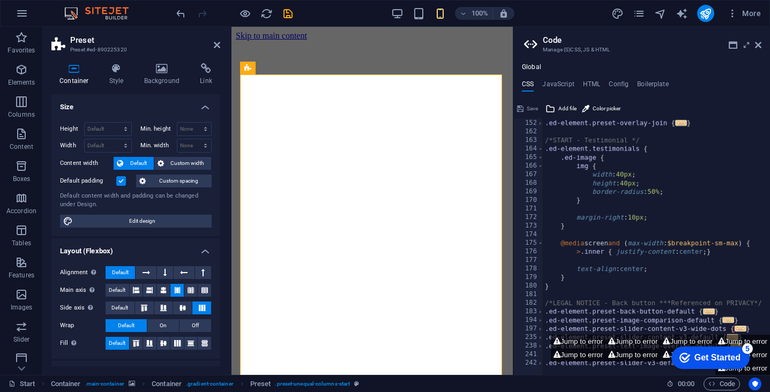
click at [535, 66] on h4 "Global" at bounding box center [531, 67] width 19 height 9
click at [759, 46] on icon at bounding box center [758, 45] width 6 height 9
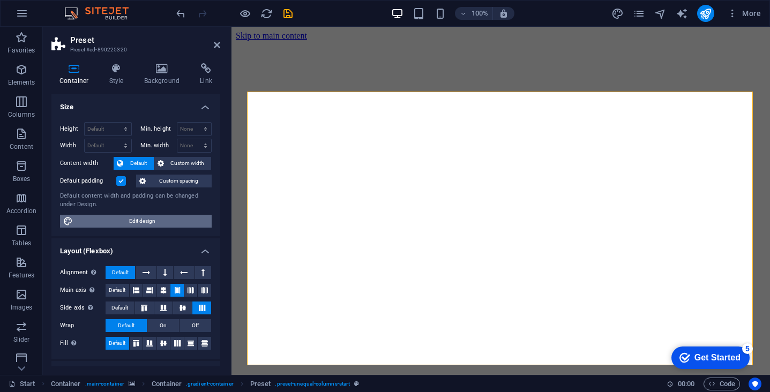
click at [133, 222] on span "Edit design" at bounding box center [142, 221] width 132 height 13
select select "rem"
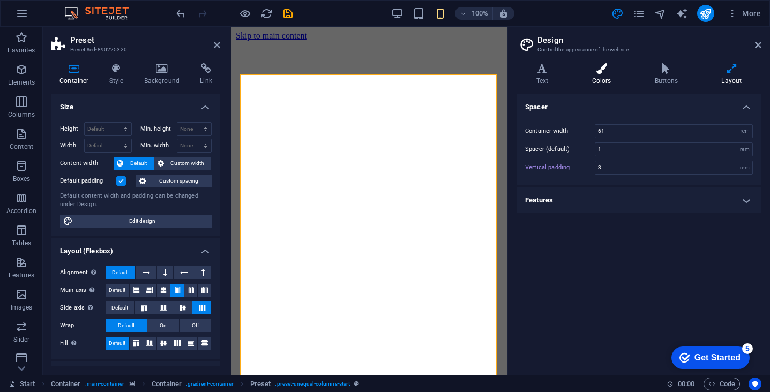
click at [607, 71] on icon at bounding box center [602, 68] width 58 height 11
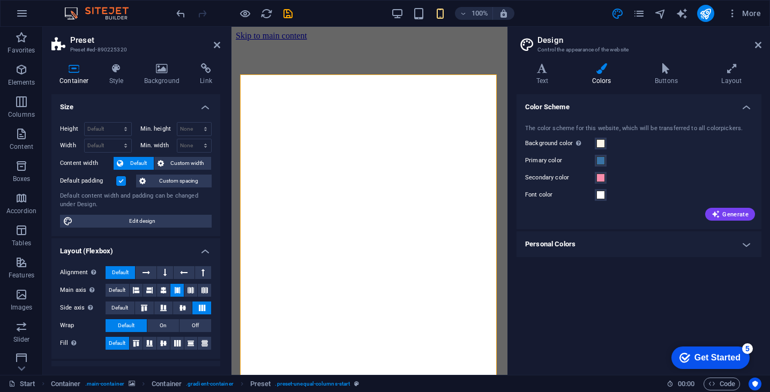
click at [742, 107] on h4 "Color Scheme" at bounding box center [639, 103] width 245 height 19
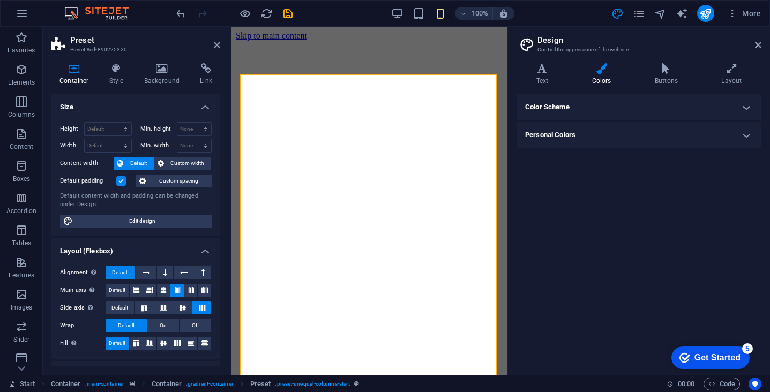
click at [746, 138] on h4 "Personal Colors" at bounding box center [639, 135] width 245 height 26
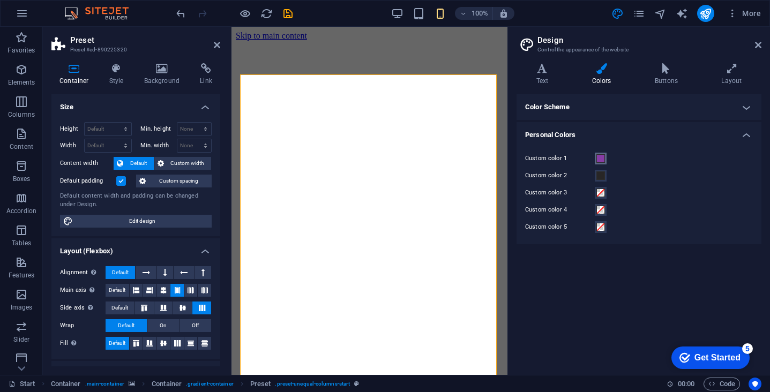
click at [603, 159] on span at bounding box center [601, 158] width 9 height 9
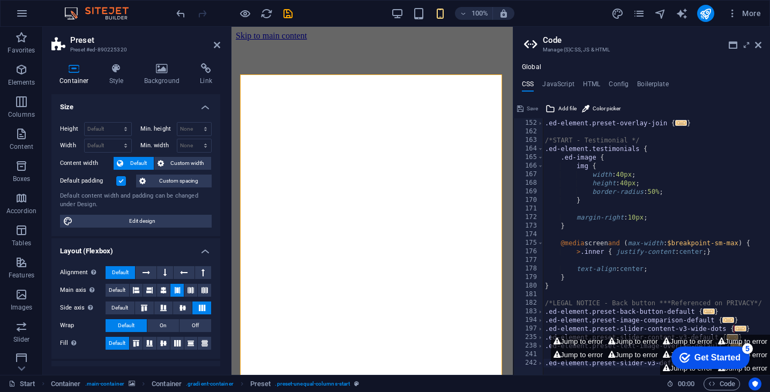
click at [603, 159] on div "/*START - Overlay */ .ed-element.preset-overlay-join { ... } /*START - Testimon…" at bounding box center [742, 243] width 398 height 266
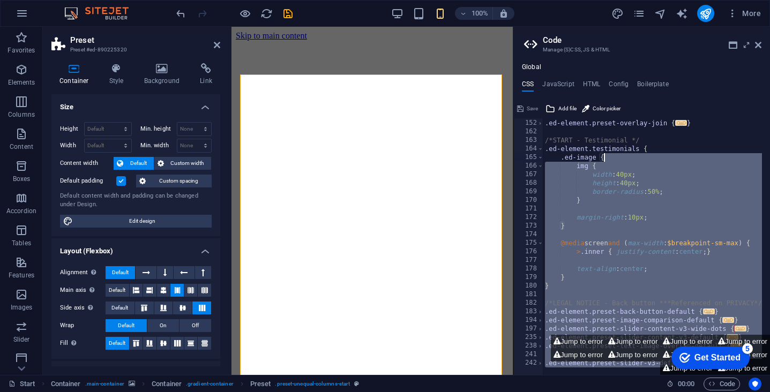
click at [603, 159] on div "/*START - Overlay */ .ed-element.preset-overlay-join { ... } /*START - Testimon…" at bounding box center [742, 243] width 398 height 266
type textarea ".ed-image {"
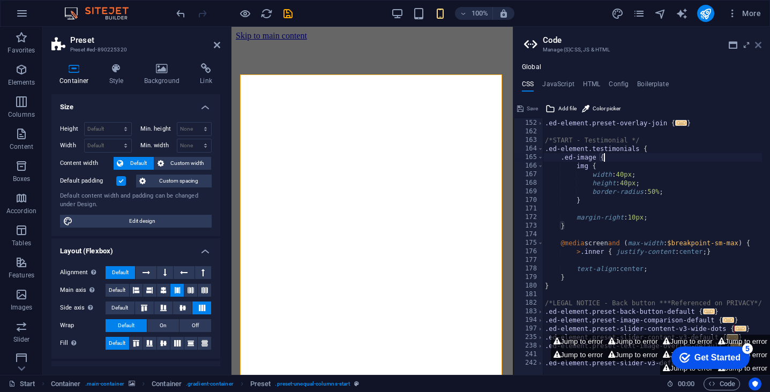
click at [760, 47] on icon at bounding box center [758, 45] width 6 height 9
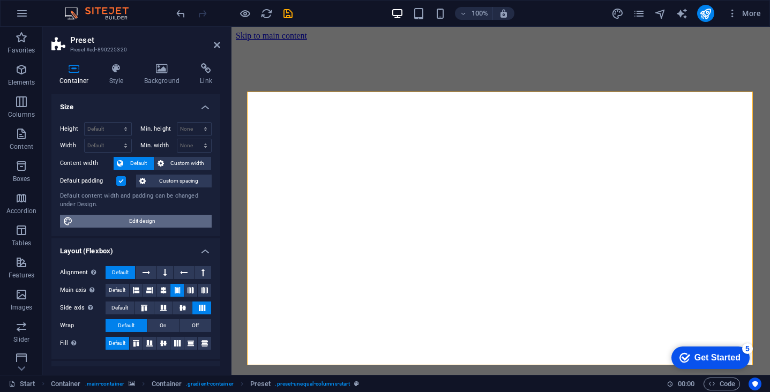
click at [162, 224] on span "Edit design" at bounding box center [142, 221] width 132 height 13
select select "rem"
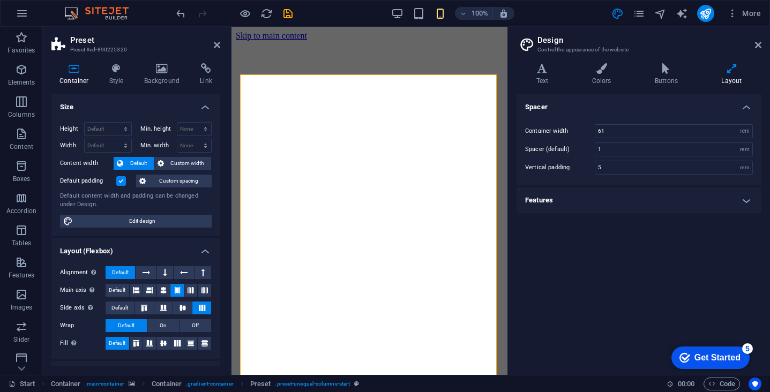
type input "3"
click at [607, 66] on icon at bounding box center [602, 68] width 58 height 11
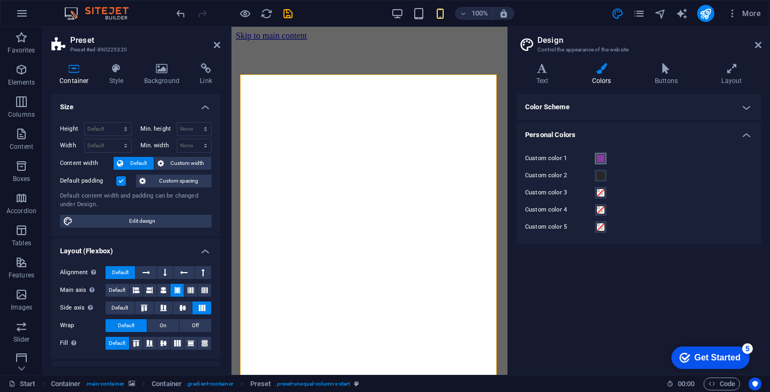
click at [599, 159] on span at bounding box center [601, 158] width 9 height 9
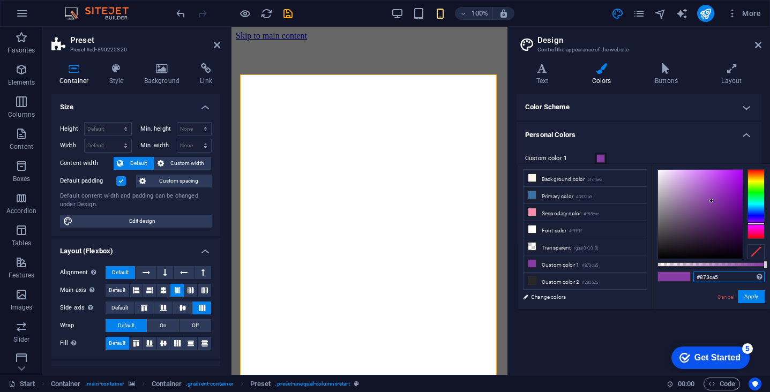
click at [708, 275] on input "#873ca5" at bounding box center [729, 277] width 71 height 11
paste input "f88cac"
type input "#f88cac"
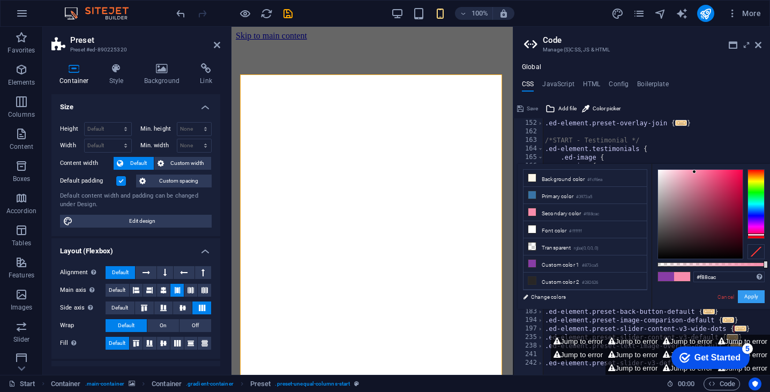
click at [748, 298] on button "Apply" at bounding box center [751, 297] width 27 height 13
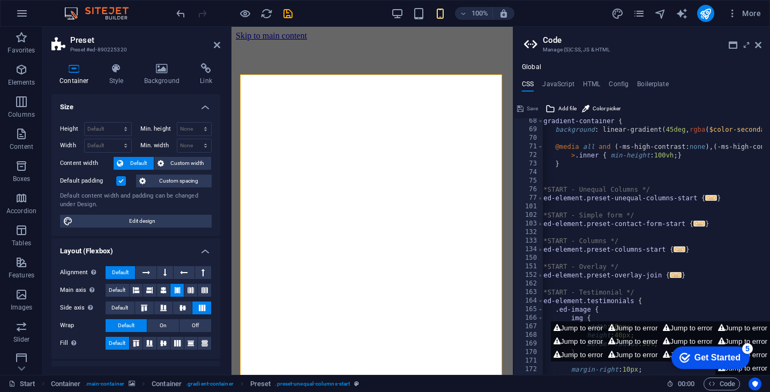
scroll to position [576, 0]
click at [759, 42] on icon at bounding box center [758, 45] width 6 height 9
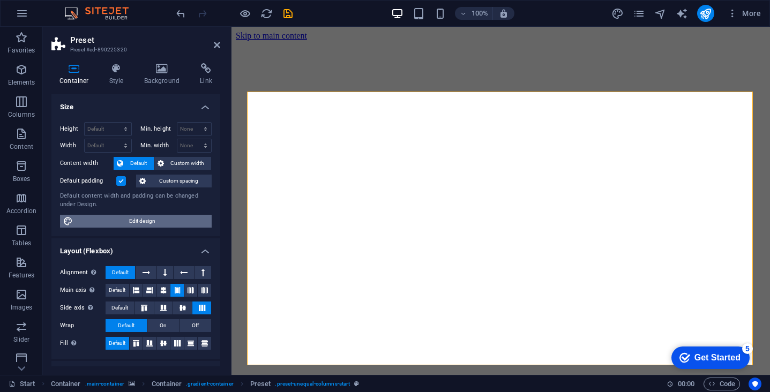
click at [187, 219] on span "Edit design" at bounding box center [142, 221] width 132 height 13
select select "rem"
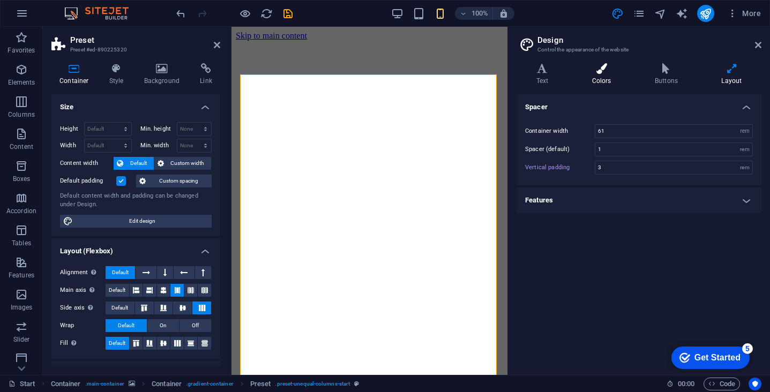
click at [603, 69] on icon at bounding box center [602, 68] width 58 height 11
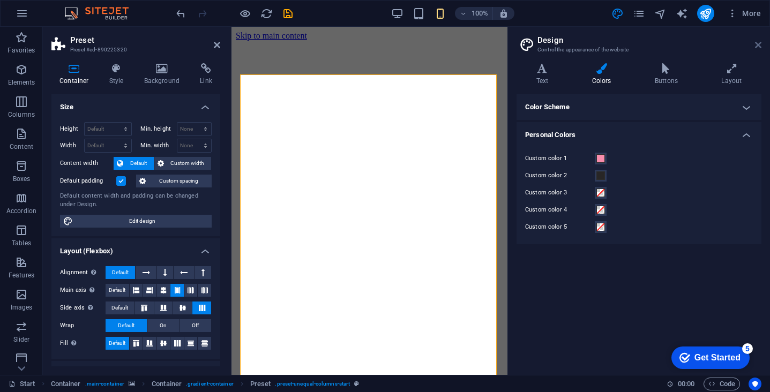
click at [760, 46] on icon at bounding box center [758, 45] width 6 height 9
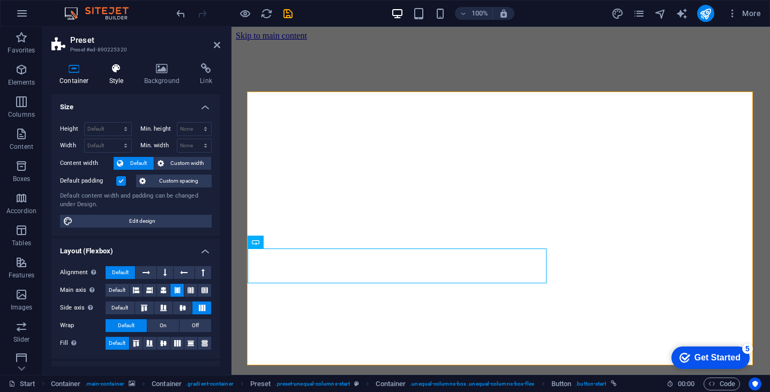
click at [115, 75] on h4 "Style" at bounding box center [118, 74] width 35 height 23
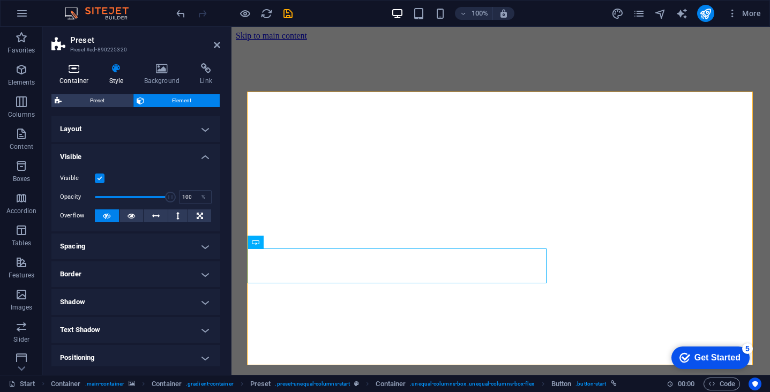
click at [72, 68] on icon at bounding box center [74, 68] width 46 height 11
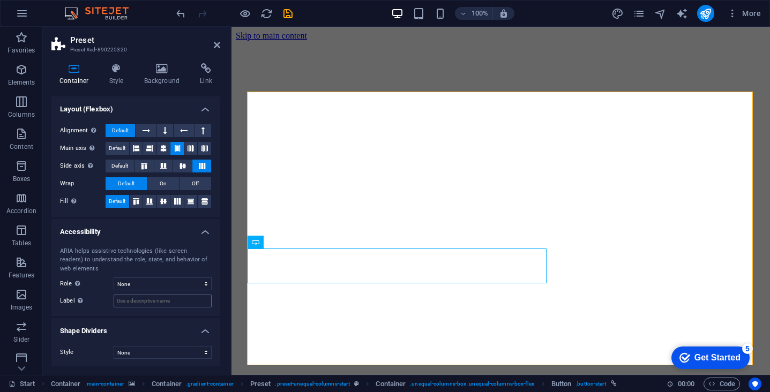
scroll to position [142, 0]
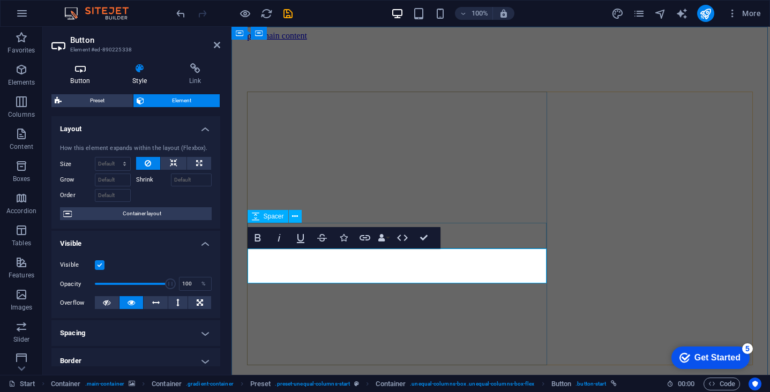
scroll to position [-1, 0]
click at [84, 73] on icon at bounding box center [80, 68] width 58 height 11
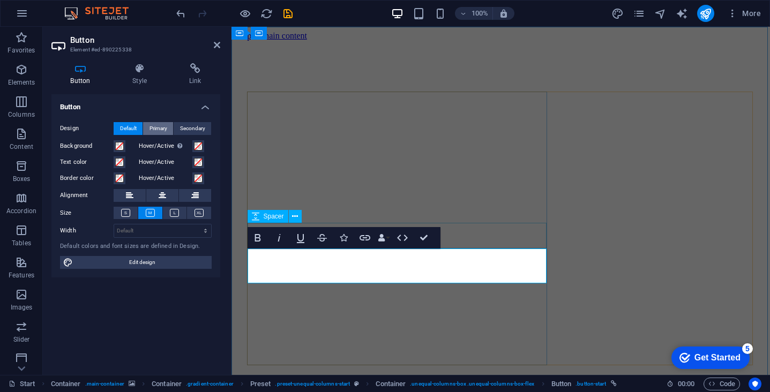
click at [166, 126] on span "Primary" at bounding box center [159, 128] width 18 height 13
click at [202, 125] on span "Secondary" at bounding box center [192, 128] width 25 height 13
click at [128, 126] on span "Default" at bounding box center [128, 128] width 17 height 13
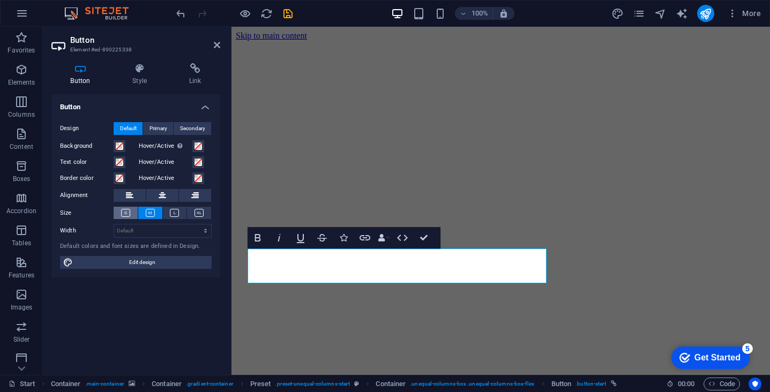
click at [128, 211] on icon at bounding box center [125, 213] width 9 height 8
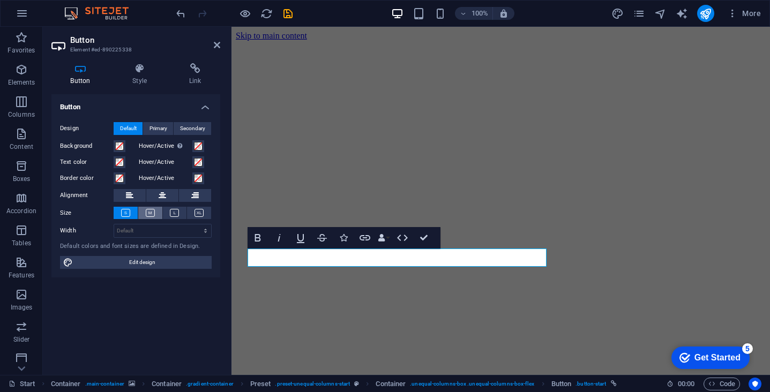
click at [145, 214] on button at bounding box center [150, 213] width 24 height 12
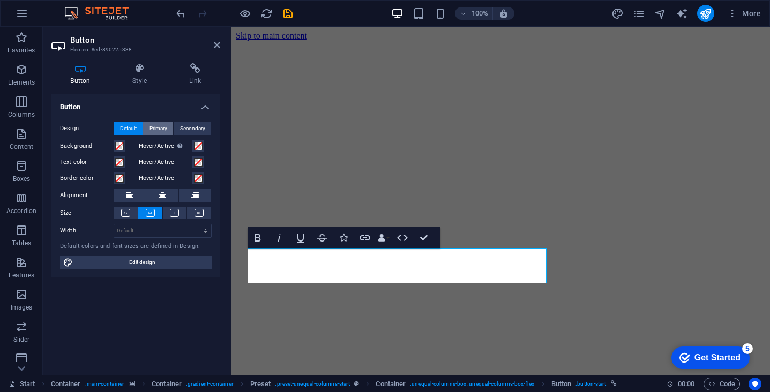
click at [155, 127] on span "Primary" at bounding box center [159, 128] width 18 height 13
click at [190, 129] on span "Secondary" at bounding box center [192, 128] width 25 height 13
click at [157, 130] on span "Primary" at bounding box center [159, 128] width 18 height 13
click at [120, 147] on span at bounding box center [119, 146] width 9 height 9
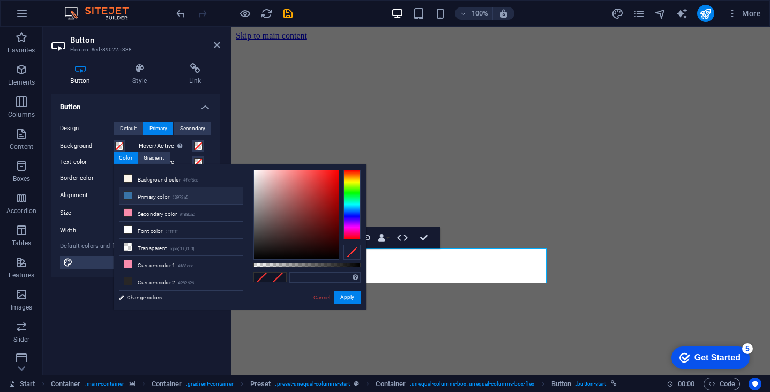
click at [164, 199] on li "Primary color #3973a5" at bounding box center [181, 196] width 123 height 17
type input "#3973a5"
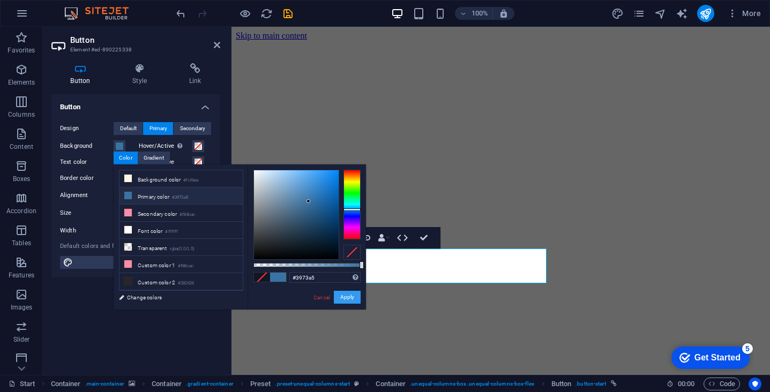
click at [351, 299] on button "Apply" at bounding box center [347, 297] width 27 height 13
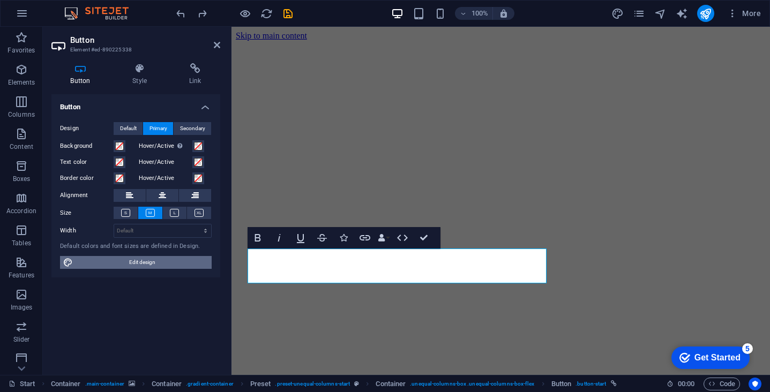
click at [164, 264] on span "Edit design" at bounding box center [142, 262] width 132 height 13
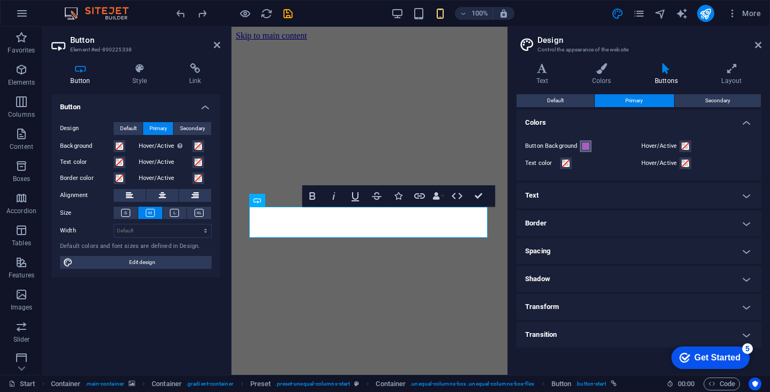
click at [587, 145] on span at bounding box center [586, 146] width 9 height 9
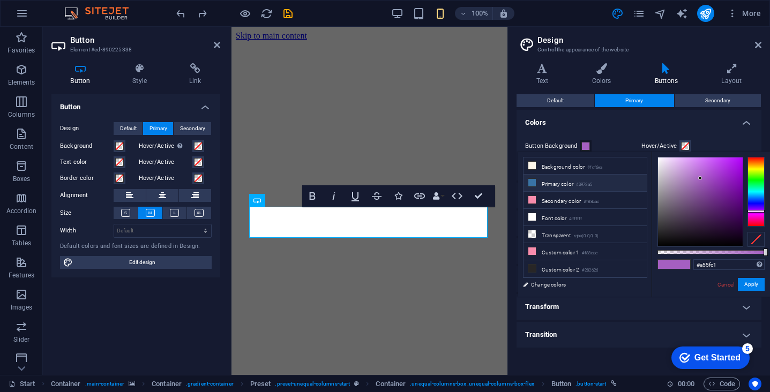
click at [552, 186] on li "Primary color #3973a5" at bounding box center [585, 183] width 123 height 17
type input "#3973a5"
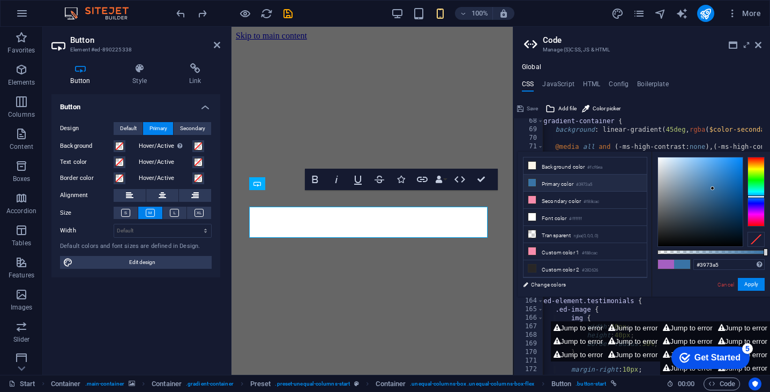
scroll to position [576, 0]
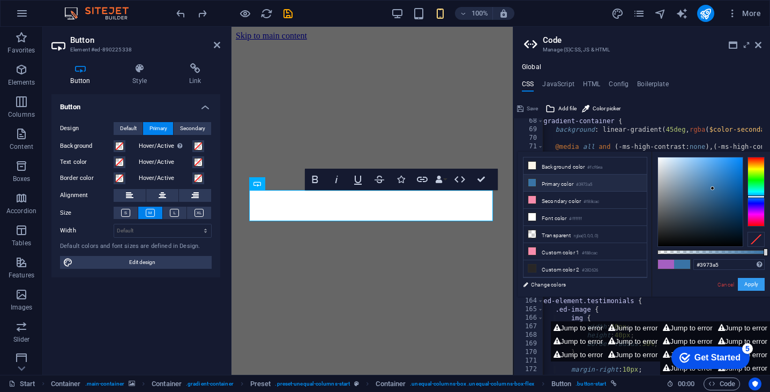
click at [747, 284] on button "Apply" at bounding box center [751, 284] width 27 height 13
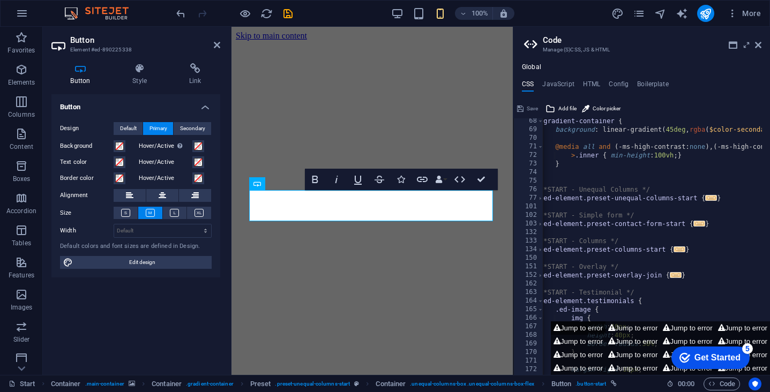
click at [561, 332] on icon at bounding box center [557, 328] width 7 height 7
type textarea "$background-color: #ee7d99,"
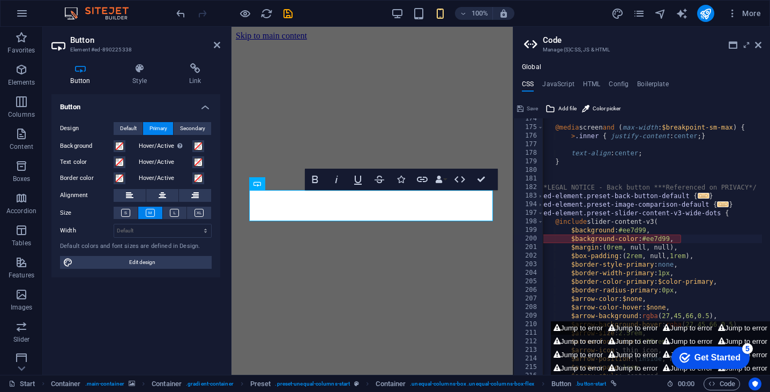
scroll to position [844, 0]
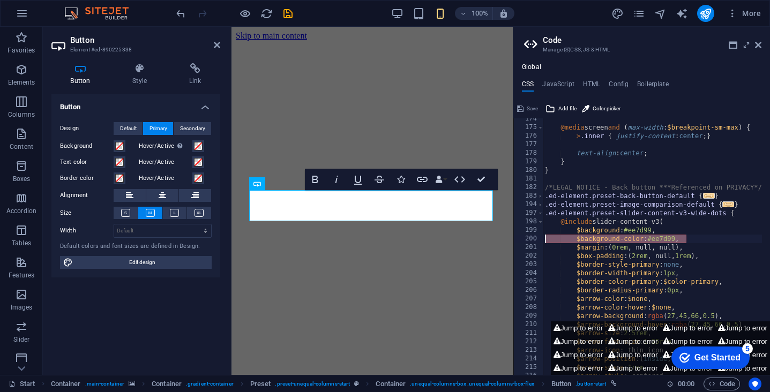
drag, startPoint x: 693, startPoint y: 239, endPoint x: 539, endPoint y: 238, distance: 153.9
click at [539, 238] on div "$background-color: #ee7d99, 174 175 176 177 178 179 180 181 182 183 194 197 198…" at bounding box center [642, 246] width 257 height 257
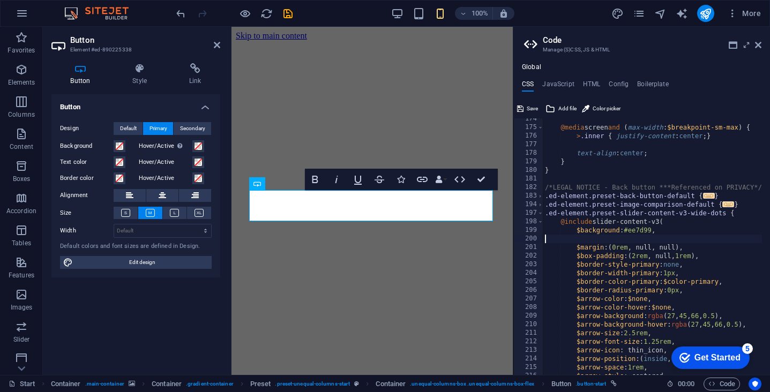
type textarea "$background: #ee7d99,"
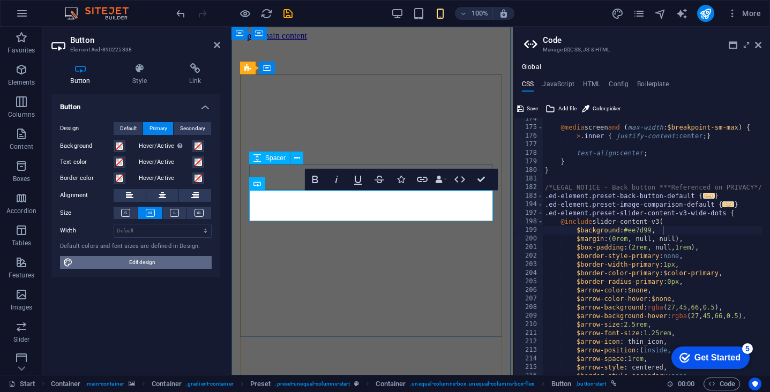
click at [155, 262] on span "Edit design" at bounding box center [142, 262] width 132 height 13
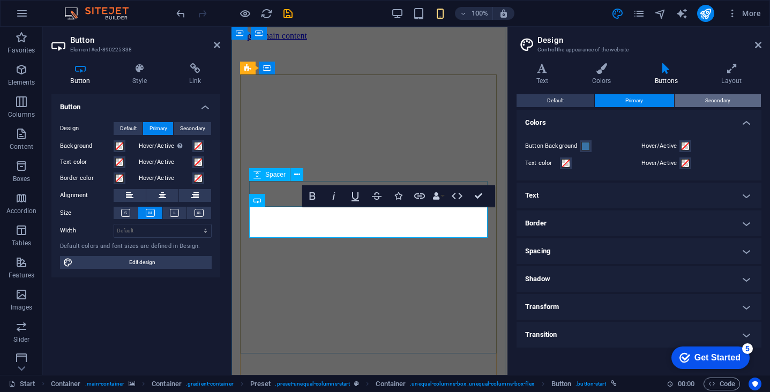
click at [711, 102] on span "Secondary" at bounding box center [718, 100] width 25 height 13
click at [587, 145] on span at bounding box center [586, 146] width 9 height 9
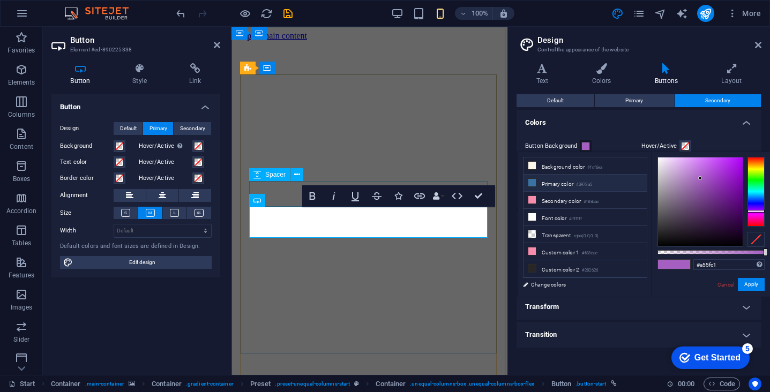
click at [575, 188] on li "Primary color #3973a5" at bounding box center [585, 183] width 123 height 17
type input "#3973a5"
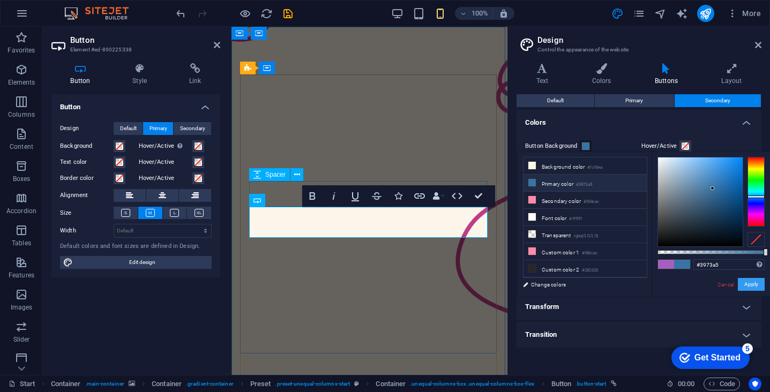
click at [755, 284] on button "Apply" at bounding box center [751, 284] width 27 height 13
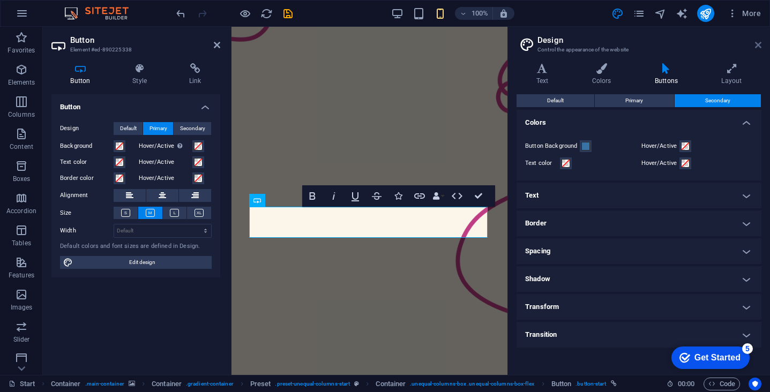
click at [755, 44] on icon at bounding box center [758, 45] width 6 height 9
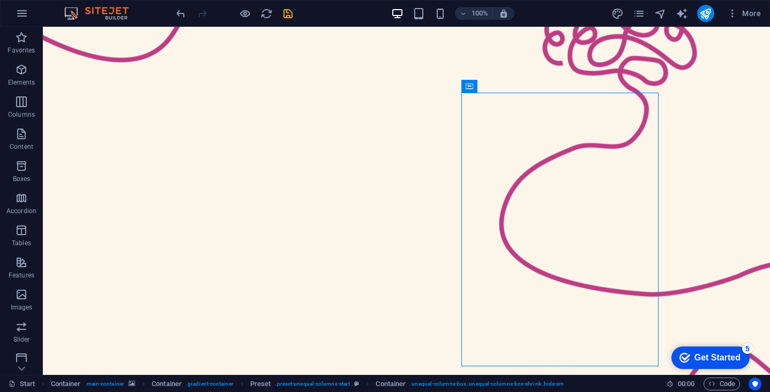
scroll to position [0, 0]
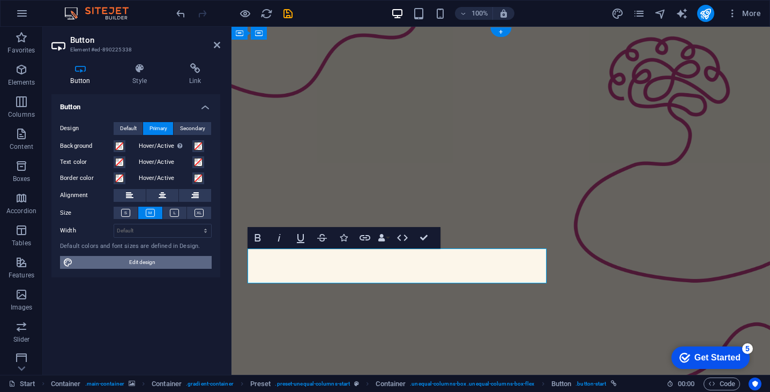
click at [146, 261] on span "Edit design" at bounding box center [142, 262] width 132 height 13
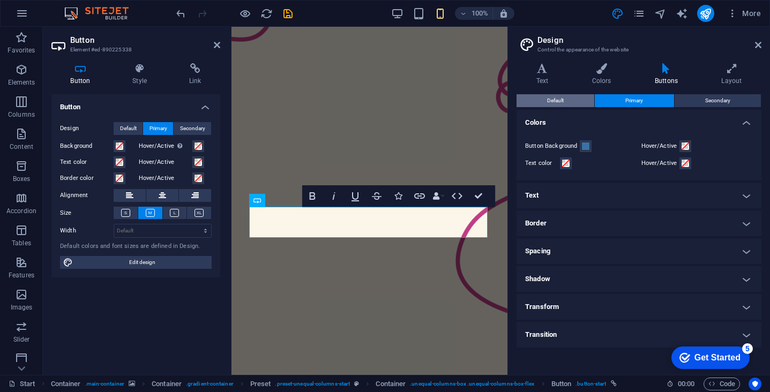
click at [576, 102] on button "Default" at bounding box center [556, 100] width 78 height 13
click at [649, 106] on button "Primary" at bounding box center [634, 100] width 79 height 13
click at [736, 101] on button "Secondary" at bounding box center [718, 100] width 86 height 13
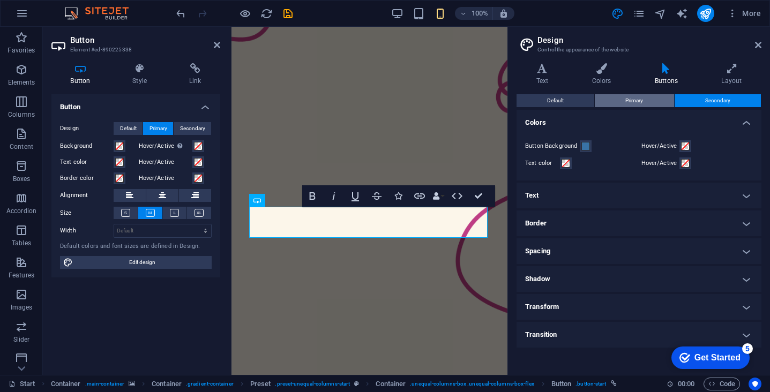
click at [665, 97] on button "Primary" at bounding box center [634, 100] width 79 height 13
click at [587, 149] on span at bounding box center [586, 146] width 9 height 9
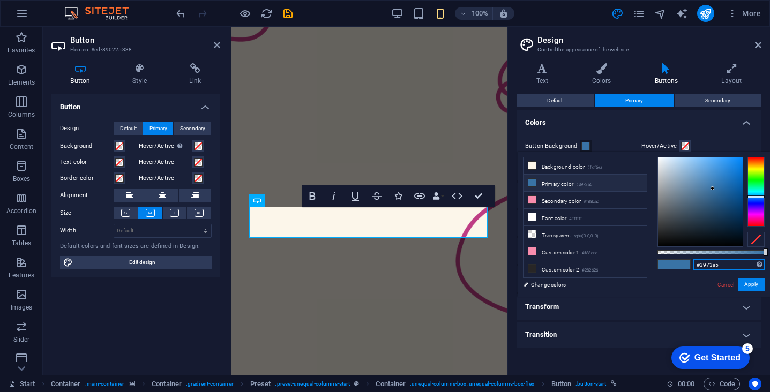
click at [708, 266] on input "#3973a5" at bounding box center [729, 264] width 71 height 11
paste input "f88cac"
type input "#f88cac"
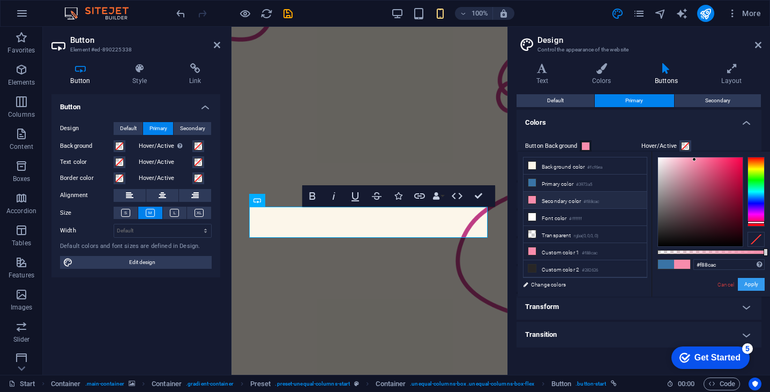
click at [758, 286] on button "Apply" at bounding box center [751, 284] width 27 height 13
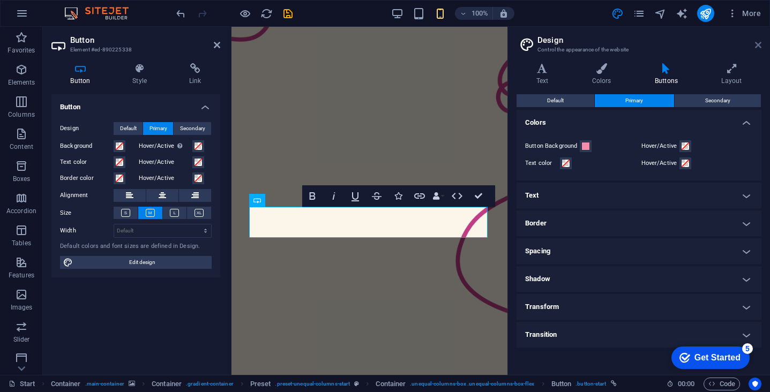
click at [755, 46] on icon at bounding box center [758, 45] width 6 height 9
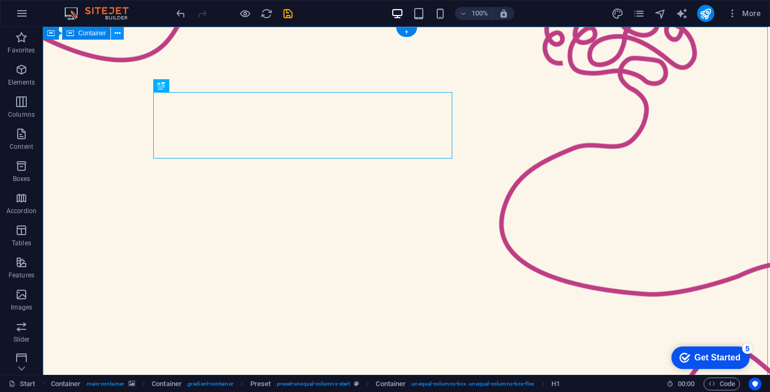
click at [117, 33] on icon at bounding box center [118, 33] width 6 height 11
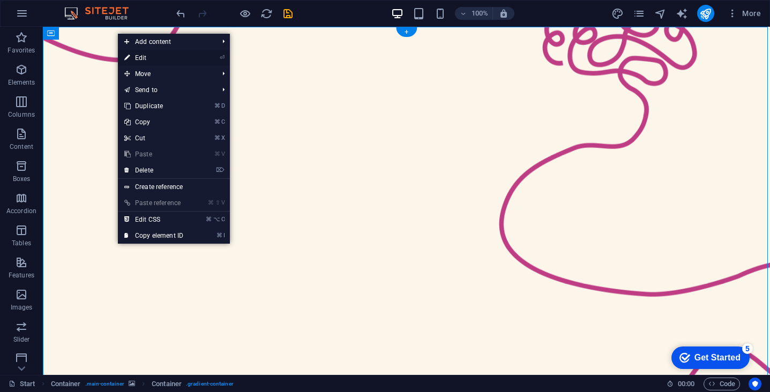
click at [138, 58] on link "⏎ Edit" at bounding box center [154, 58] width 72 height 16
select select "%"
select select "vh"
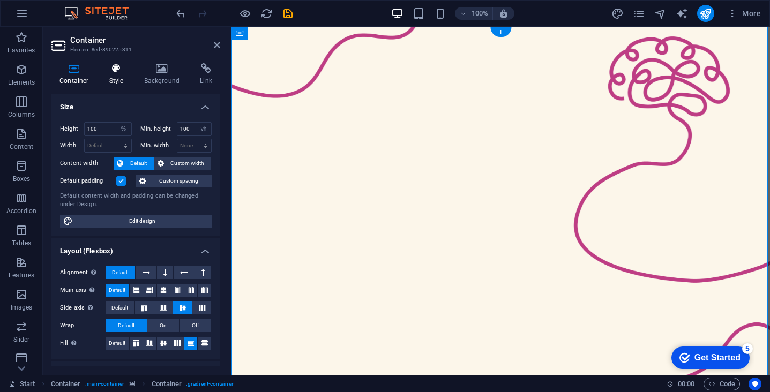
click at [114, 75] on h4 "Style" at bounding box center [118, 74] width 35 height 23
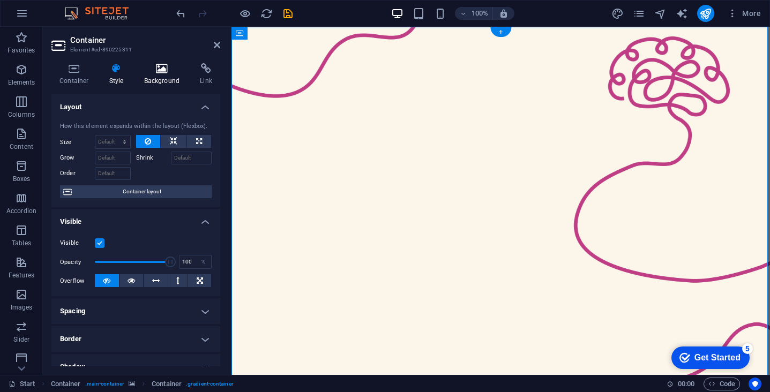
click at [161, 69] on icon at bounding box center [162, 68] width 52 height 11
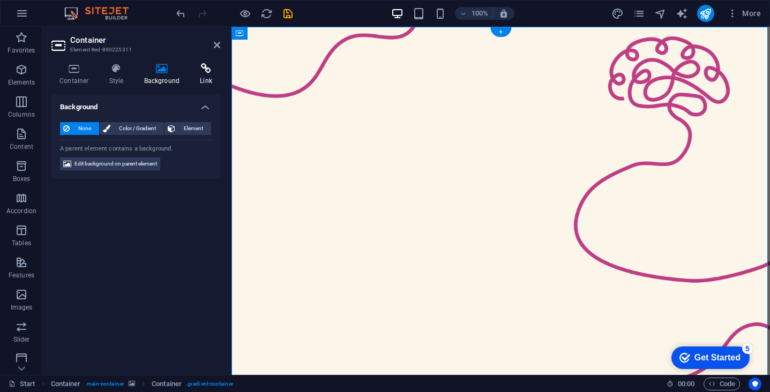
click at [197, 71] on icon at bounding box center [206, 68] width 28 height 11
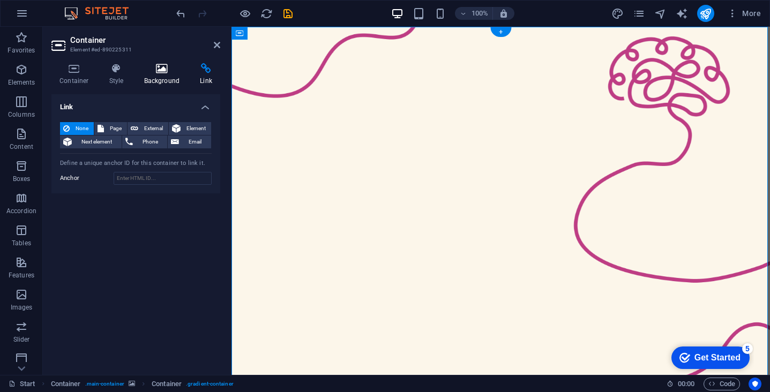
click at [157, 67] on icon at bounding box center [162, 68] width 52 height 11
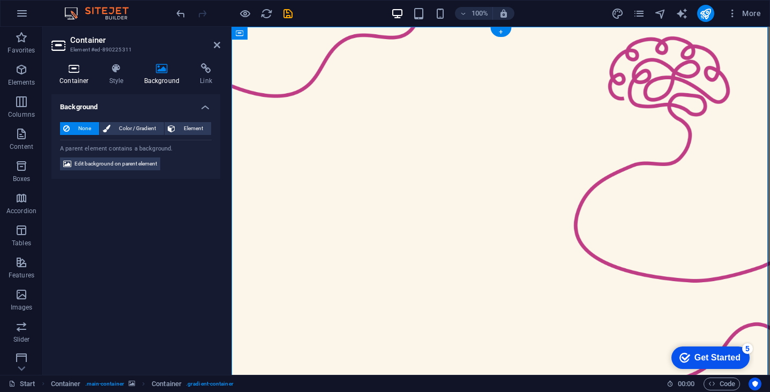
click at [78, 68] on icon at bounding box center [74, 68] width 46 height 11
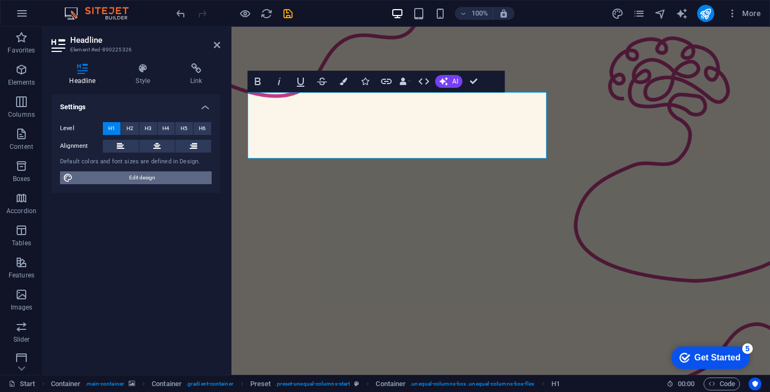
click at [127, 180] on span "Edit design" at bounding box center [142, 178] width 132 height 13
select select "px"
select select "300"
select select "px"
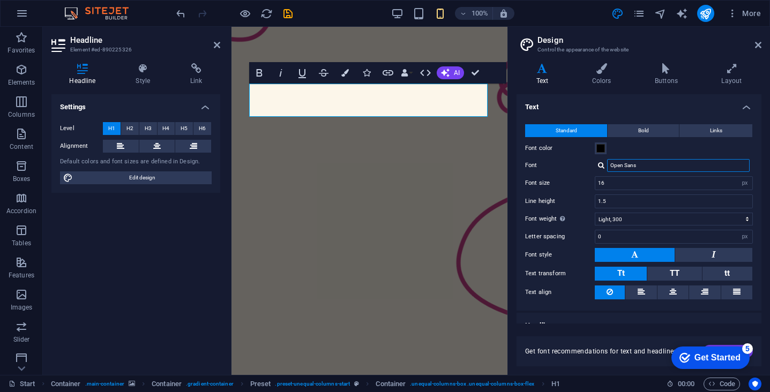
click at [631, 166] on input "Open Sans" at bounding box center [678, 165] width 143 height 13
drag, startPoint x: 642, startPoint y: 166, endPoint x: 521, endPoint y: 166, distance: 121.2
click at [521, 166] on div "Standard Bold Links Font color Font Open Sans Font size 16 rem px Line height 1…" at bounding box center [639, 212] width 249 height 197
type input "most"
drag, startPoint x: 643, startPoint y: 176, endPoint x: 677, endPoint y: 180, distance: 34.6
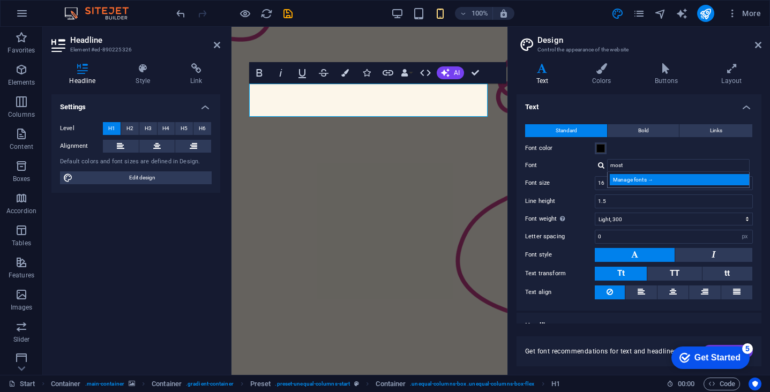
click at [677, 180] on div "Manage fonts →" at bounding box center [681, 179] width 142 height 11
select select "popularity"
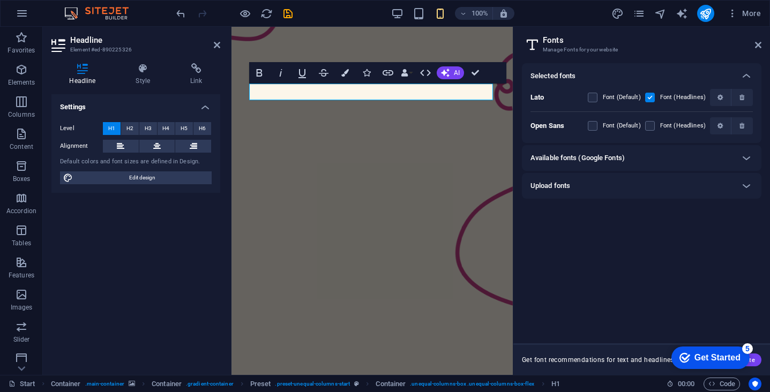
click at [607, 158] on h6 "Available fonts (Google Fonts)" at bounding box center [578, 158] width 94 height 13
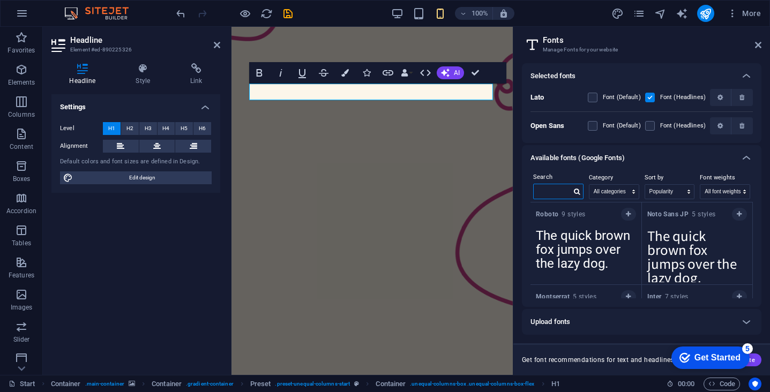
click at [554, 194] on input "text" at bounding box center [553, 191] width 38 height 14
paste input "Montserrat Alternates"
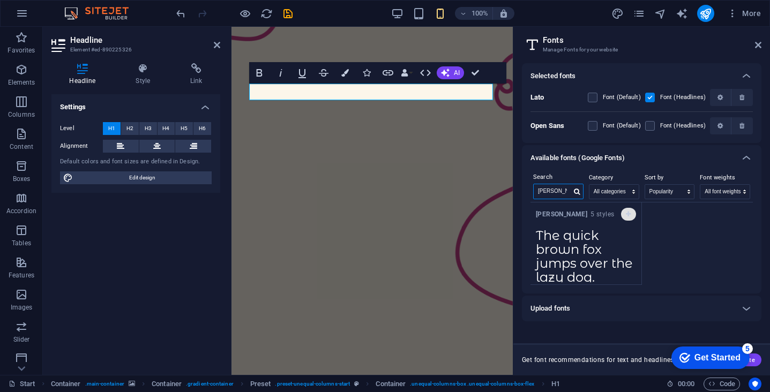
type input "Montserrat Alternates"
click at [627, 218] on button "button" at bounding box center [628, 214] width 15 height 13
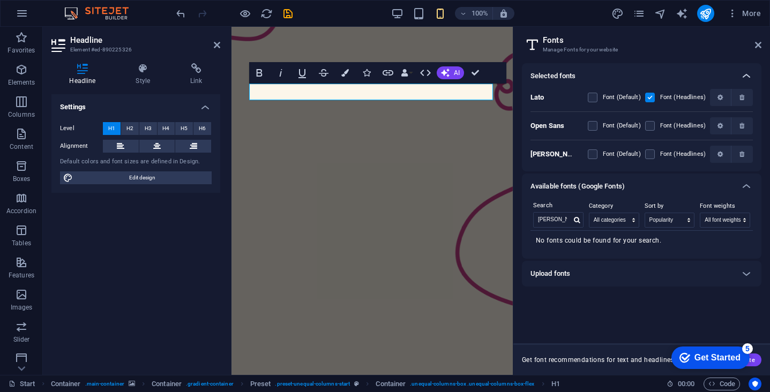
click at [743, 75] on icon at bounding box center [746, 76] width 13 height 13
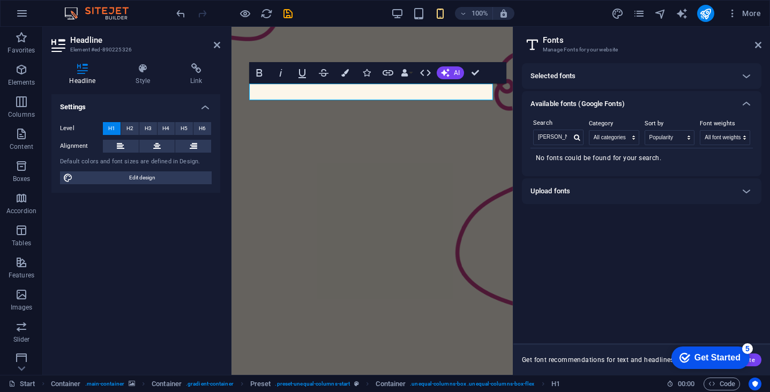
click at [533, 47] on icon at bounding box center [532, 44] width 16 height 15
click at [754, 72] on div at bounding box center [747, 76] width 26 height 26
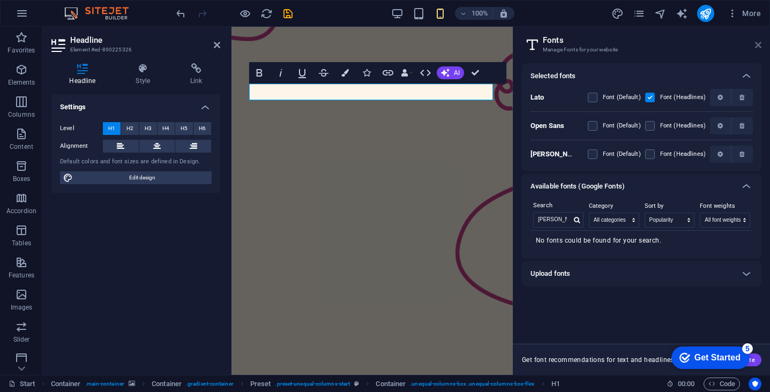
click at [755, 47] on icon at bounding box center [758, 45] width 6 height 9
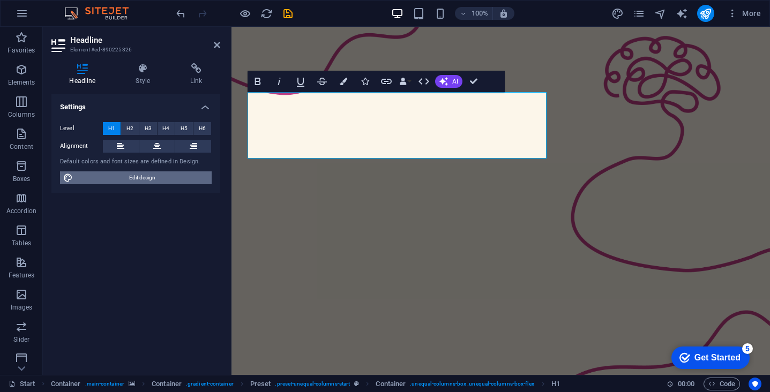
click at [150, 177] on span "Edit design" at bounding box center [142, 178] width 132 height 13
select select "px"
select select "300"
select select "px"
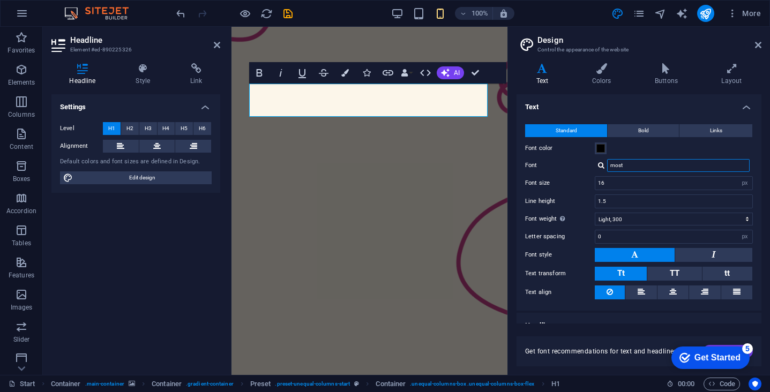
click at [643, 164] on input "most" at bounding box center [678, 165] width 143 height 13
click at [637, 182] on div "Montserrat Alternates" at bounding box center [681, 179] width 142 height 11
type input "Montserrat Alternates"
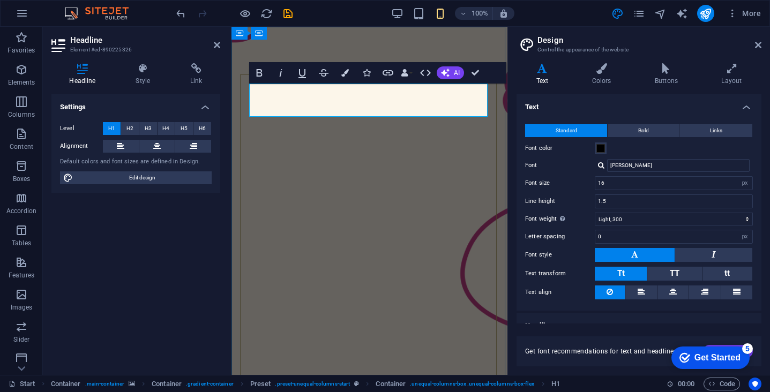
drag, startPoint x: 836, startPoint y: 381, endPoint x: 405, endPoint y: 114, distance: 507.3
drag, startPoint x: 387, startPoint y: 108, endPoint x: 256, endPoint y: 88, distance: 132.8
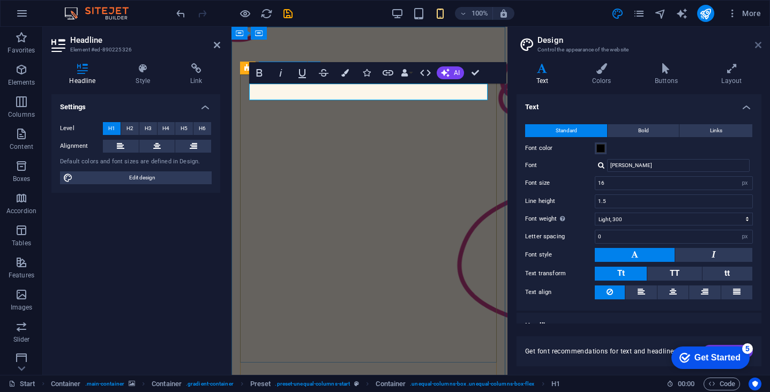
drag, startPoint x: 755, startPoint y: 46, endPoint x: 241, endPoint y: 107, distance: 517.8
click at [755, 46] on icon at bounding box center [758, 45] width 6 height 9
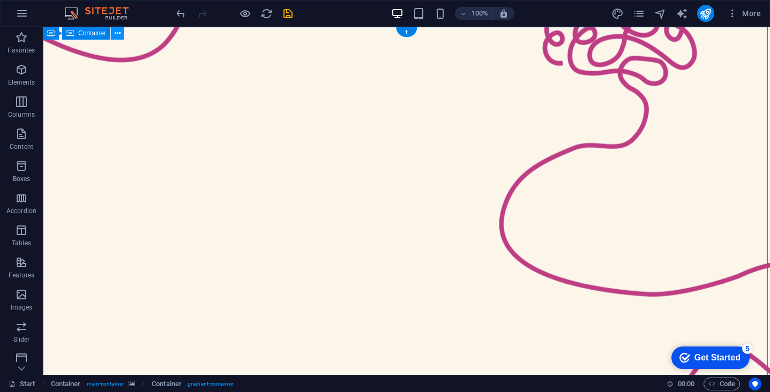
click at [117, 36] on icon at bounding box center [118, 33] width 6 height 11
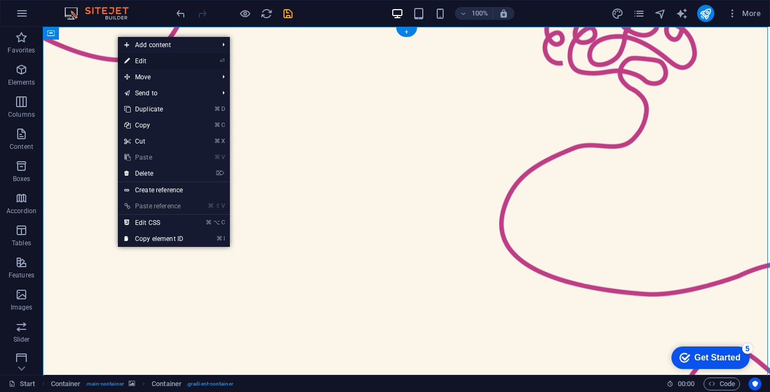
click at [170, 64] on link "⏎ Edit" at bounding box center [154, 61] width 72 height 16
select select "%"
select select "vh"
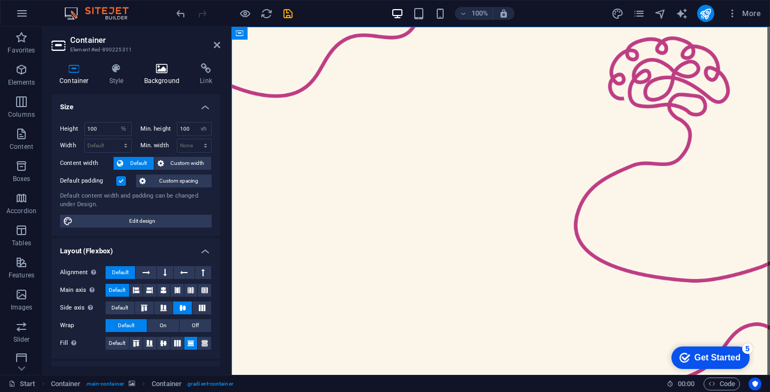
click at [161, 78] on h4 "Background" at bounding box center [164, 74] width 56 height 23
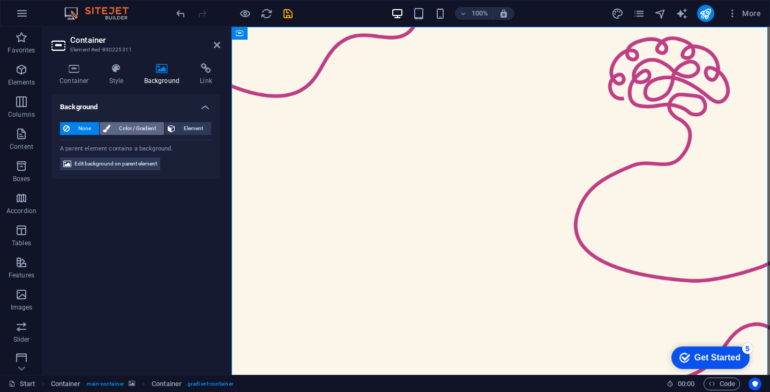
click at [137, 125] on span "Color / Gradient" at bounding box center [137, 128] width 47 height 13
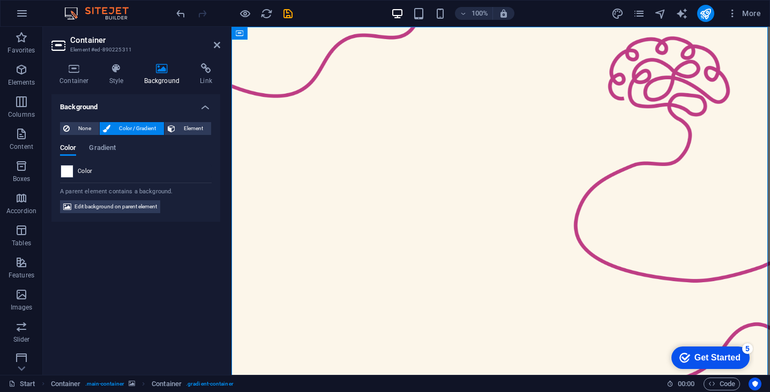
click at [69, 170] on span at bounding box center [67, 172] width 12 height 12
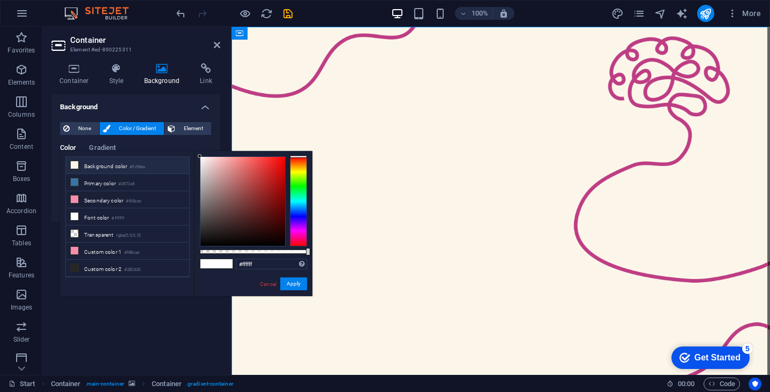
click at [119, 169] on li "Background color #fcf6ea" at bounding box center [127, 165] width 123 height 17
type input "#fcf6ea"
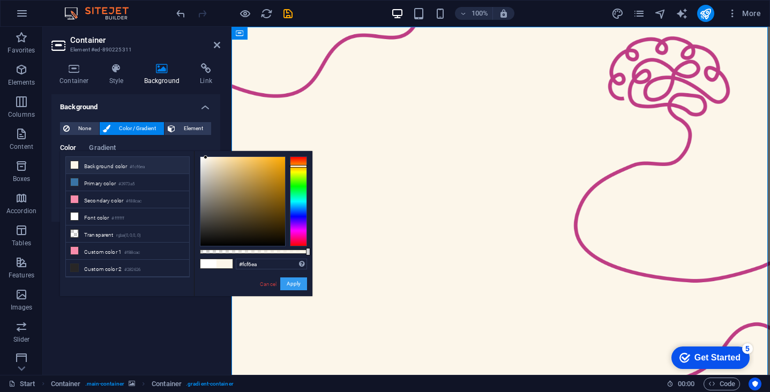
drag, startPoint x: 60, startPoint y: 257, endPoint x: 291, endPoint y: 285, distance: 233.2
click at [291, 285] on button "Apply" at bounding box center [293, 284] width 27 height 13
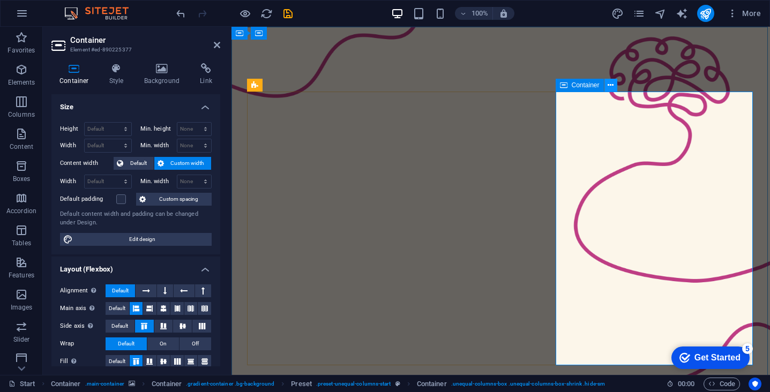
click at [612, 86] on icon at bounding box center [611, 85] width 6 height 11
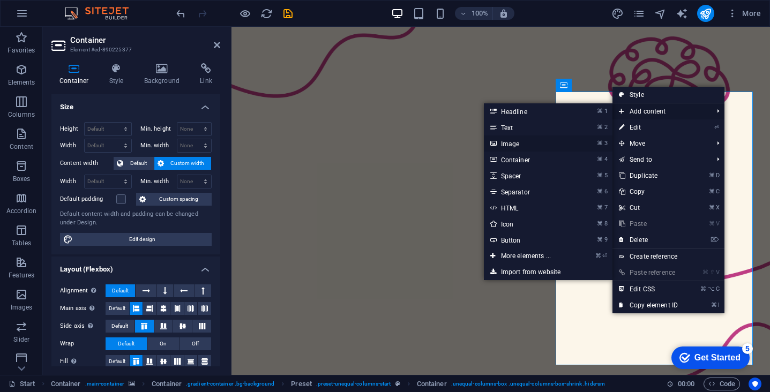
click at [543, 144] on link "⌘ 3 Image" at bounding box center [528, 144] width 88 height 16
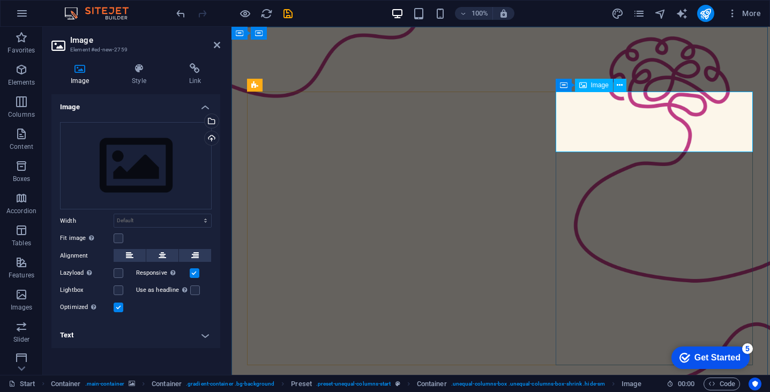
click at [598, 86] on span "Image" at bounding box center [600, 85] width 18 height 6
click at [140, 180] on div "Drag files here, click to choose files or select files from Files or our free s…" at bounding box center [136, 166] width 152 height 88
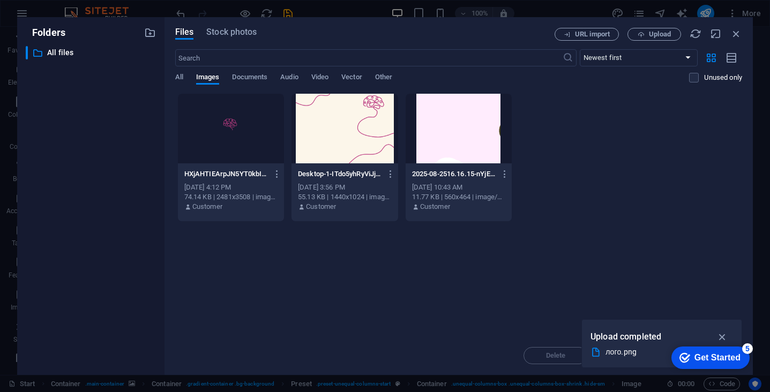
click at [140, 180] on div "​ All files All files" at bounding box center [91, 206] width 130 height 321
click at [243, 144] on div at bounding box center [231, 129] width 106 height 70
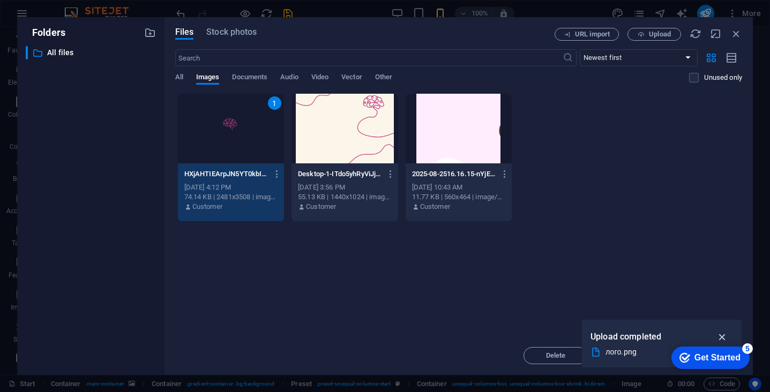
click at [723, 337] on icon "button" at bounding box center [723, 337] width 12 height 12
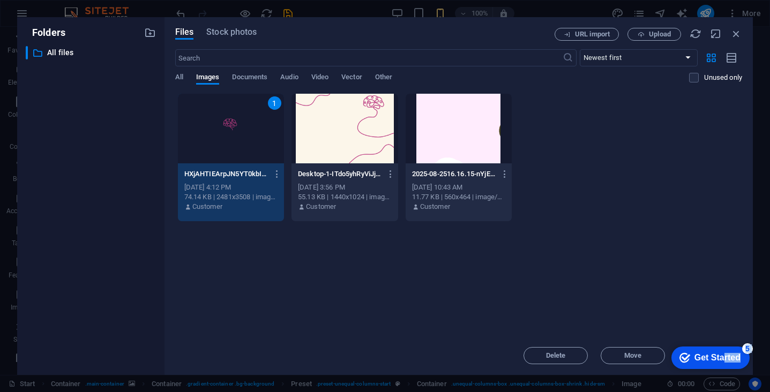
drag, startPoint x: 723, startPoint y: 356, endPoint x: 764, endPoint y: 249, distance: 114.7
click html "checkmark Get Started 5 First Steps in the Editor Let's guide you through the t…"
click at [651, 317] on div "Drop files here to upload them instantly 1 HXjAHTIEArpJN5YT0kbIyw.png HXjAHTIEA…" at bounding box center [458, 214] width 567 height 243
click at [223, 138] on div "1" at bounding box center [231, 129] width 106 height 70
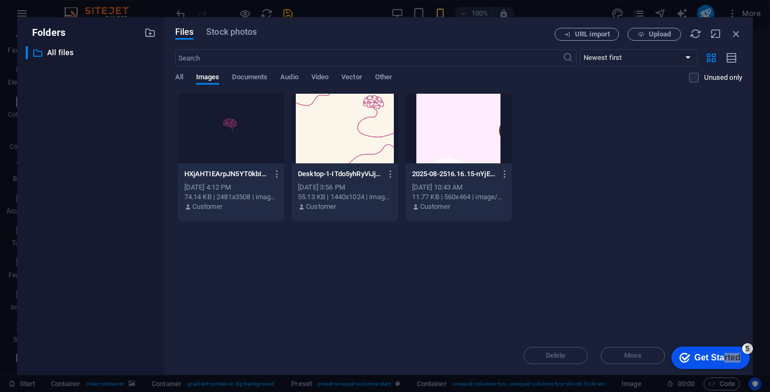
click at [223, 138] on div at bounding box center [231, 129] width 106 height 70
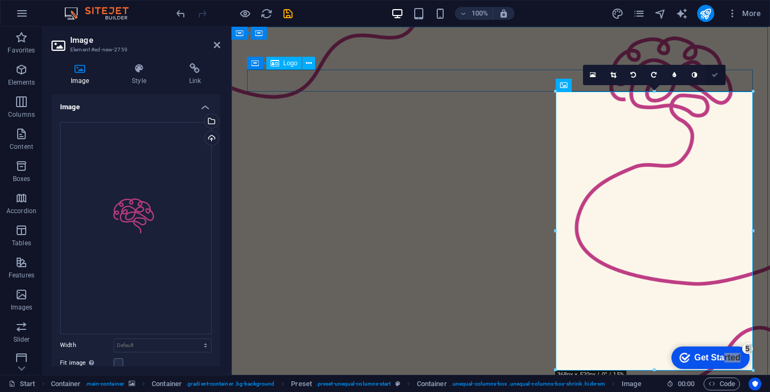
drag, startPoint x: 718, startPoint y: 76, endPoint x: 707, endPoint y: 19, distance: 57.3
click at [718, 76] on icon at bounding box center [715, 75] width 6 height 6
